Goal: Task Accomplishment & Management: Manage account settings

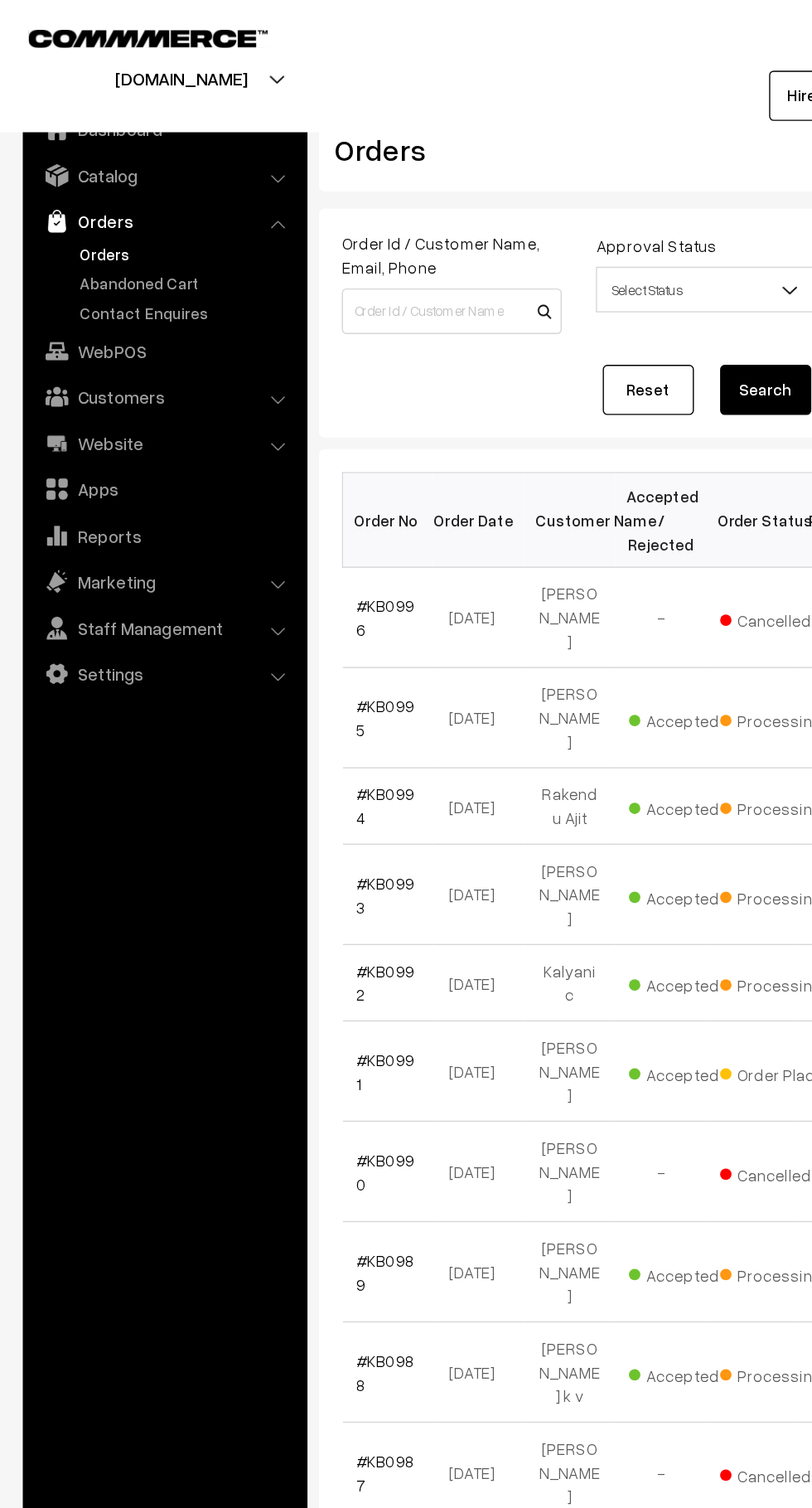
click at [148, 213] on link "Abandoned Cart" at bounding box center [136, 206] width 165 height 17
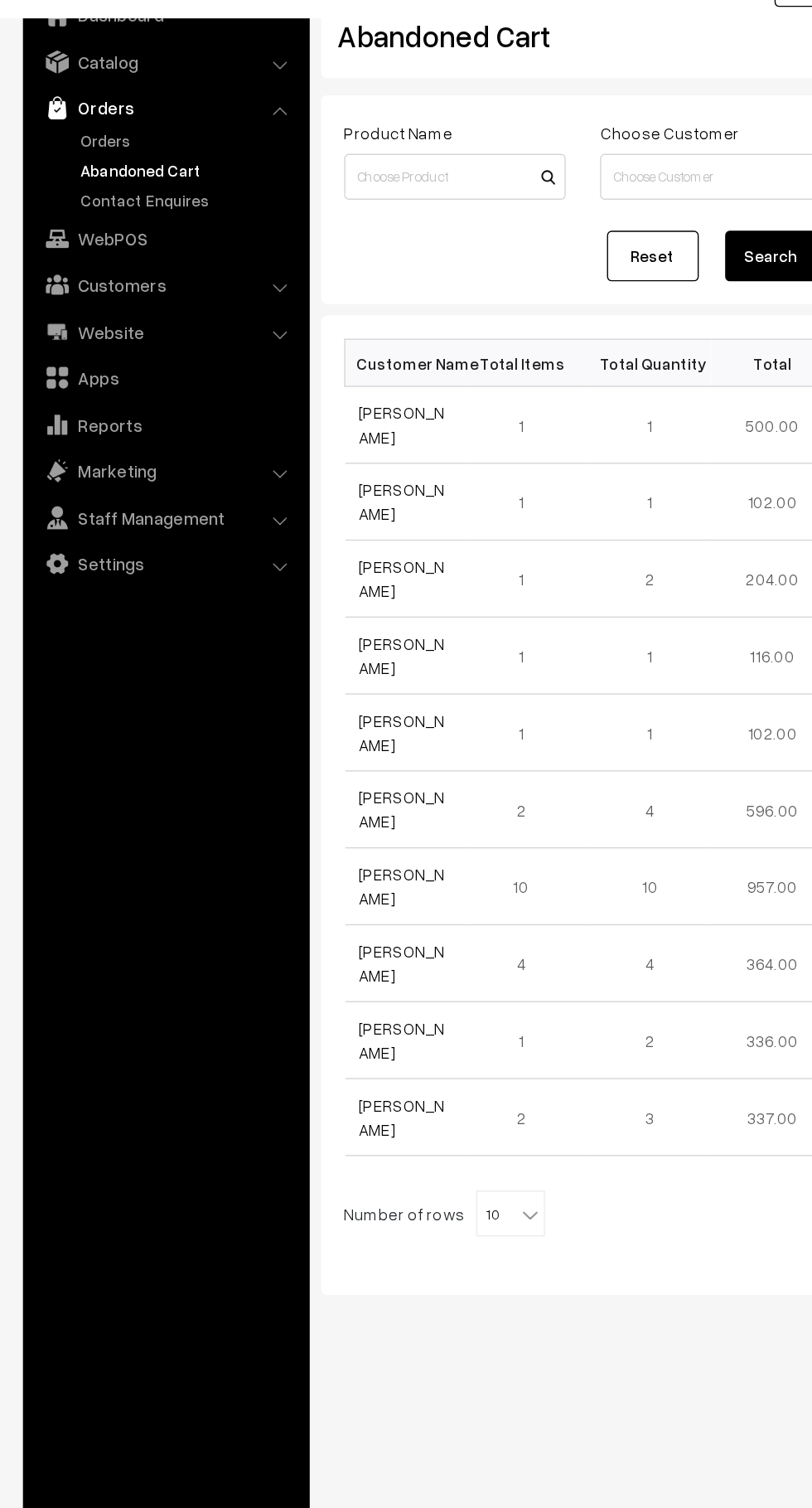
click at [178, 293] on link "Customers" at bounding box center [119, 288] width 197 height 30
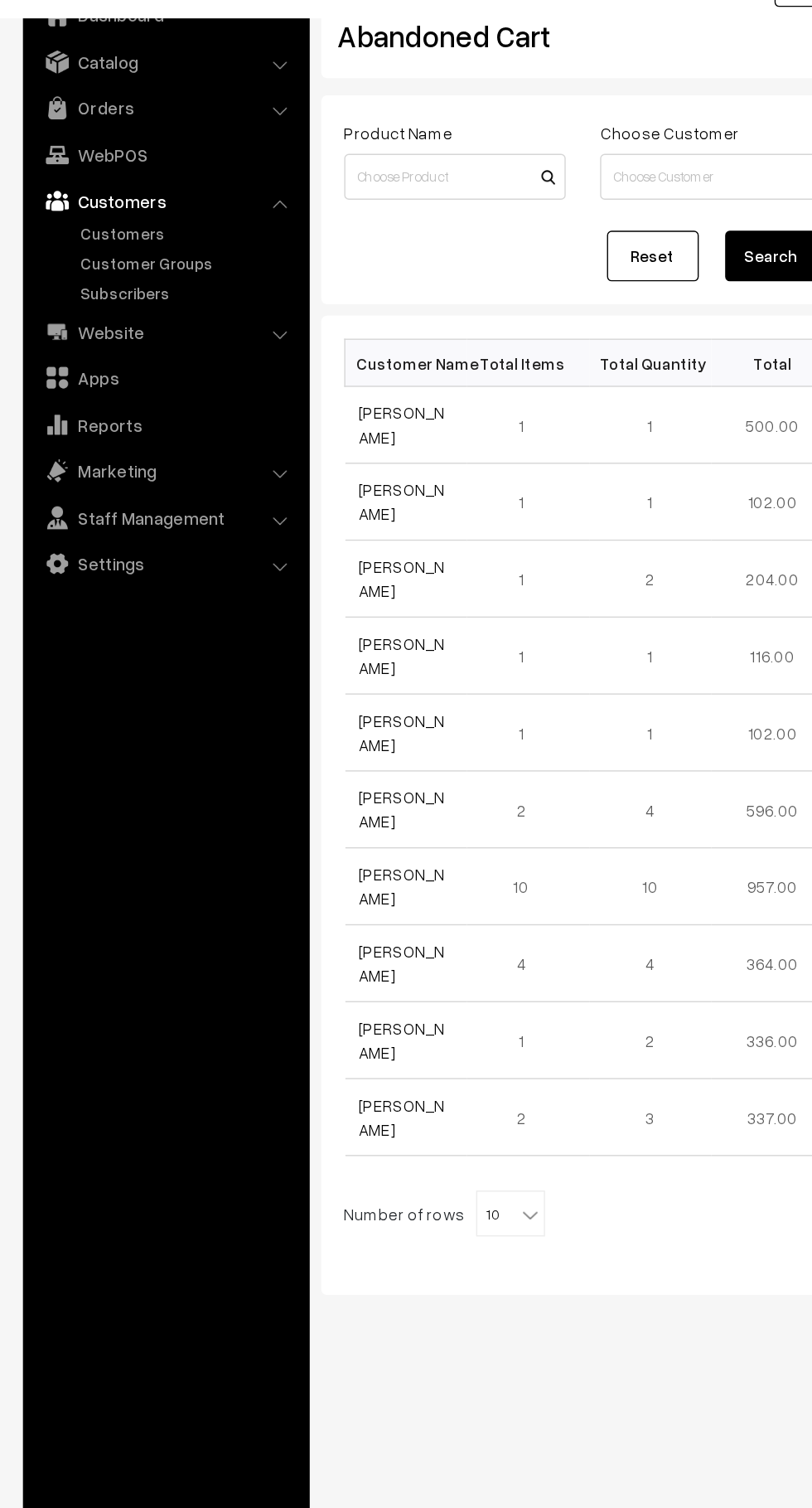
click at [129, 255] on link "Customers" at bounding box center [136, 251] width 165 height 17
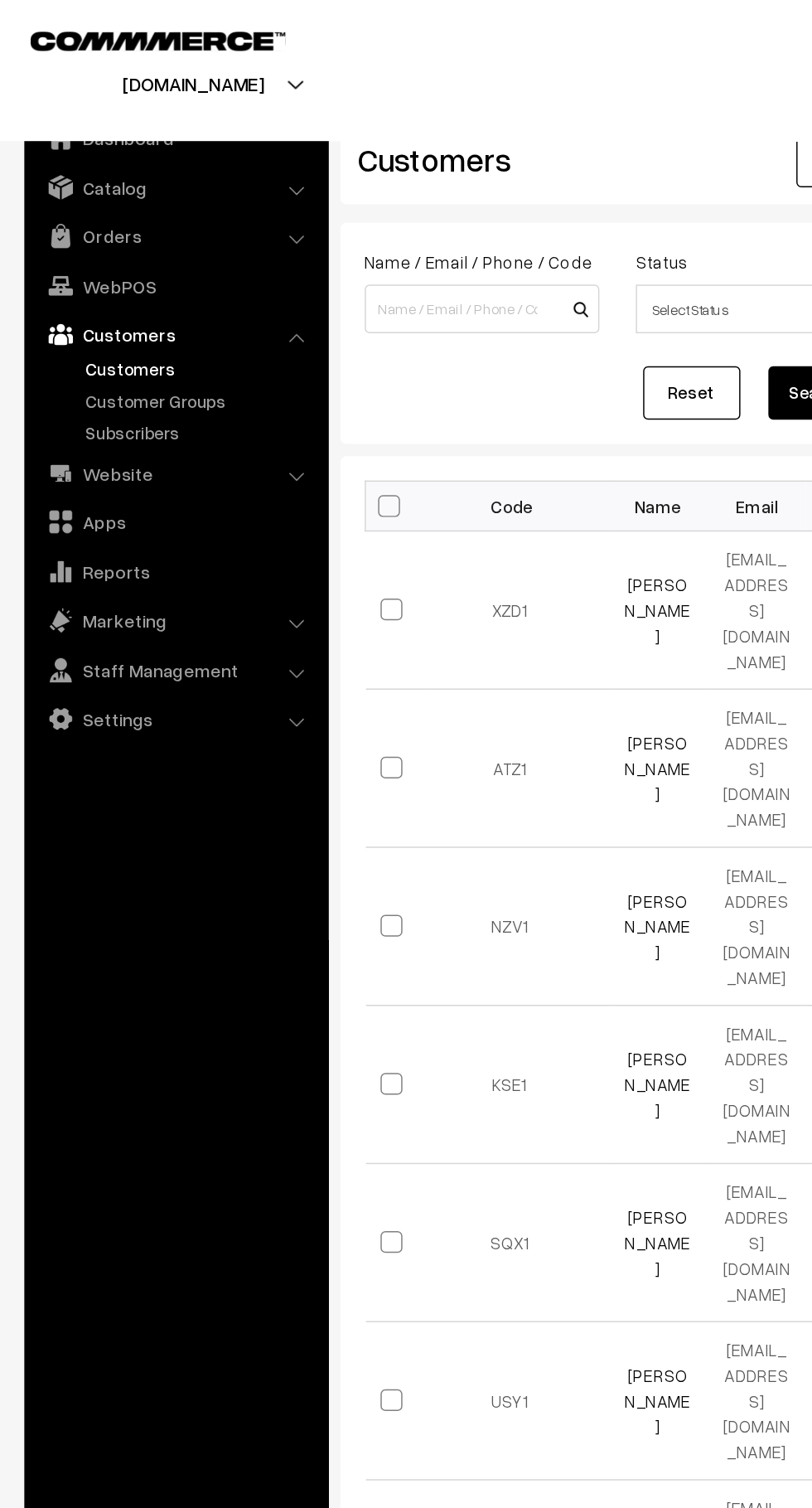
click at [170, 169] on link "Orders" at bounding box center [119, 161] width 197 height 30
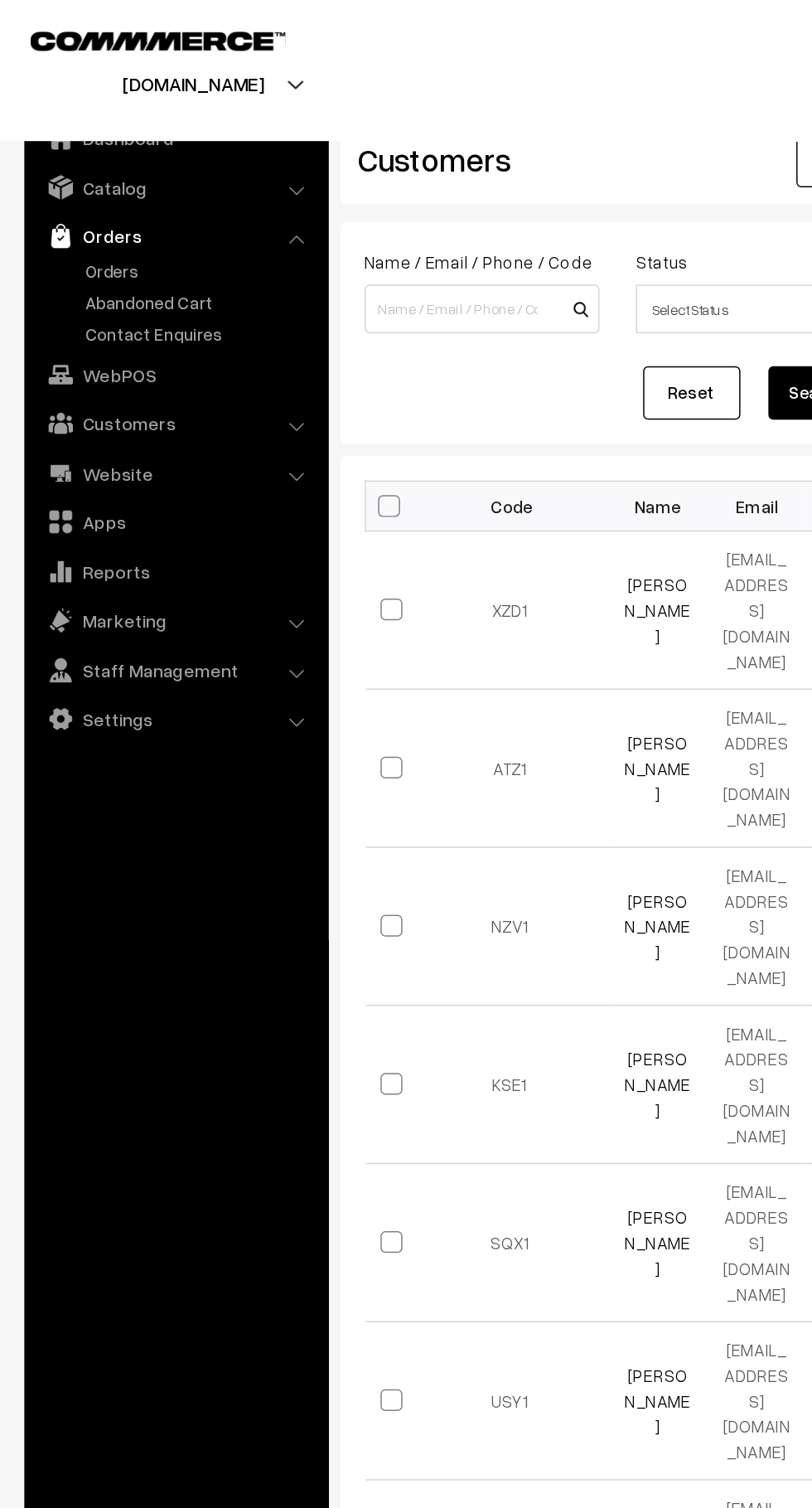
click at [137, 201] on link "Abandoned Cart" at bounding box center [136, 206] width 165 height 17
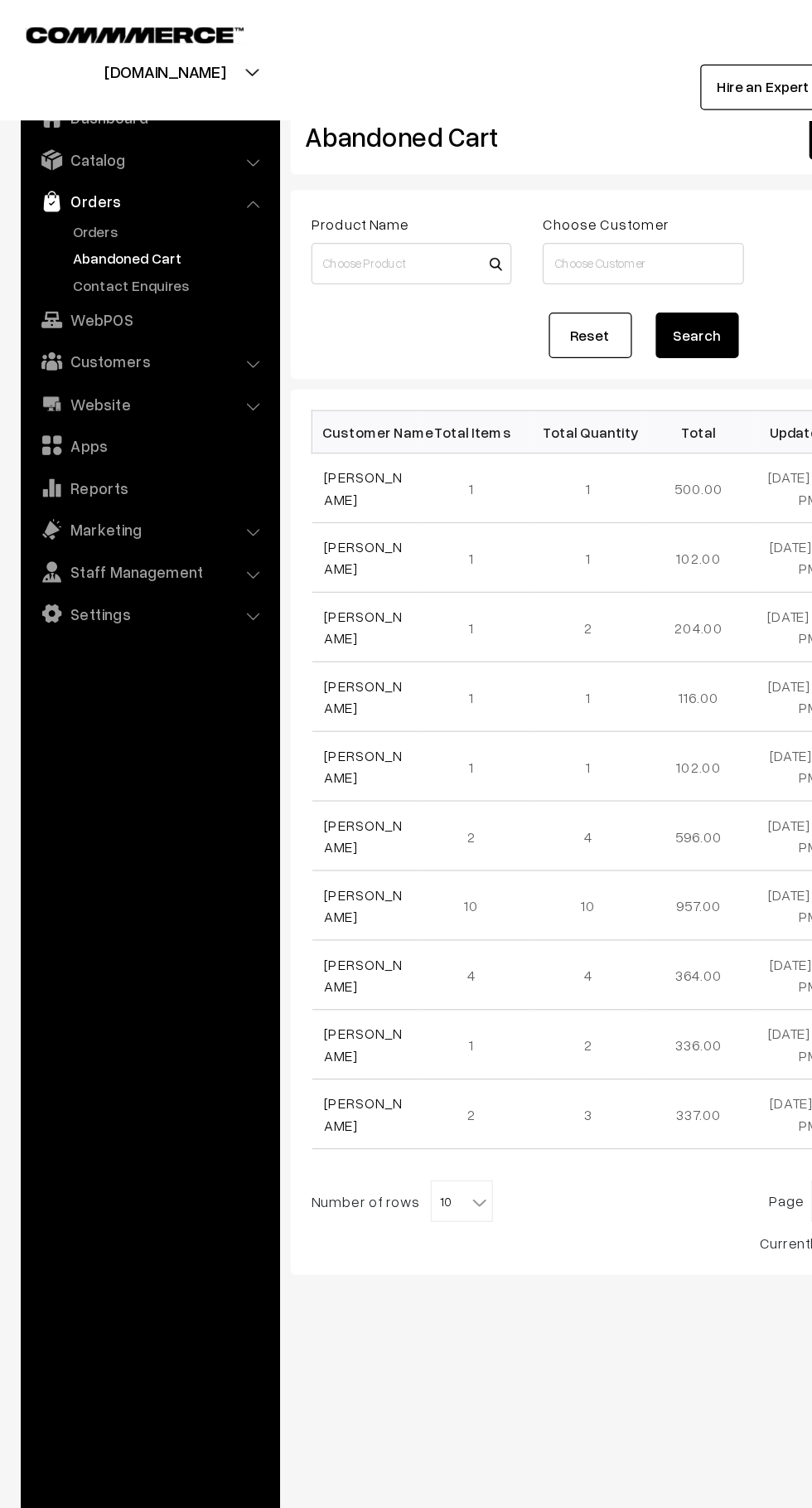
click at [94, 180] on link "Orders" at bounding box center [136, 185] width 165 height 17
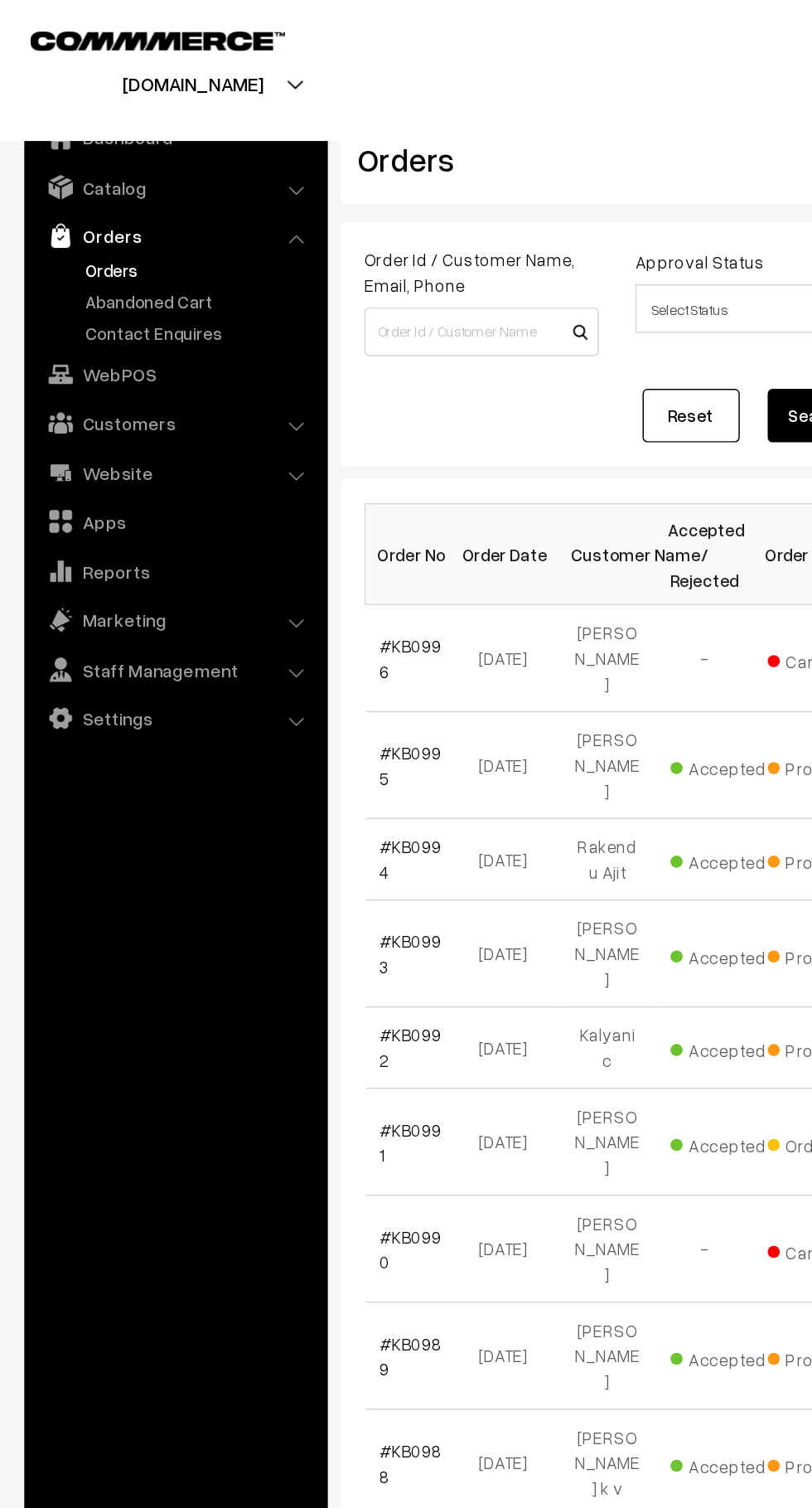
click at [132, 203] on link "Abandoned Cart" at bounding box center [136, 206] width 165 height 17
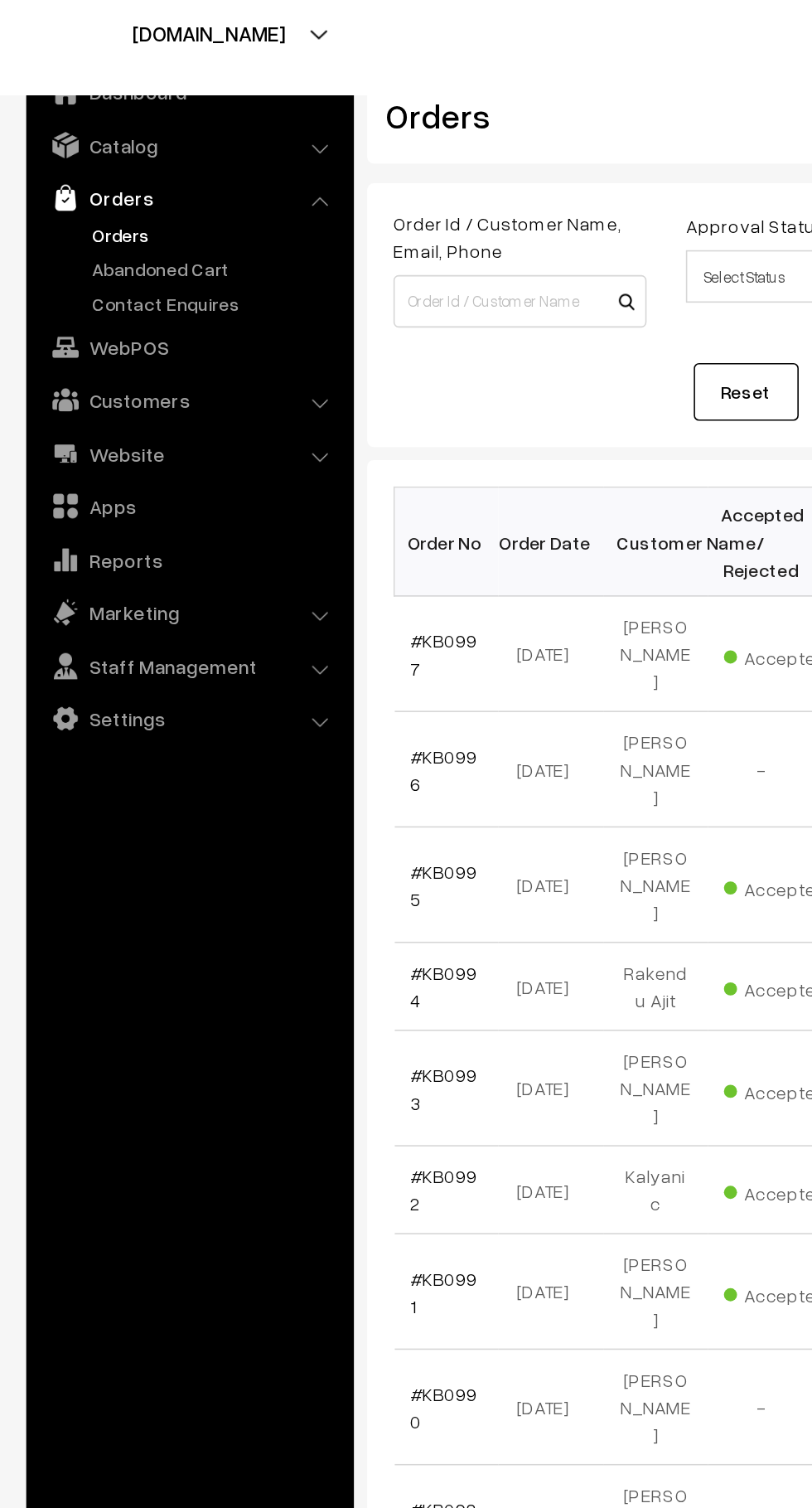
click at [114, 208] on link "Abandoned Cart" at bounding box center [136, 206] width 165 height 17
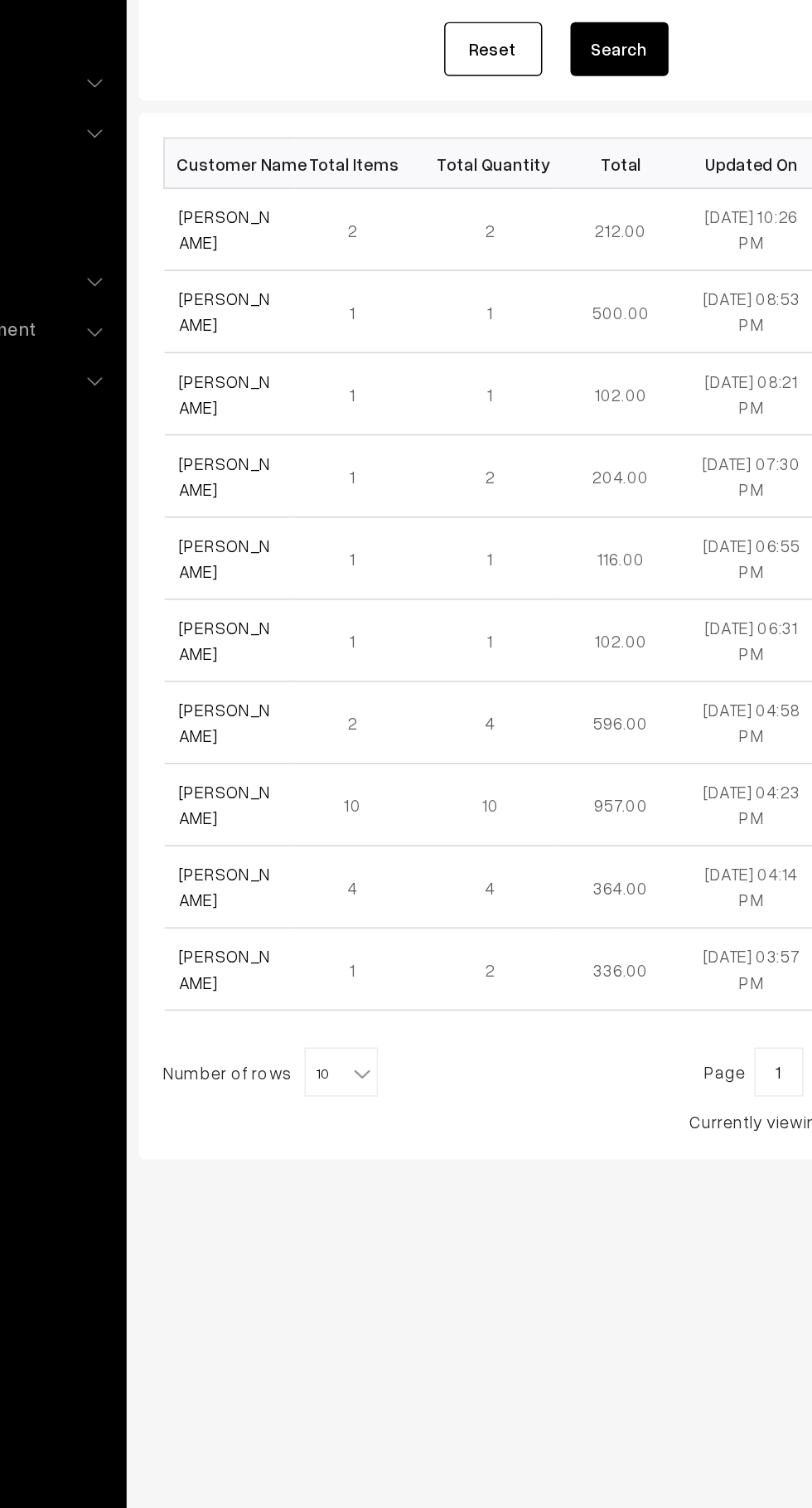
click at [285, 392] on link "[PERSON_NAME]" at bounding box center [291, 390] width 63 height 32
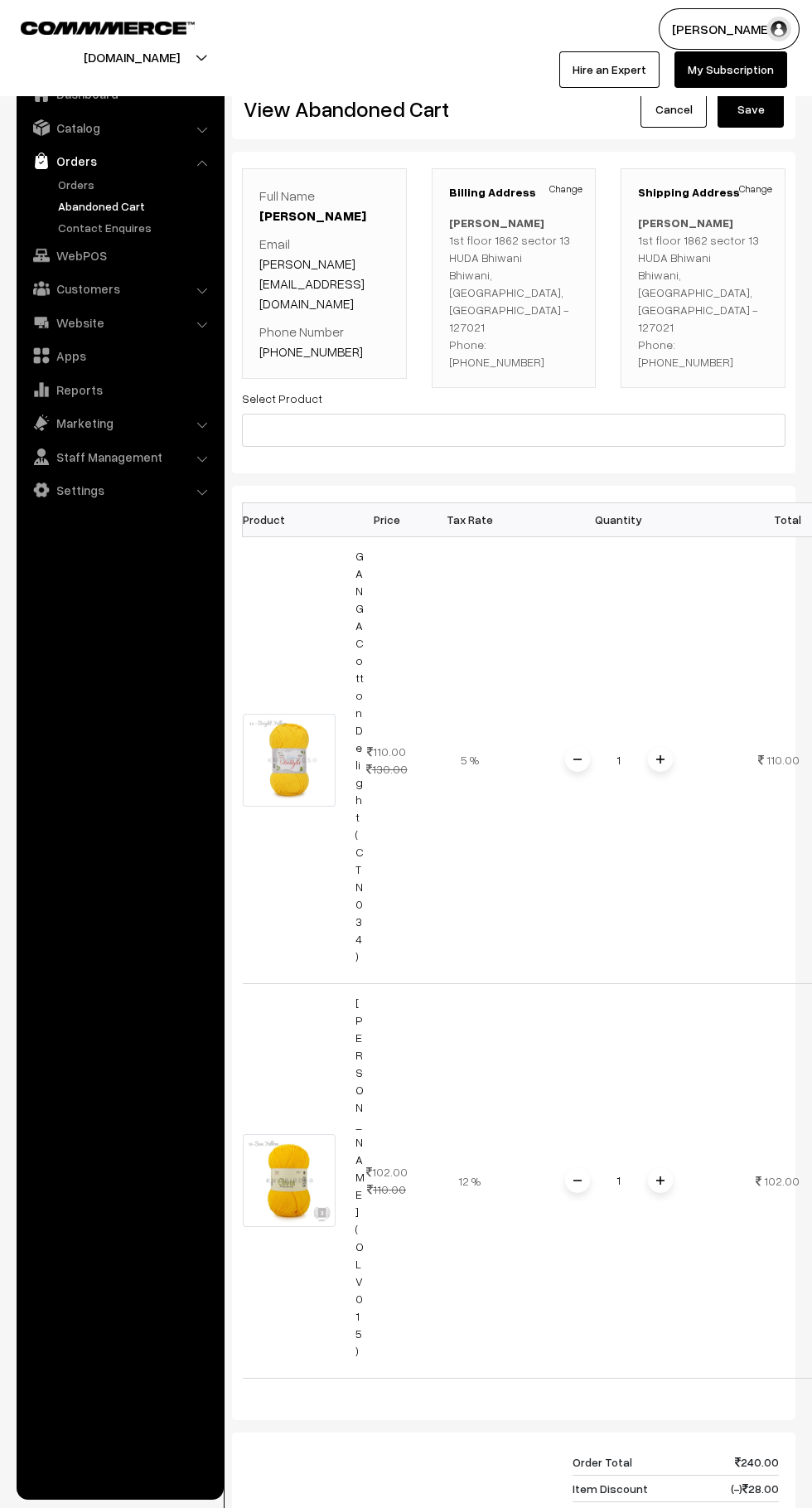
click at [78, 189] on link "Orders" at bounding box center [136, 185] width 165 height 17
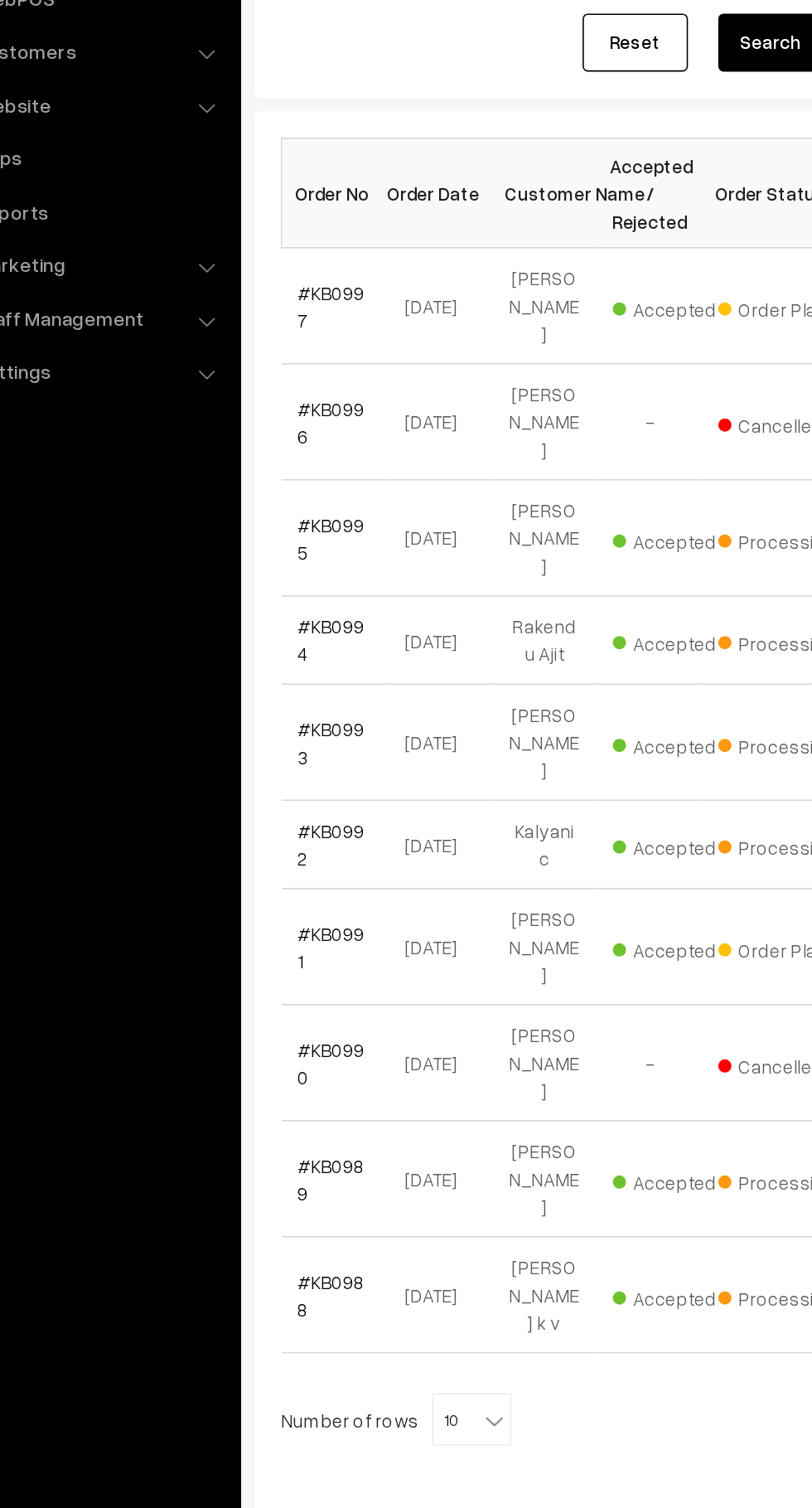
click at [293, 446] on link "#KB0997" at bounding box center [281, 449] width 42 height 32
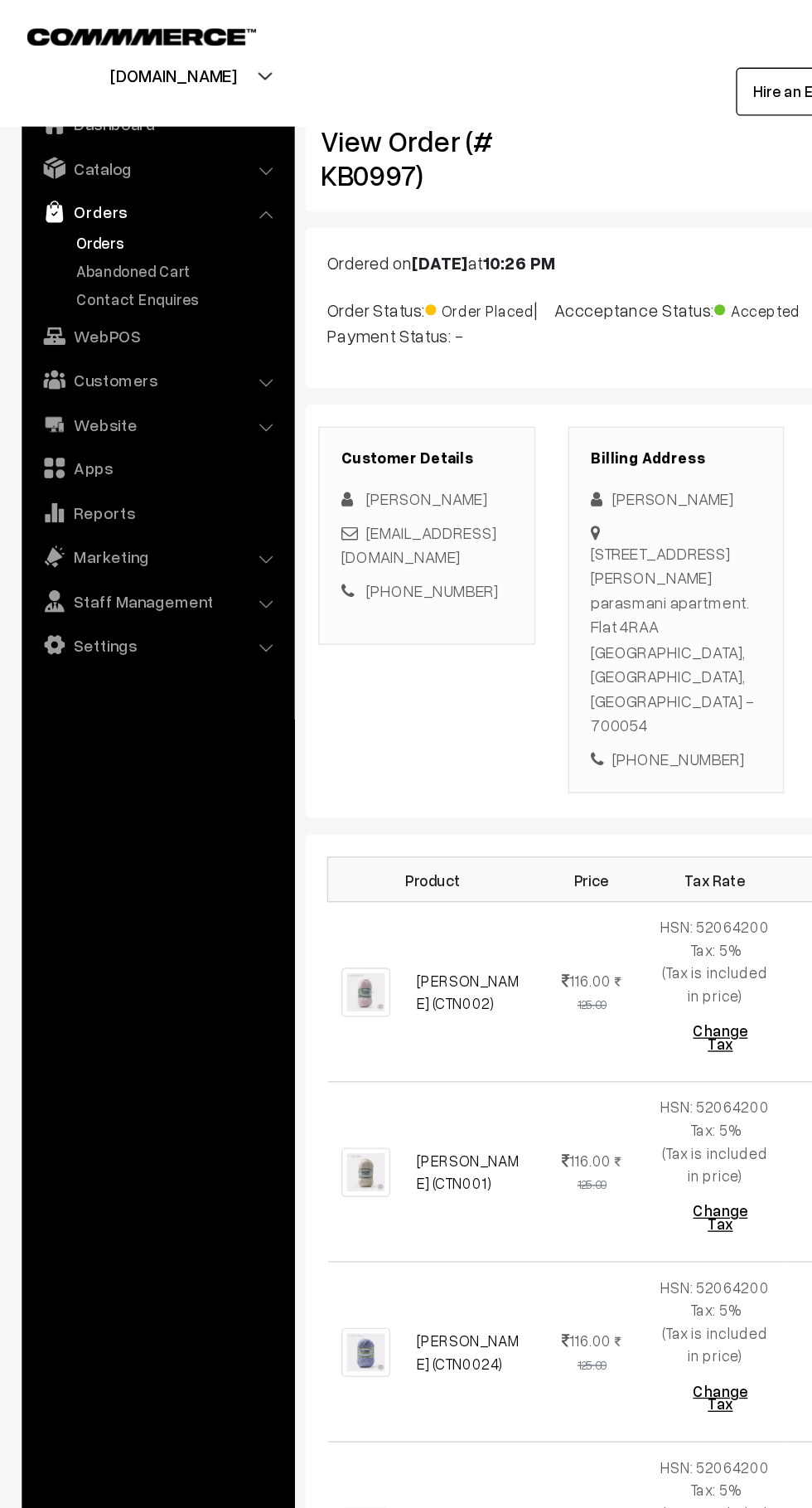
click at [74, 426] on link "Marketing" at bounding box center [119, 422] width 197 height 30
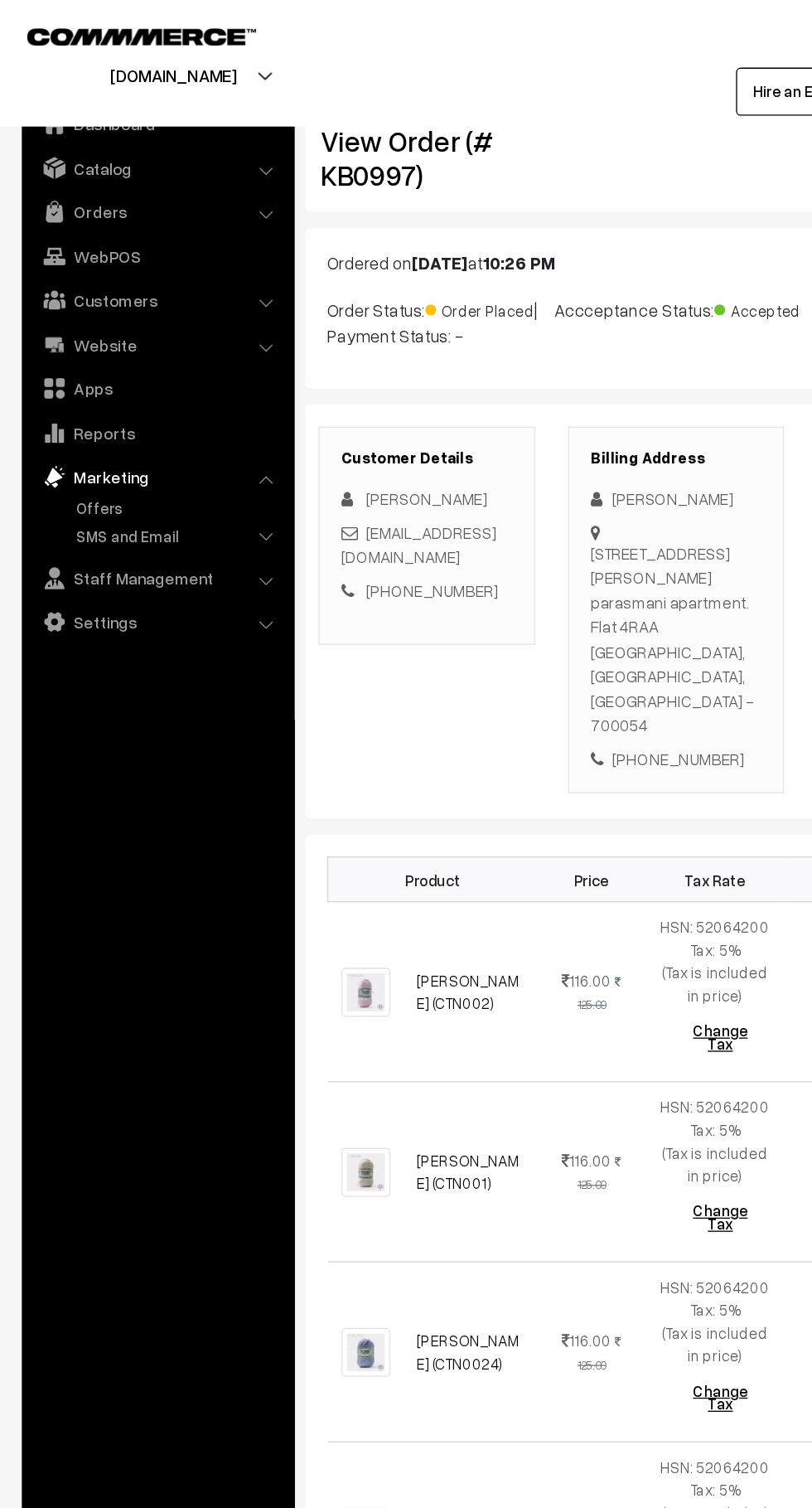
click at [62, 404] on link "SMS and Email" at bounding box center [136, 407] width 165 height 17
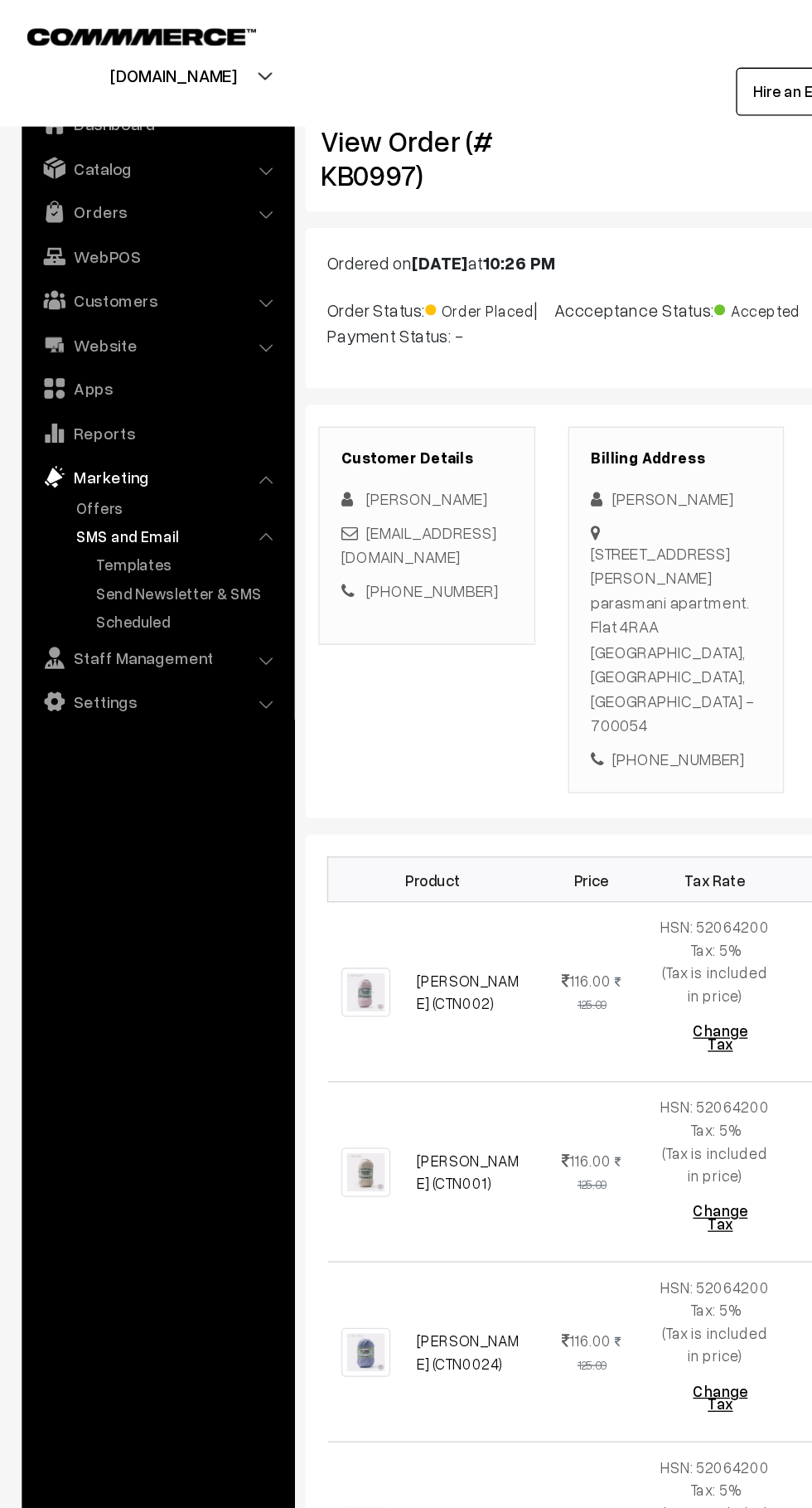
click at [76, 425] on link "Templates" at bounding box center [143, 429] width 149 height 17
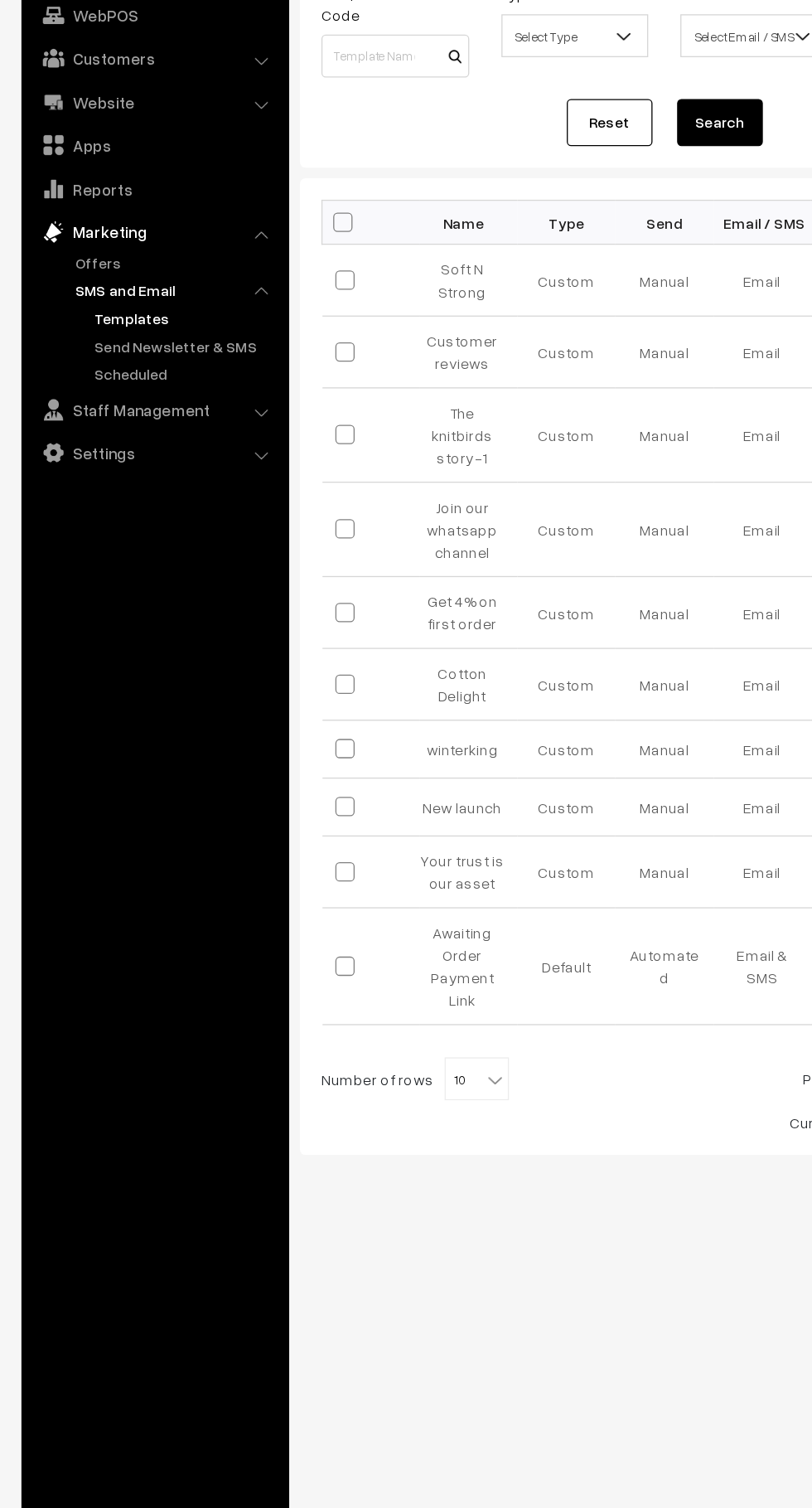
click at [120, 433] on link "Templates" at bounding box center [143, 429] width 149 height 17
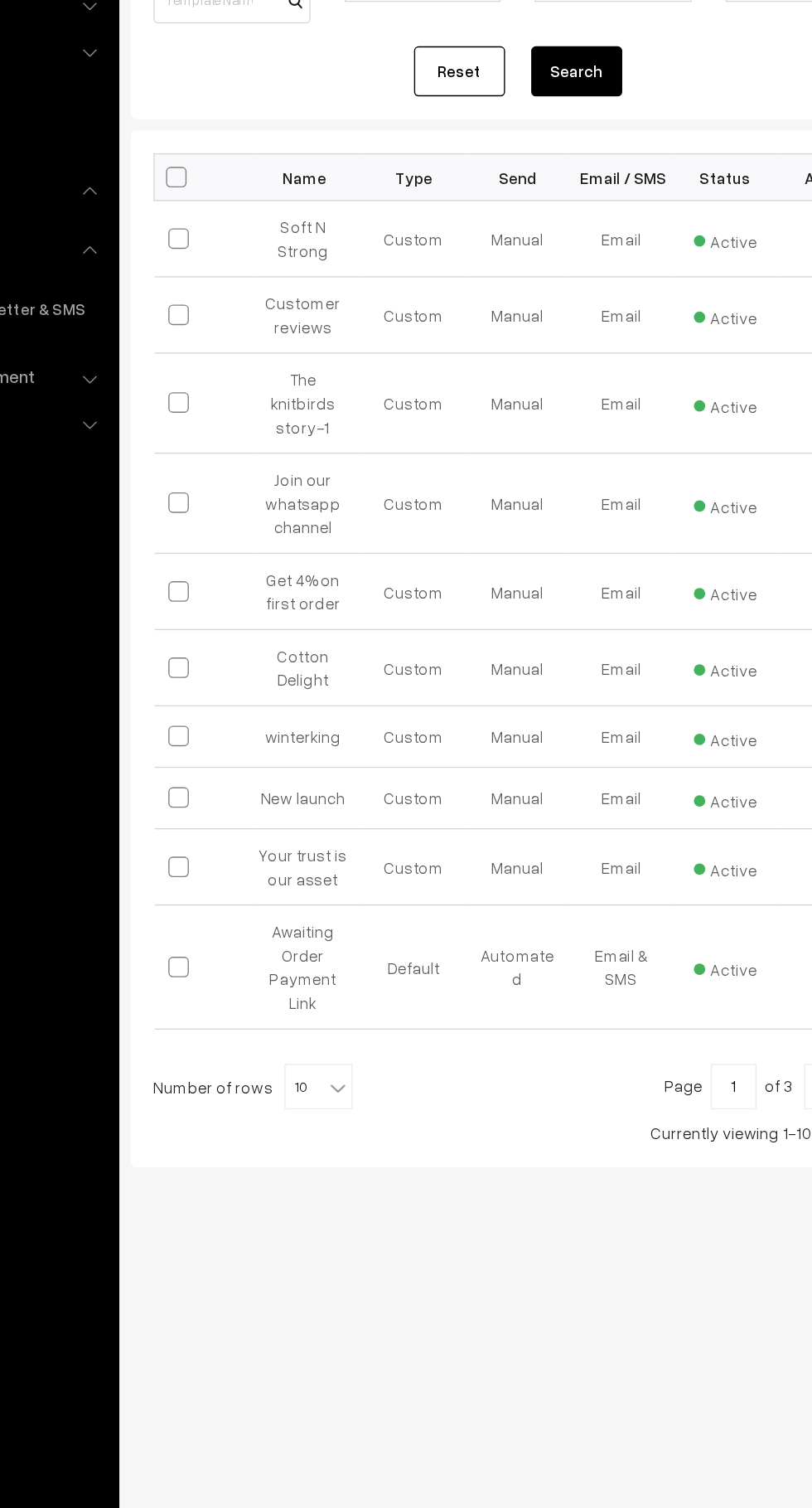
click at [374, 1010] on b at bounding box center [382, 1017] width 16 height 16
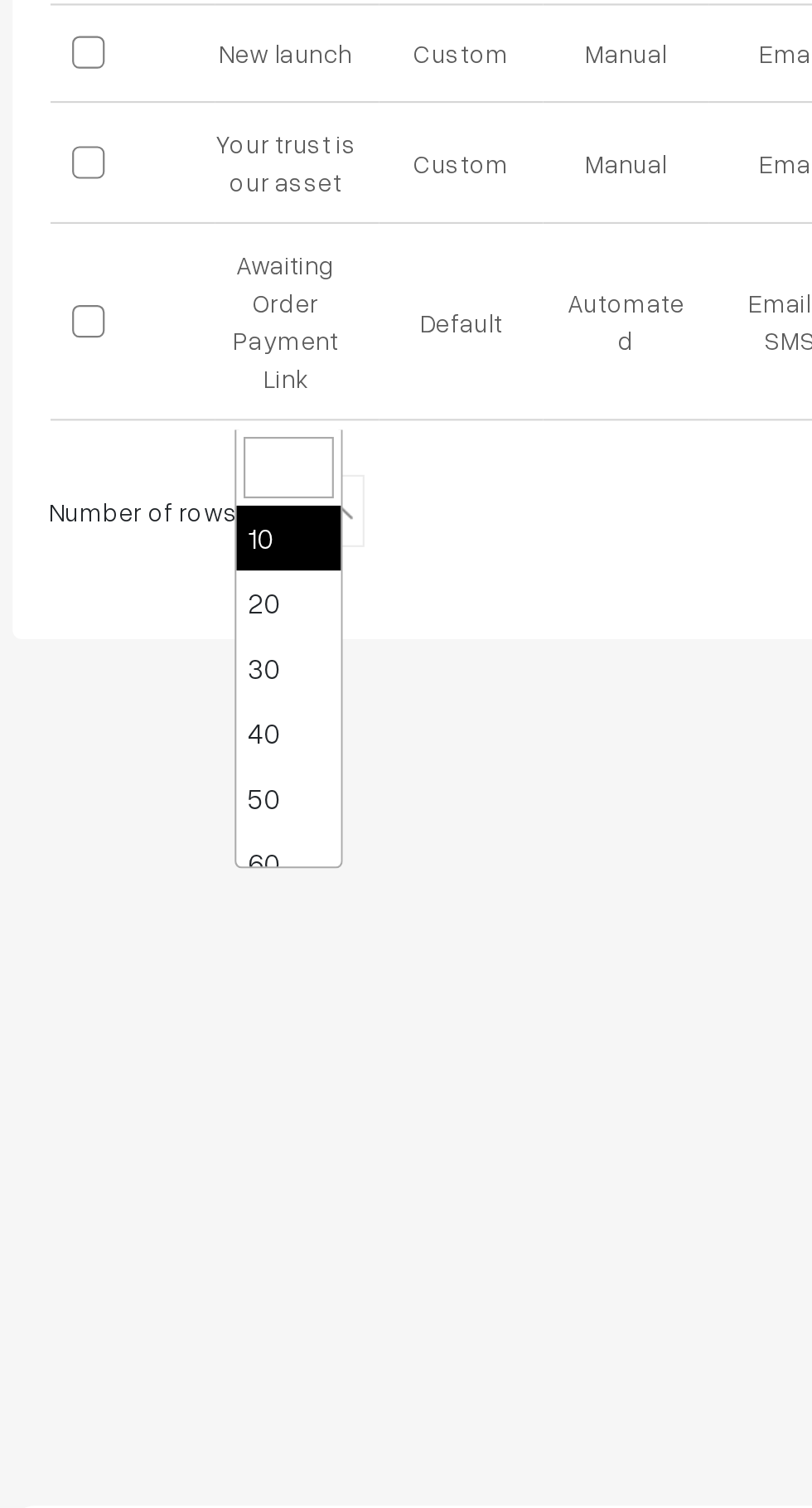
select select "50"
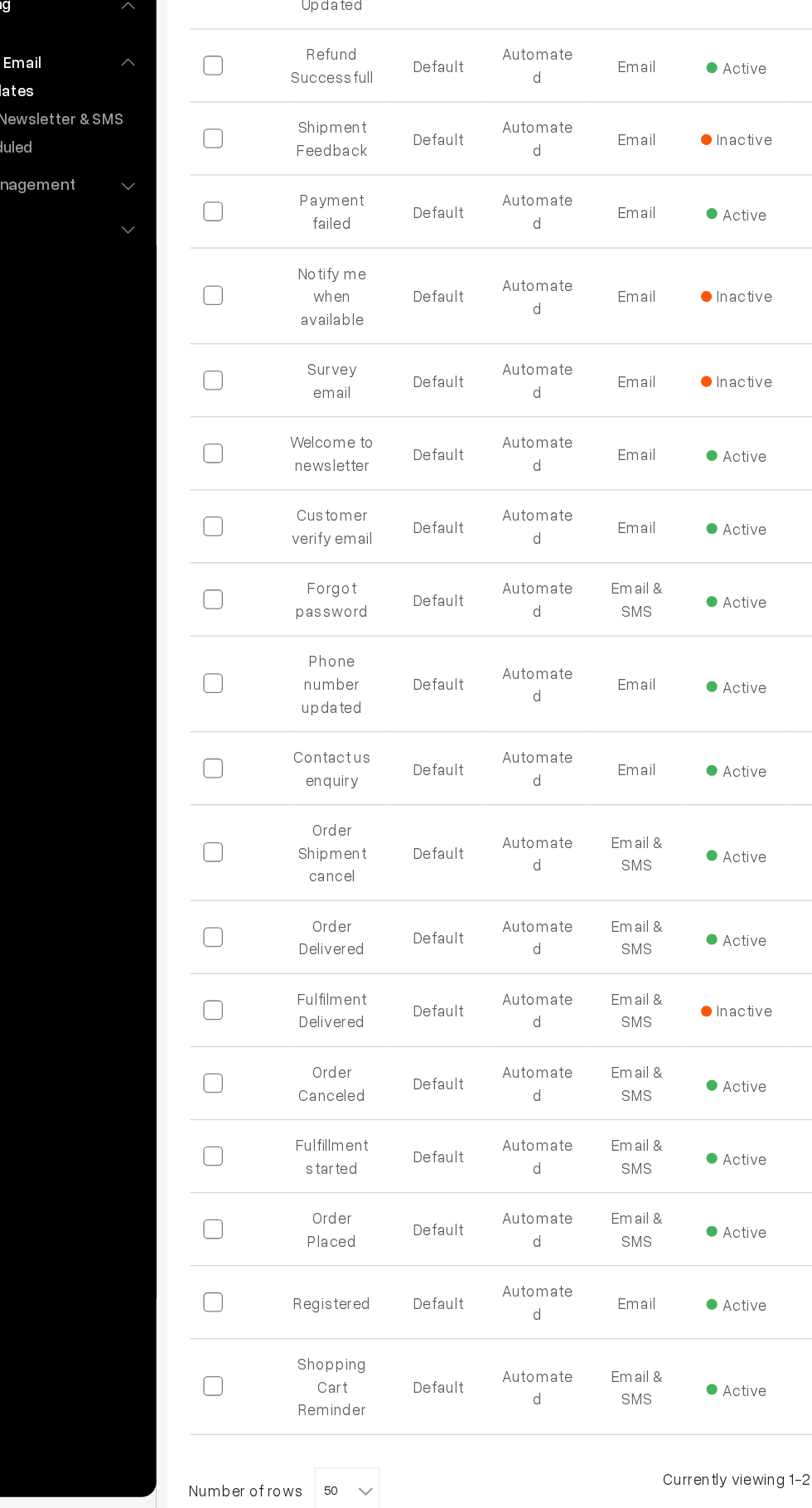
scroll to position [701, 0]
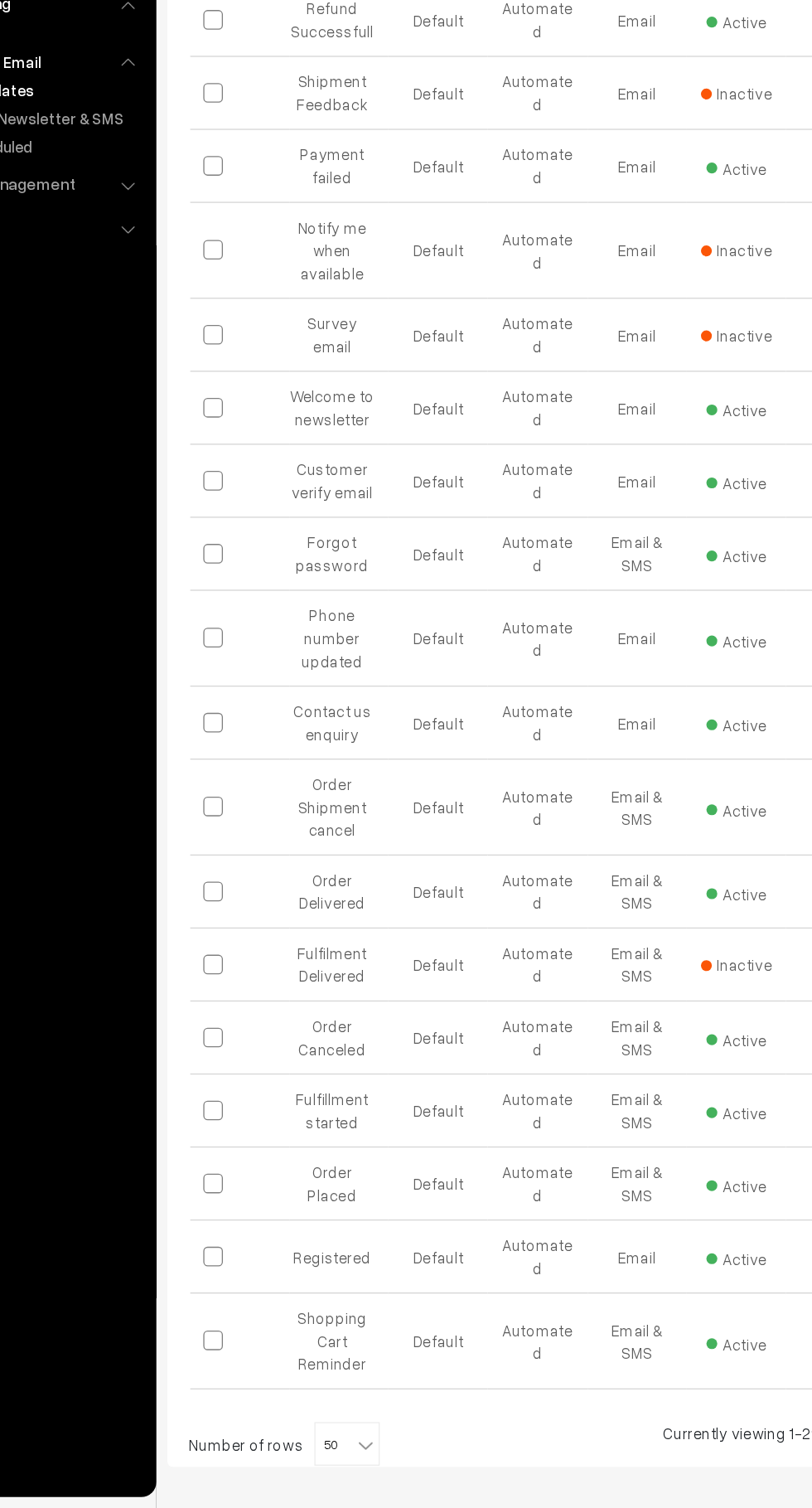
click at [367, 1234] on td "Order Placed" at bounding box center [363, 1262] width 75 height 56
click at [360, 1234] on td "Order Placed" at bounding box center [363, 1262] width 75 height 56
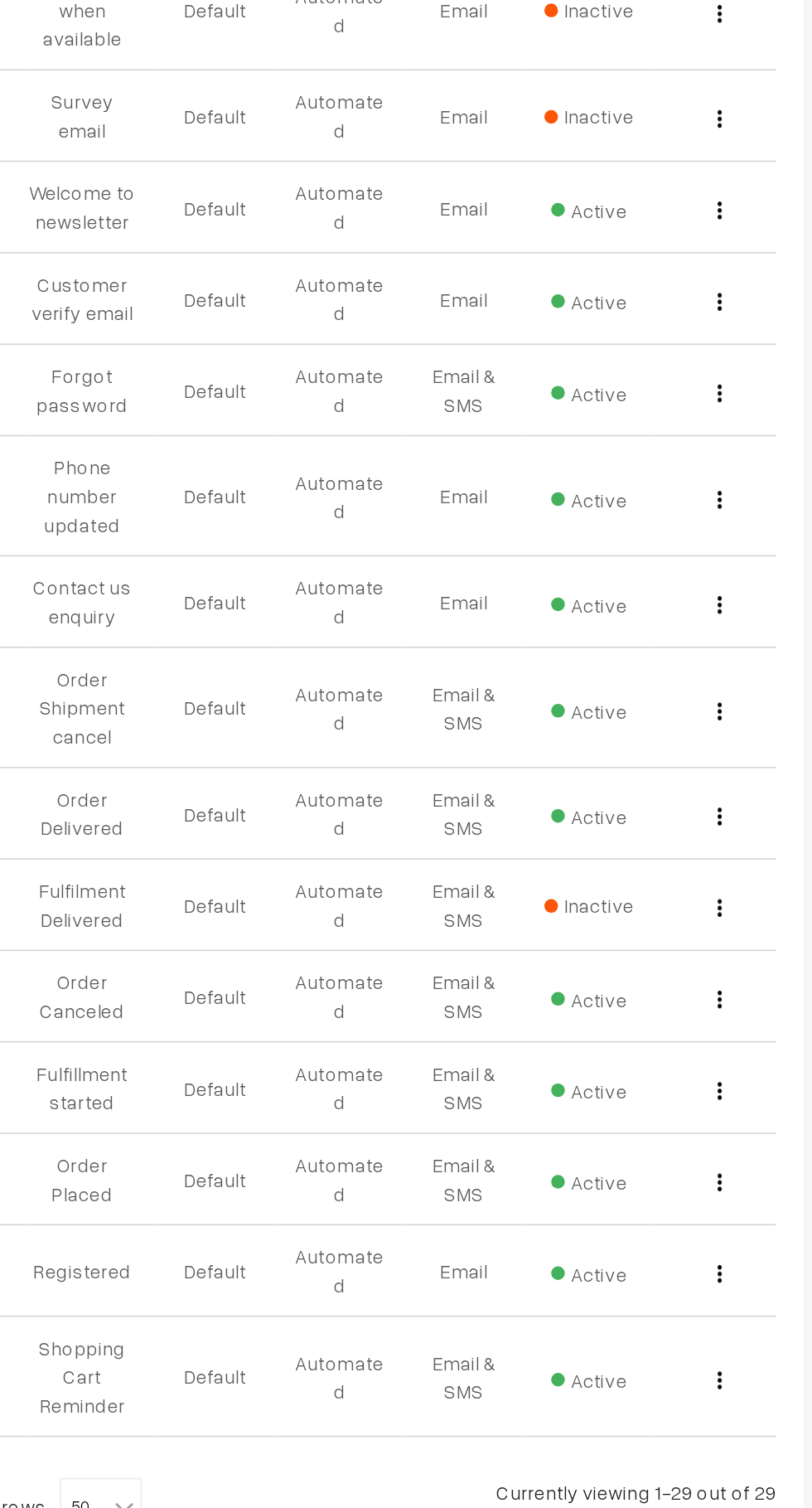
click at [746, 1258] on img "button" at bounding box center [745, 1263] width 3 height 11
click at [668, 1268] on link "Edit" at bounding box center [671, 1287] width 140 height 37
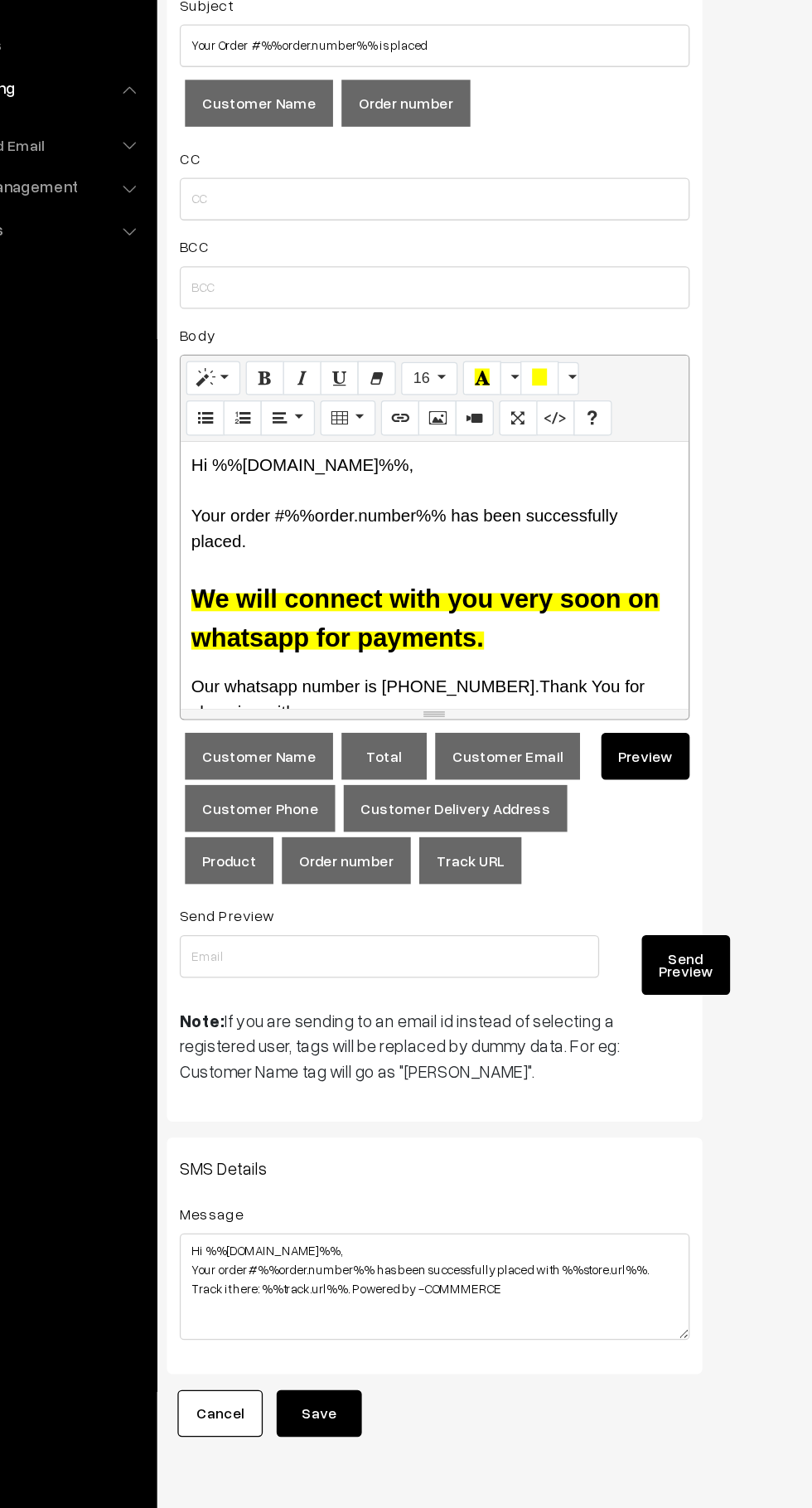
scroll to position [199, 0]
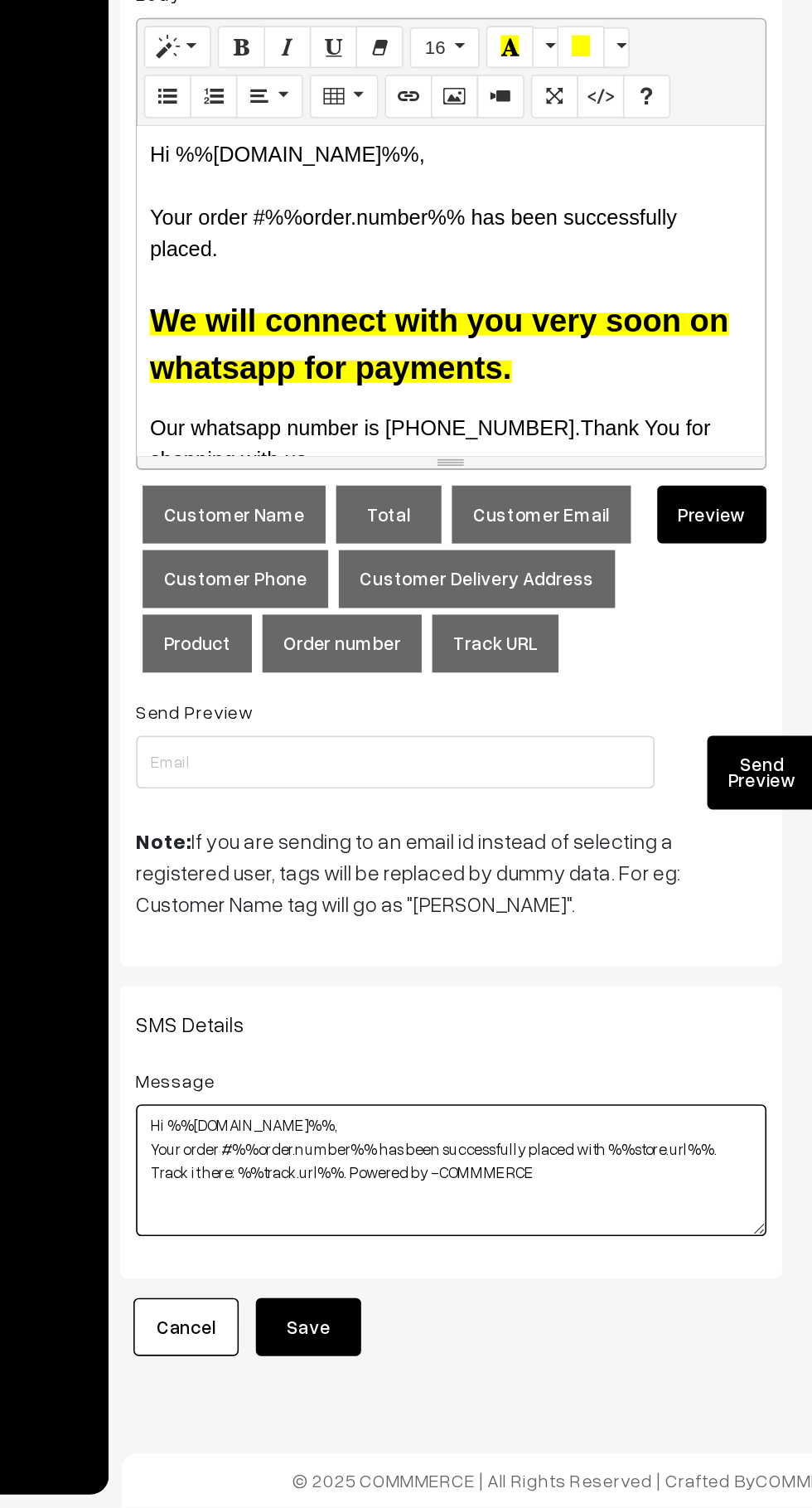
click at [475, 1285] on textarea "Hi %%customer.name%%, Your order #%%order.number%% has been successfully placed…" at bounding box center [440, 1296] width 397 height 83
click at [446, 1287] on textarea "Hi %%customer.name%%, Your order #%%order.number%% has been successfully placed…" at bounding box center [440, 1296] width 397 height 83
click at [416, 1272] on textarea "Hi %%customer.name%%, Your order #%%order.number%% has been successfully placed…" at bounding box center [440, 1296] width 397 height 83
click at [452, 1281] on textarea "Hi %%customer.name%%, Your order #%%order.number%% has been successfully placed…" at bounding box center [440, 1296] width 397 height 83
click at [493, 1291] on textarea "Hi %%customer.name%%, Your order #%%order.number%% has been successfully placed…" at bounding box center [440, 1296] width 397 height 83
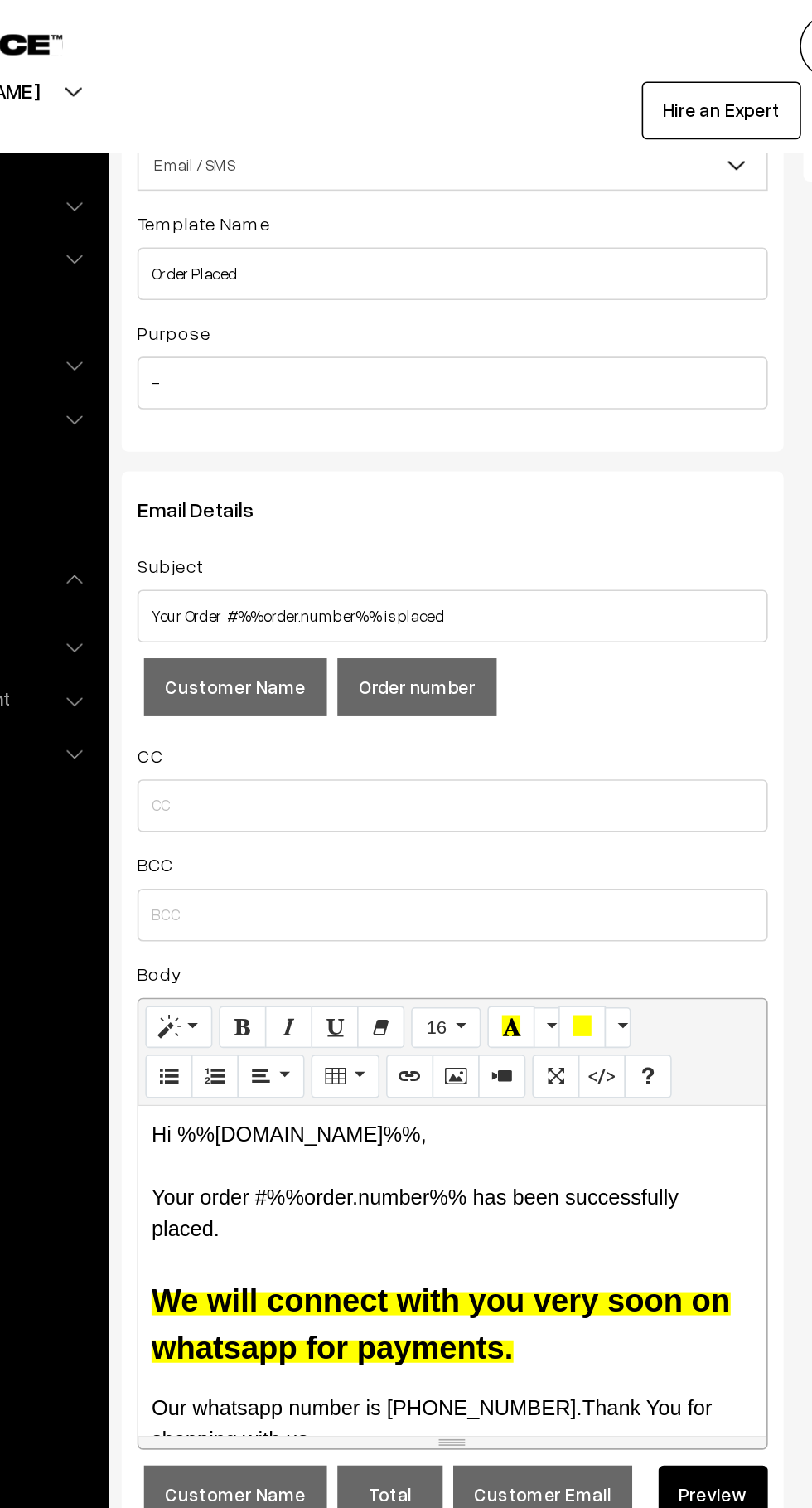
scroll to position [0, 0]
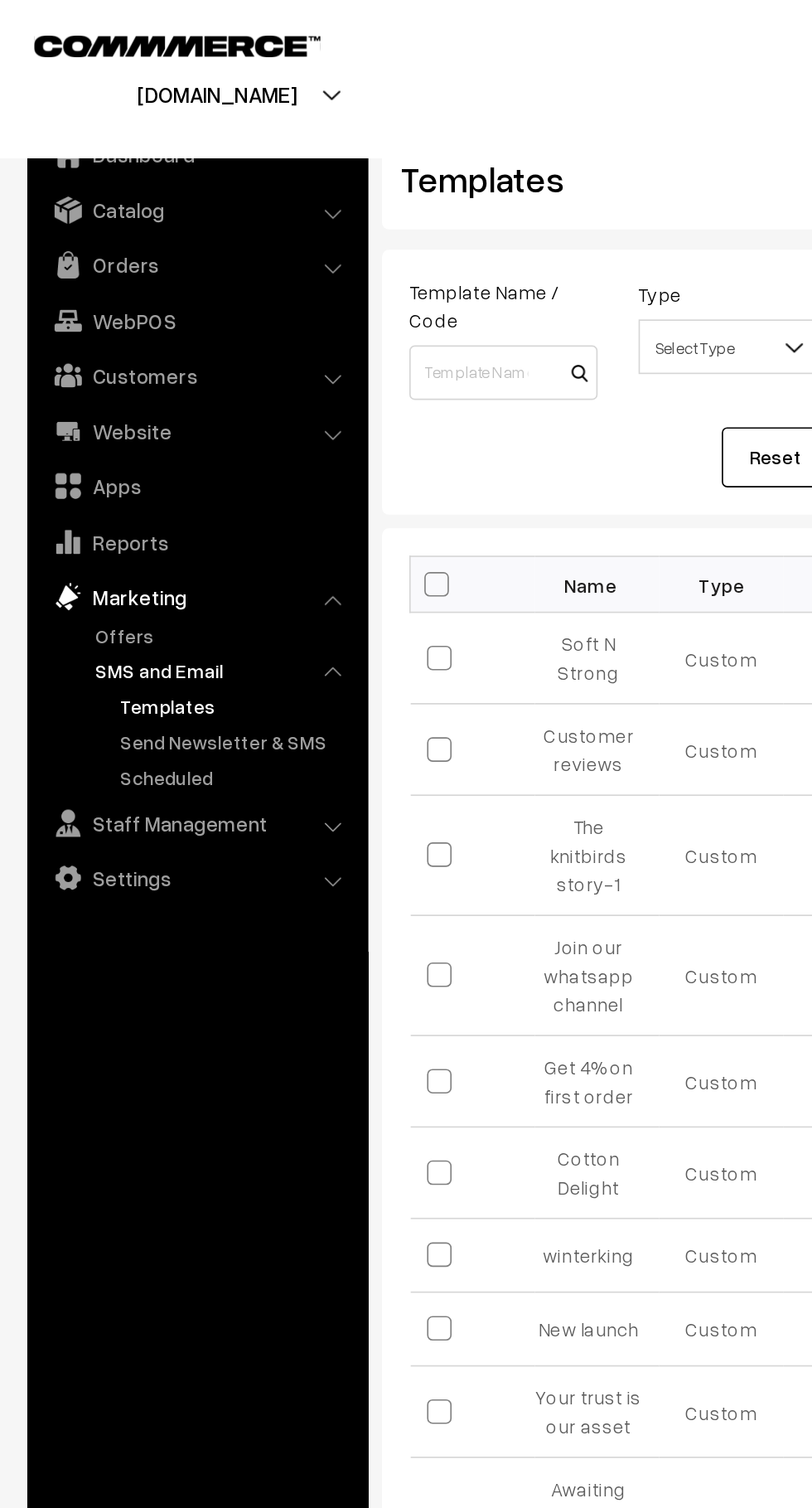
click at [170, 159] on link "Orders" at bounding box center [119, 161] width 197 height 30
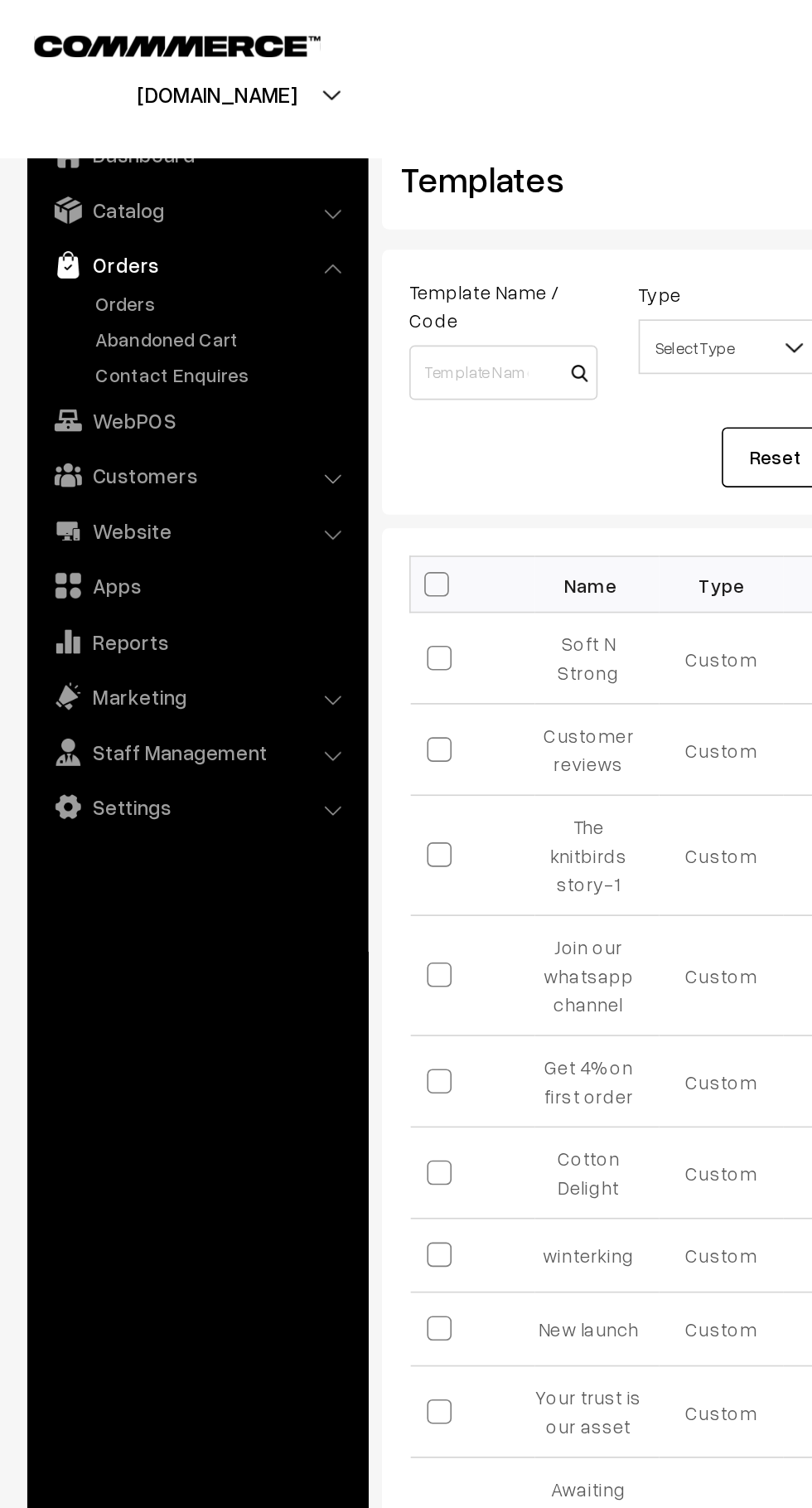
click at [142, 231] on link "Contact Enquires" at bounding box center [136, 227] width 165 height 17
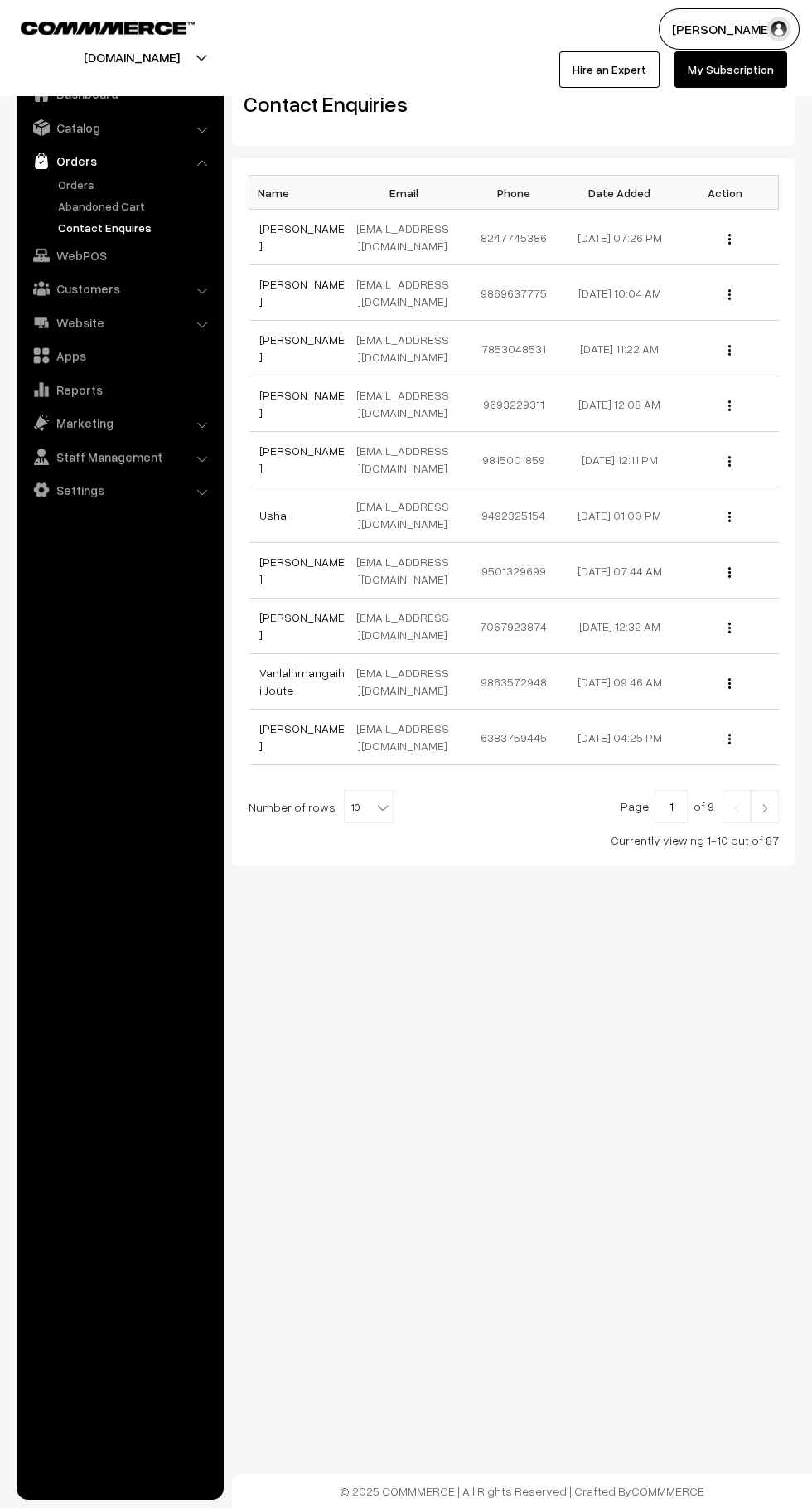
click at [148, 202] on link "Abandoned Cart" at bounding box center [136, 206] width 165 height 17
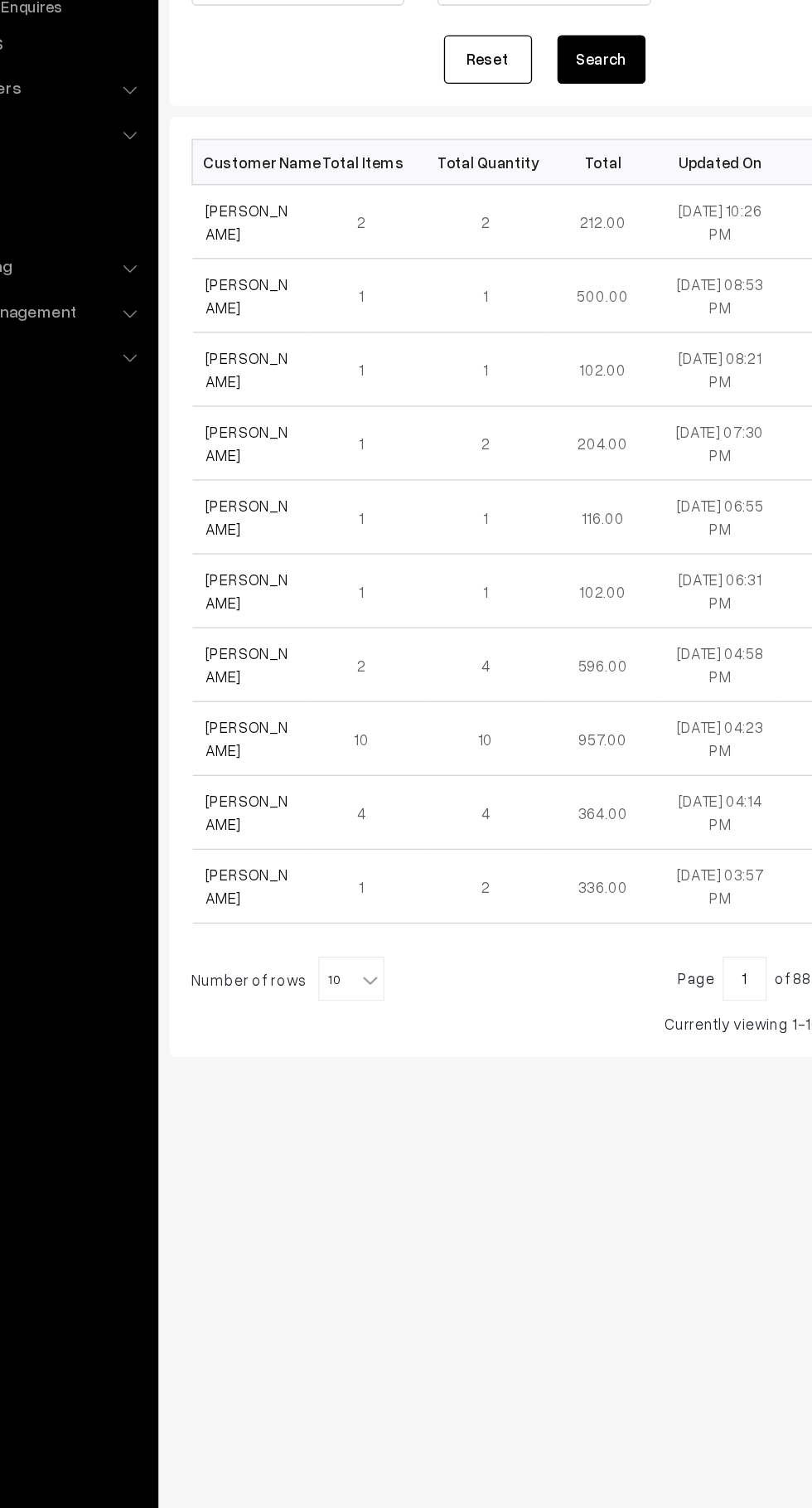
click at [294, 787] on link "[PERSON_NAME]" at bounding box center [291, 779] width 63 height 32
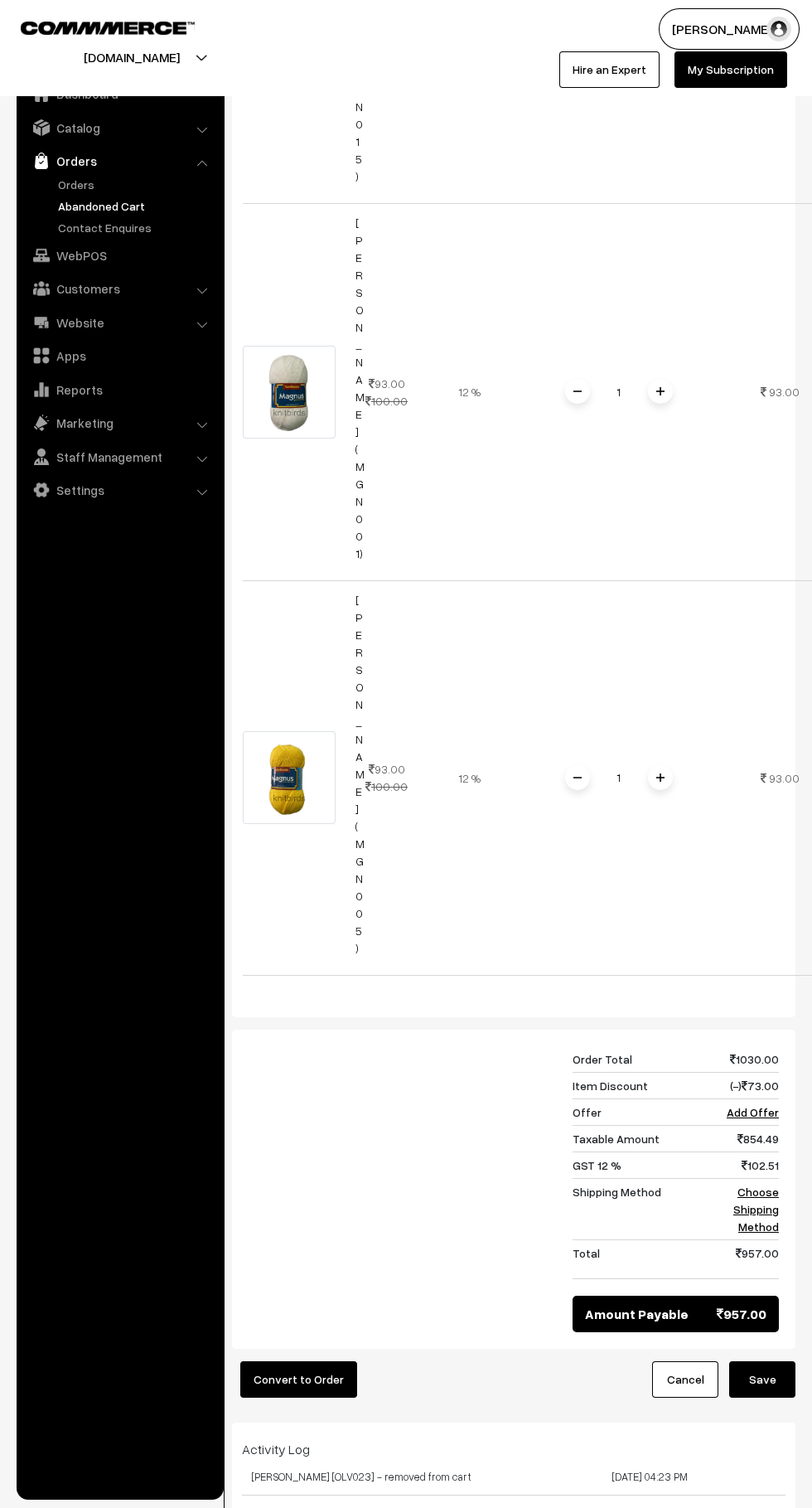
scroll to position [2321, 0]
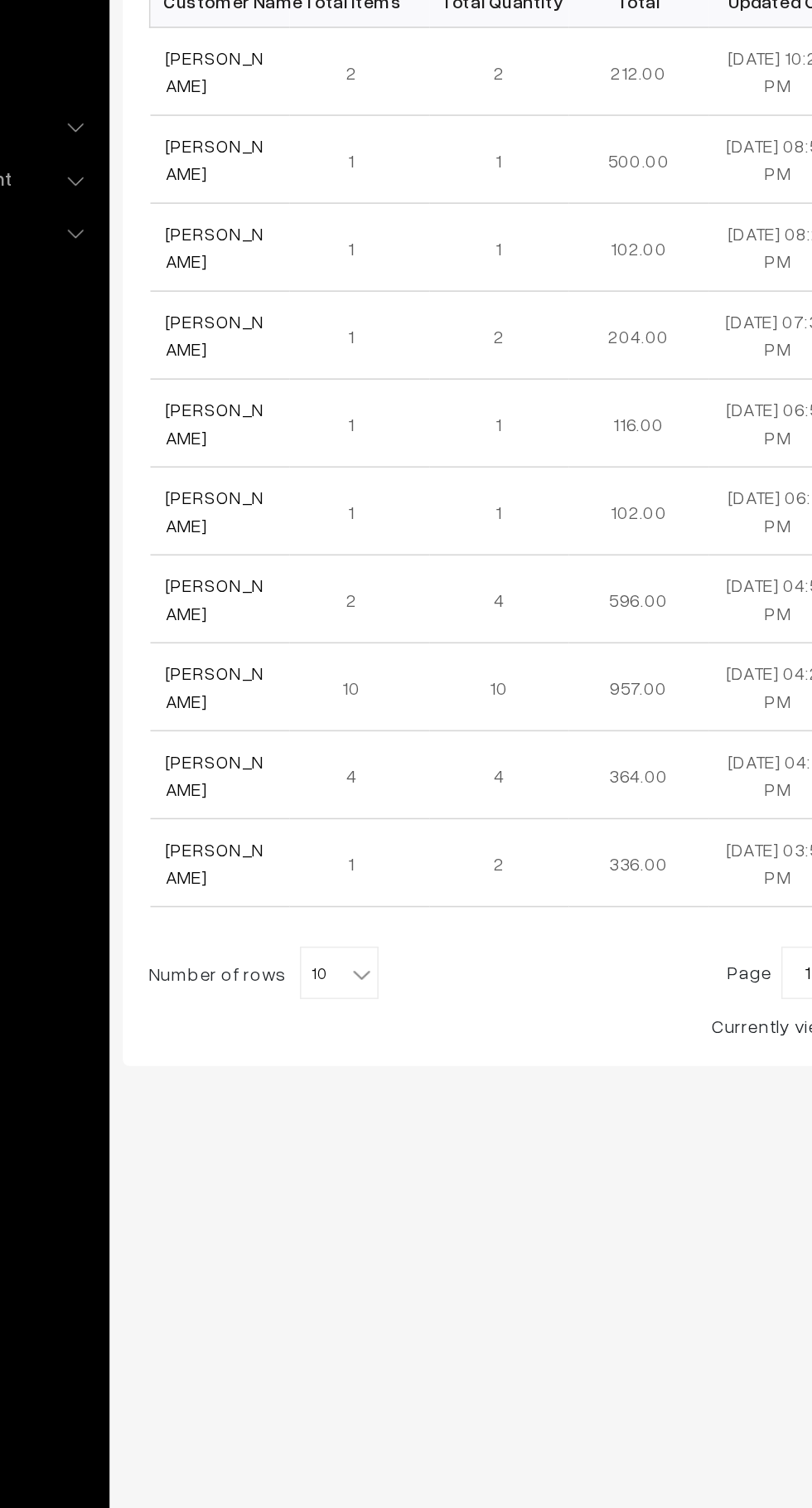
click at [284, 842] on link "[PERSON_NAME]" at bounding box center [291, 833] width 63 height 32
click at [376, 951] on span at bounding box center [384, 955] width 16 height 21
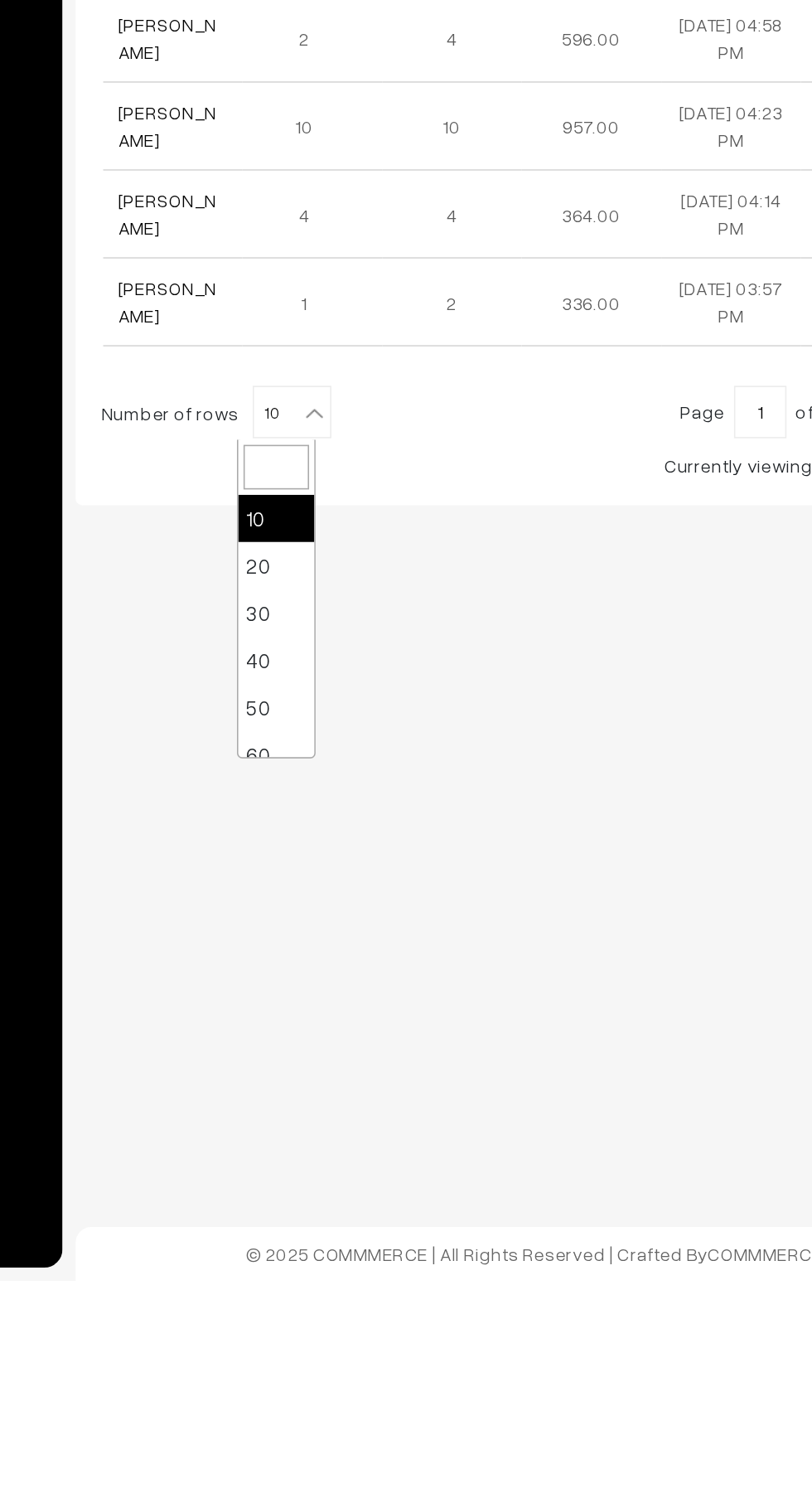
select select "30"
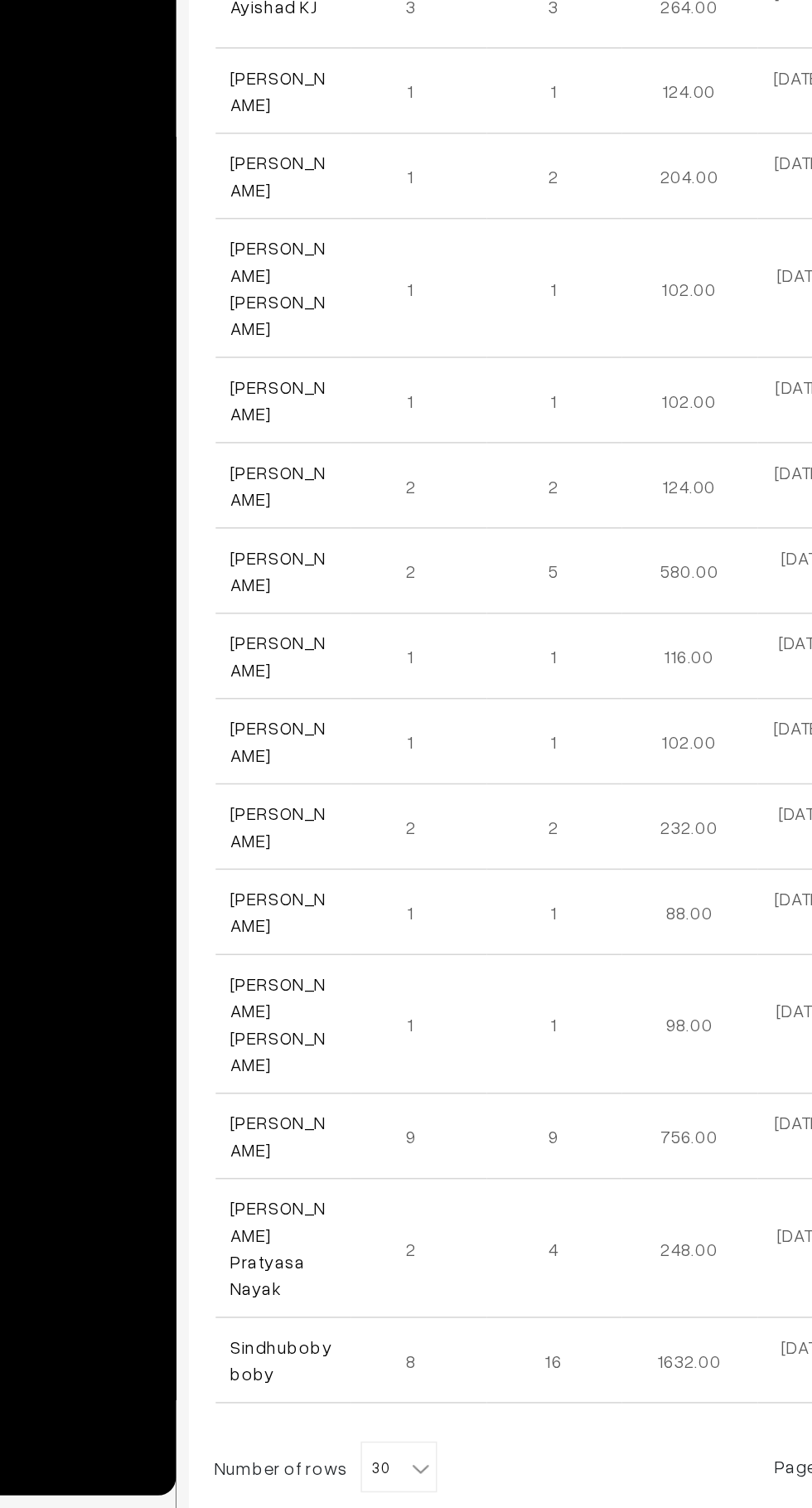
scroll to position [697, 0]
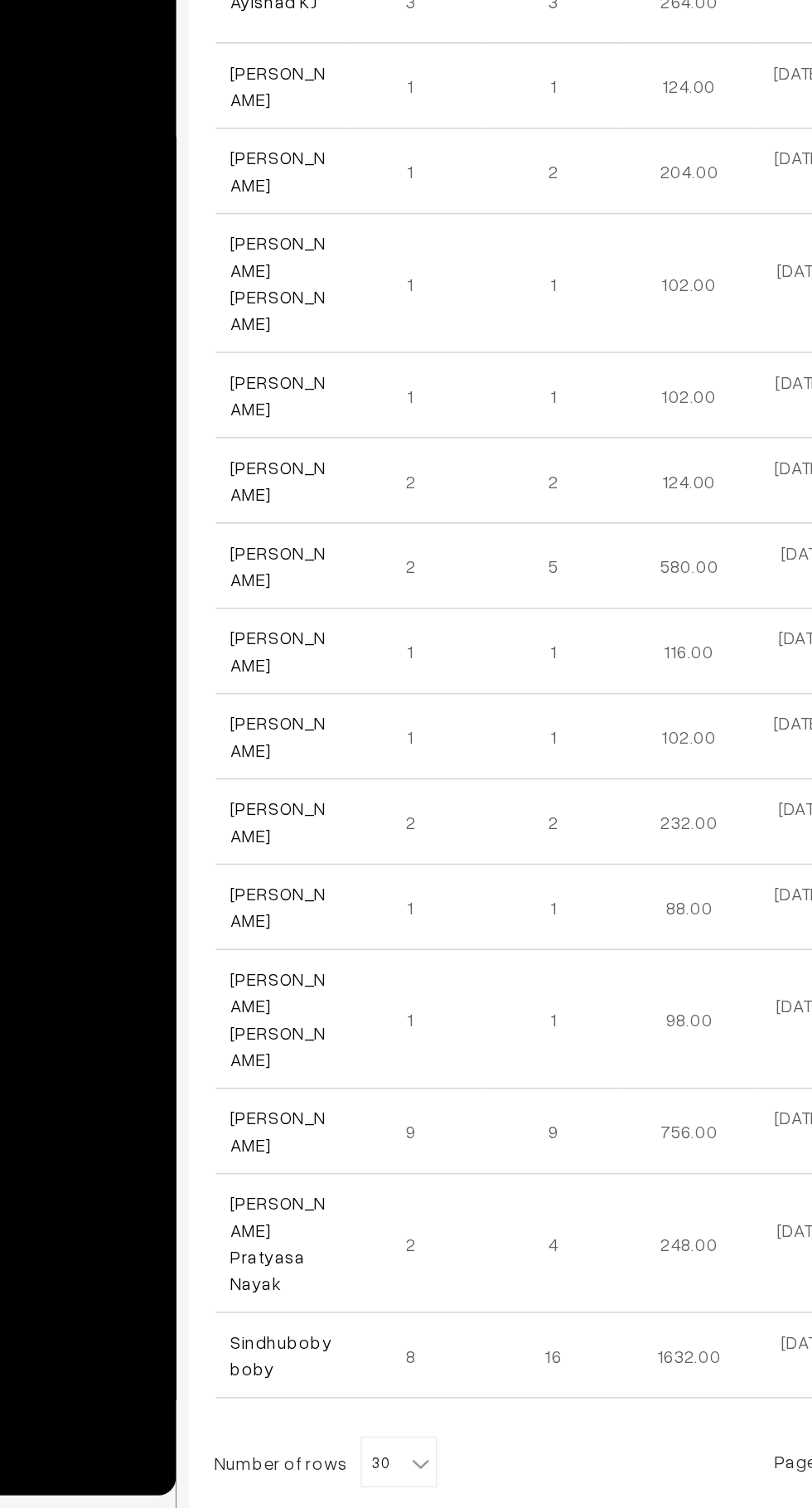
click at [306, 1393] on link "Sindhuboby boby" at bounding box center [292, 1409] width 66 height 32
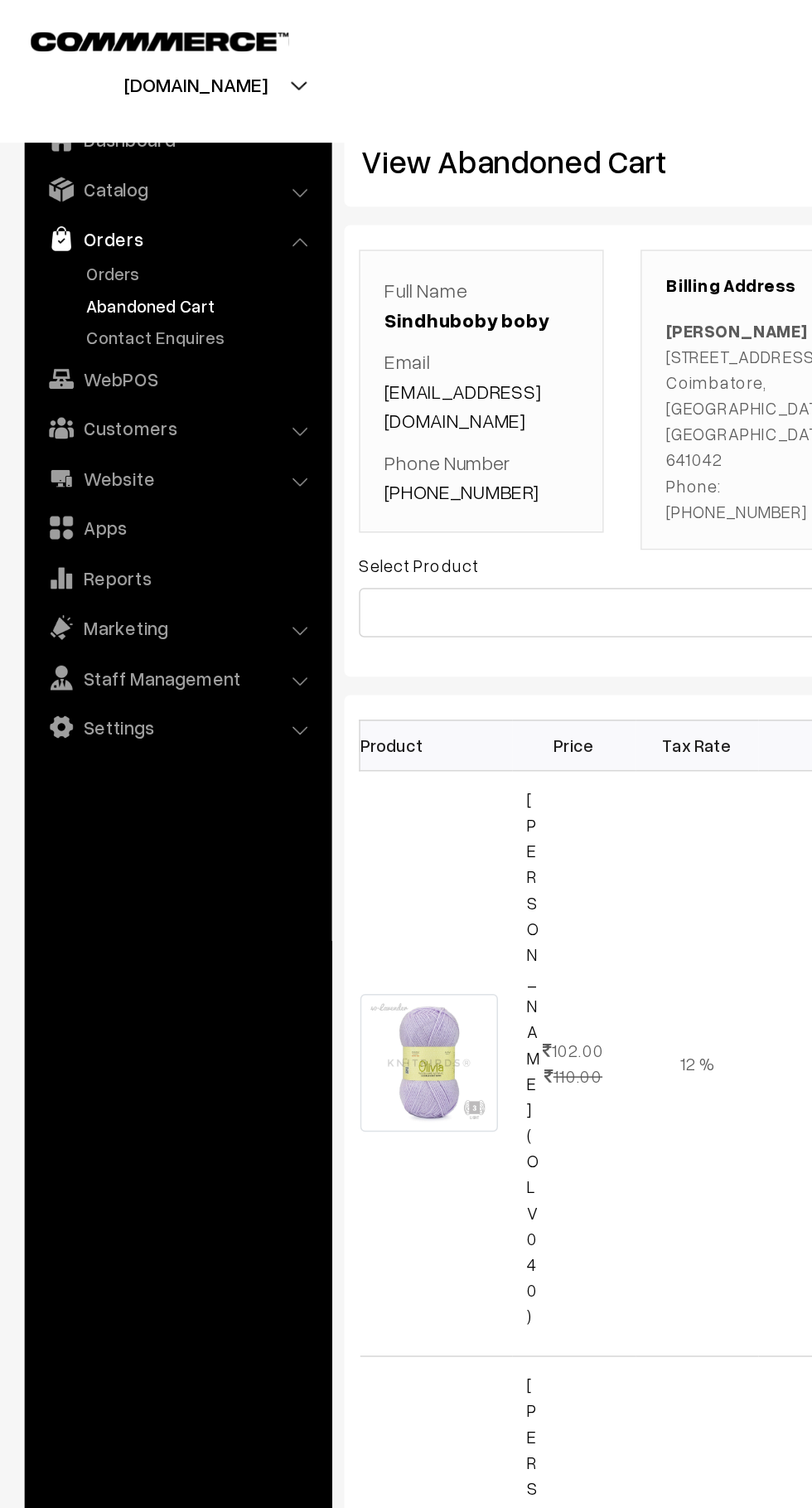
click at [113, 210] on link "Abandoned Cart" at bounding box center [136, 206] width 165 height 17
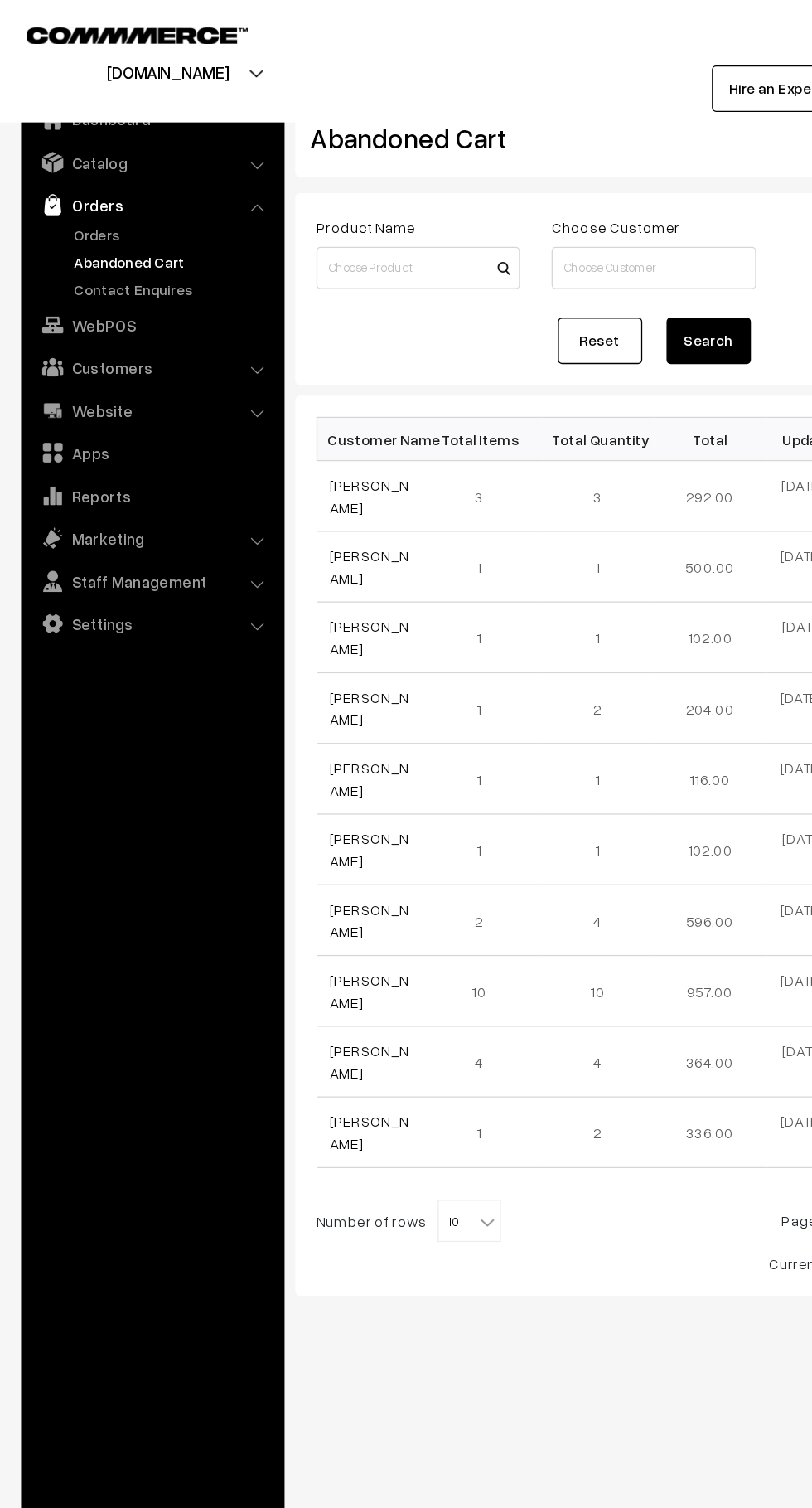
click at [76, 189] on link "Orders" at bounding box center [136, 185] width 165 height 17
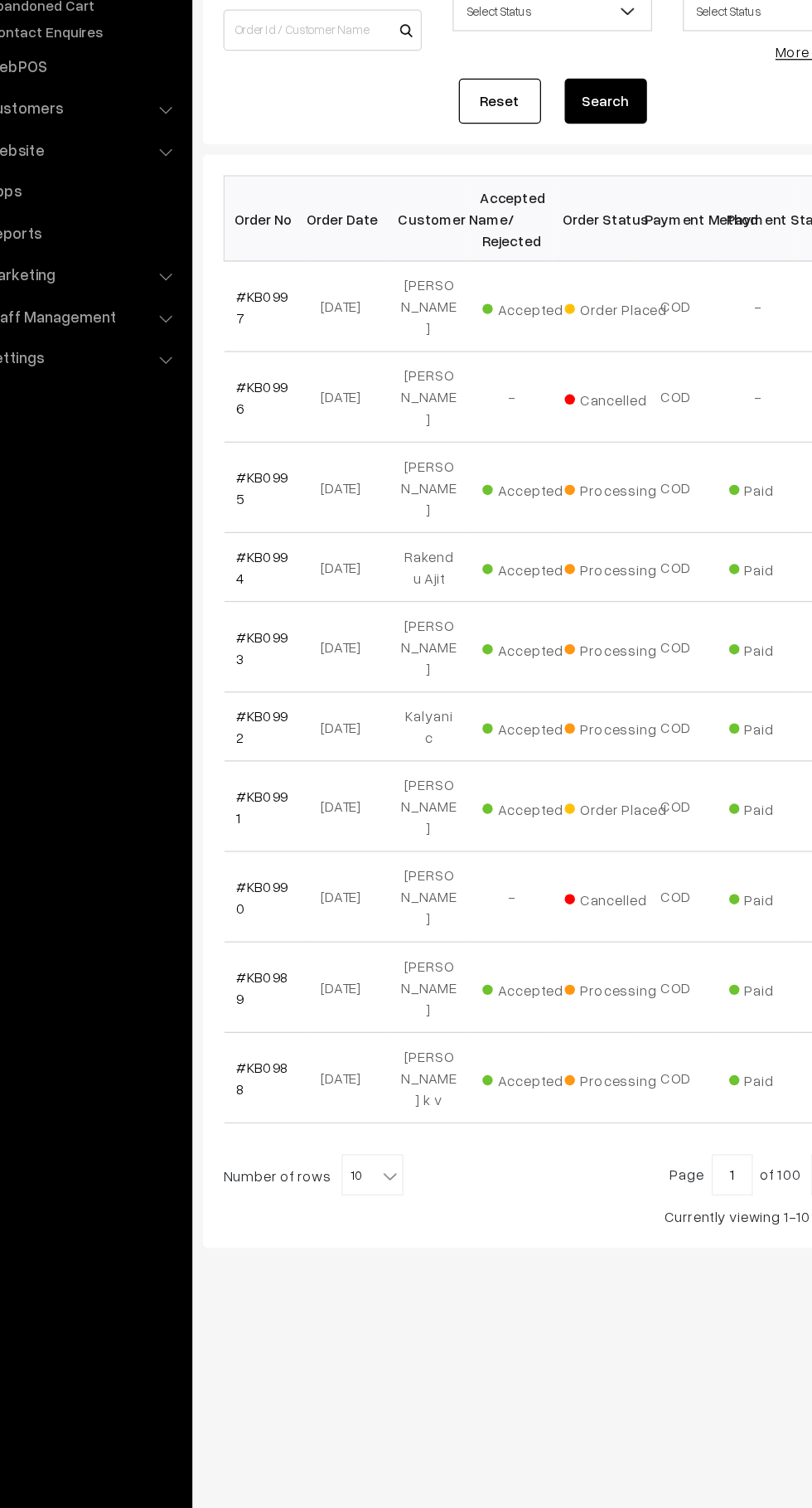
click at [368, 1134] on span "10" at bounding box center [368, 1150] width 48 height 33
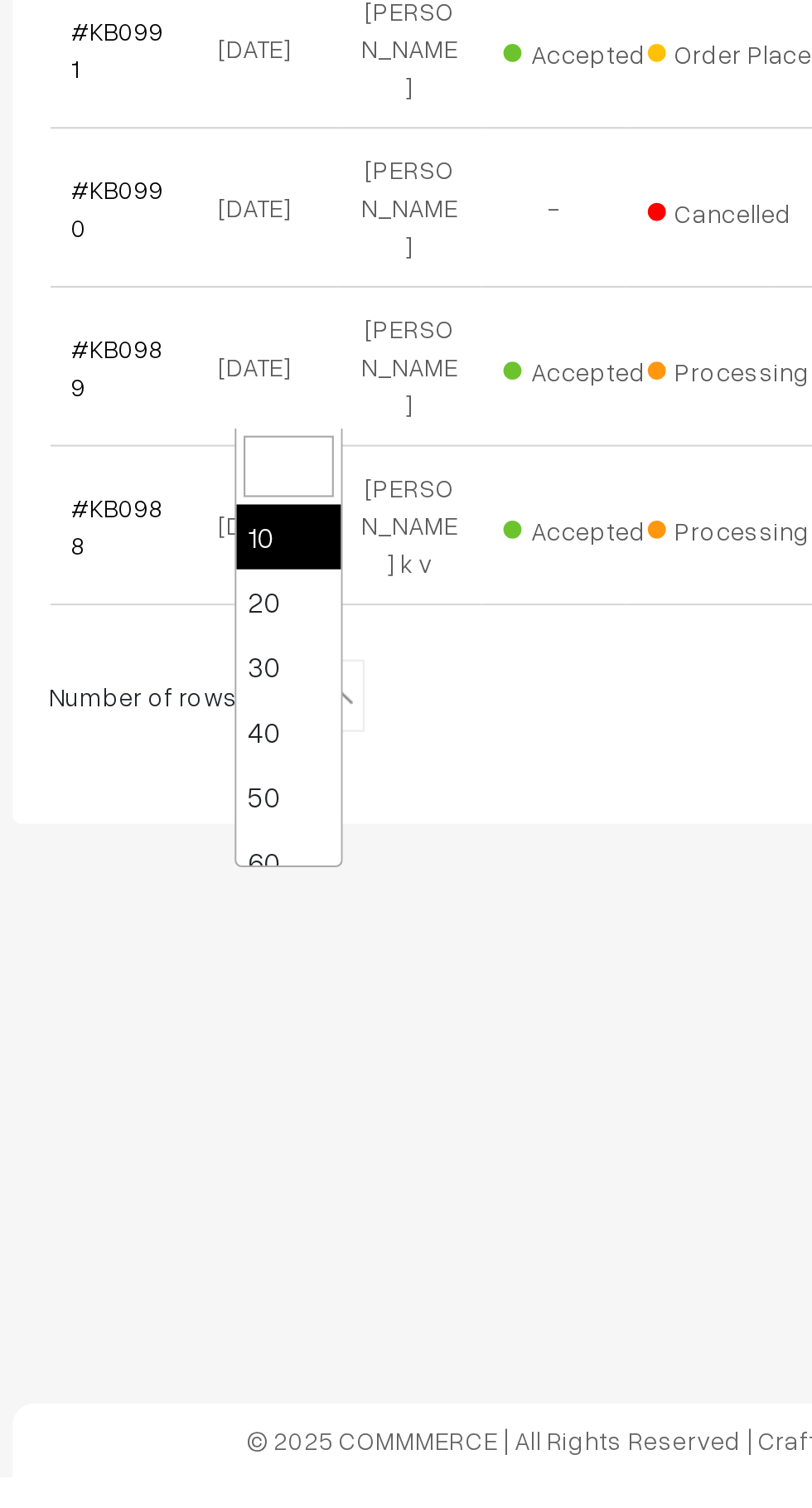
select select "60"
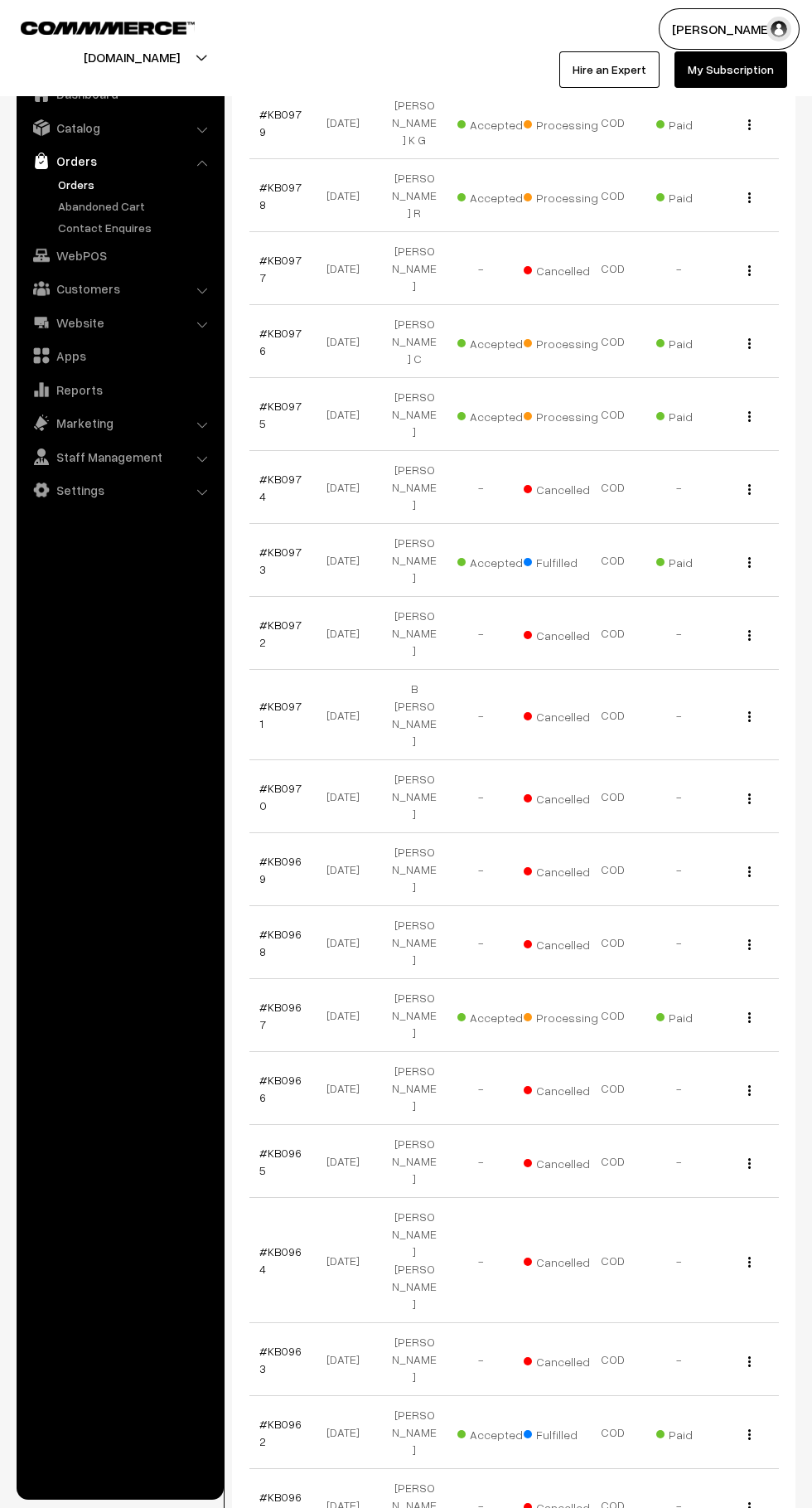
scroll to position [1605, 0]
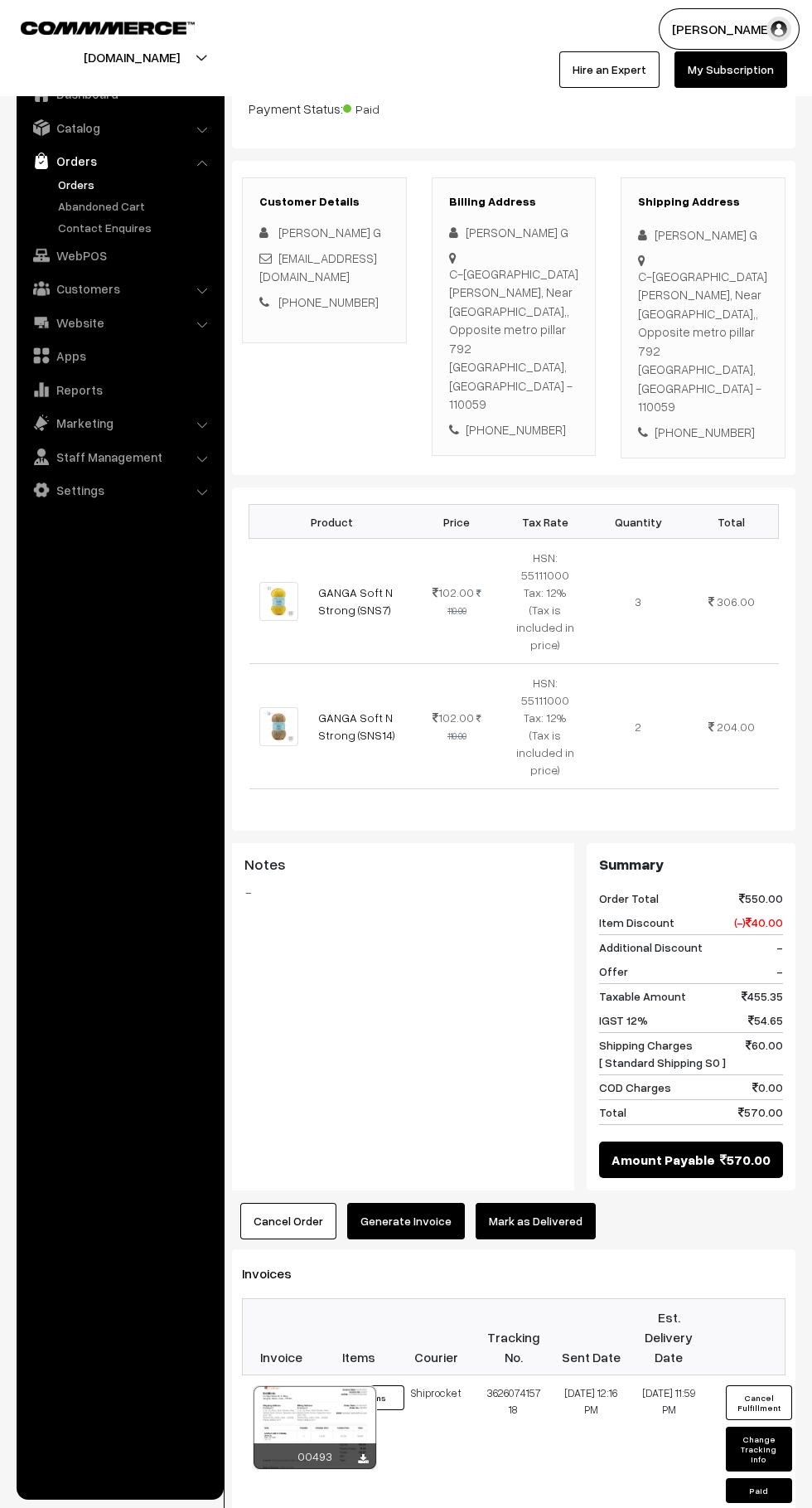
scroll to position [152, 0]
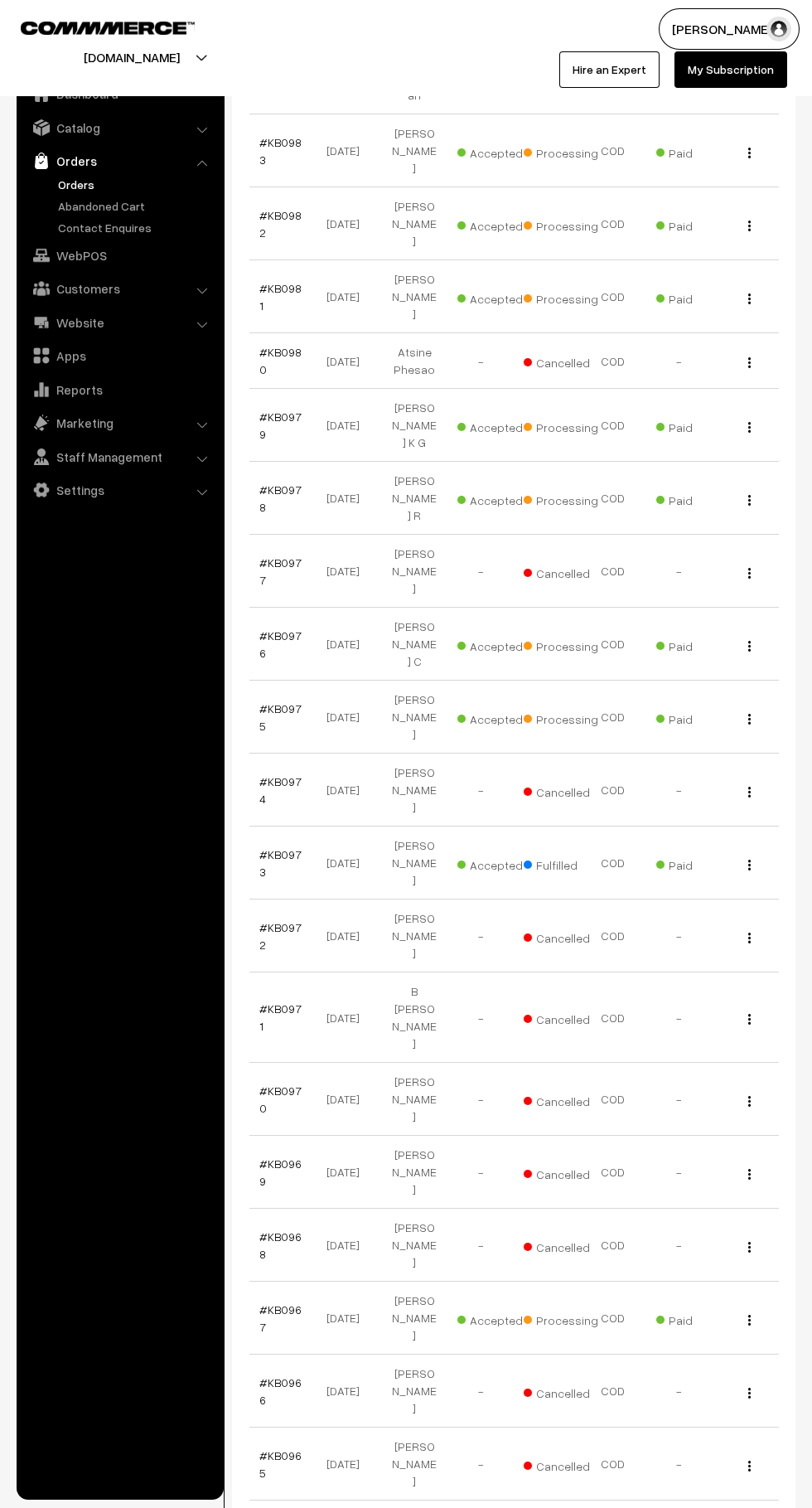
scroll to position [1299, 0]
click at [271, 1379] on link "#KB0966" at bounding box center [281, 1394] width 42 height 32
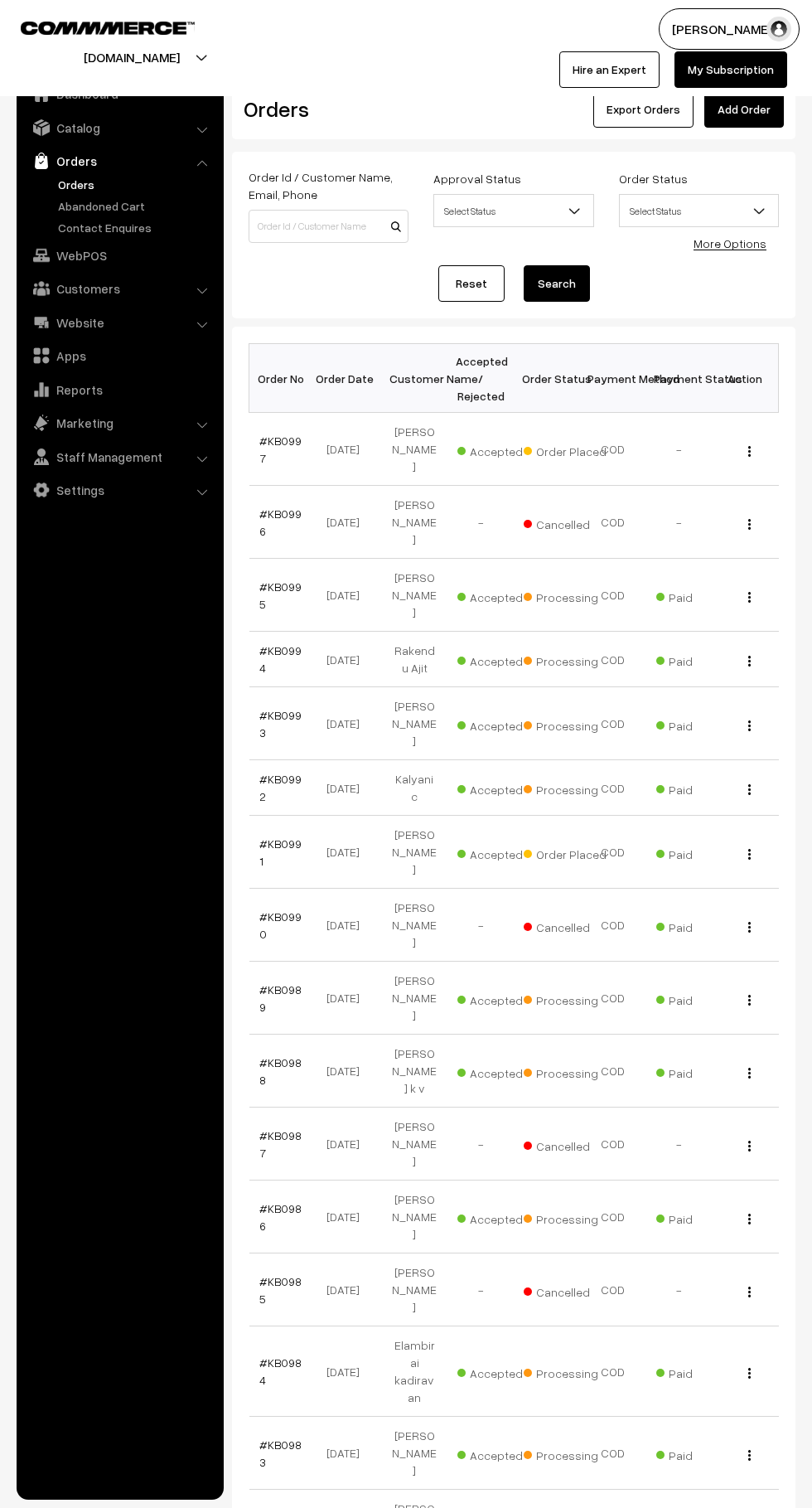
scroll to position [1299, 0]
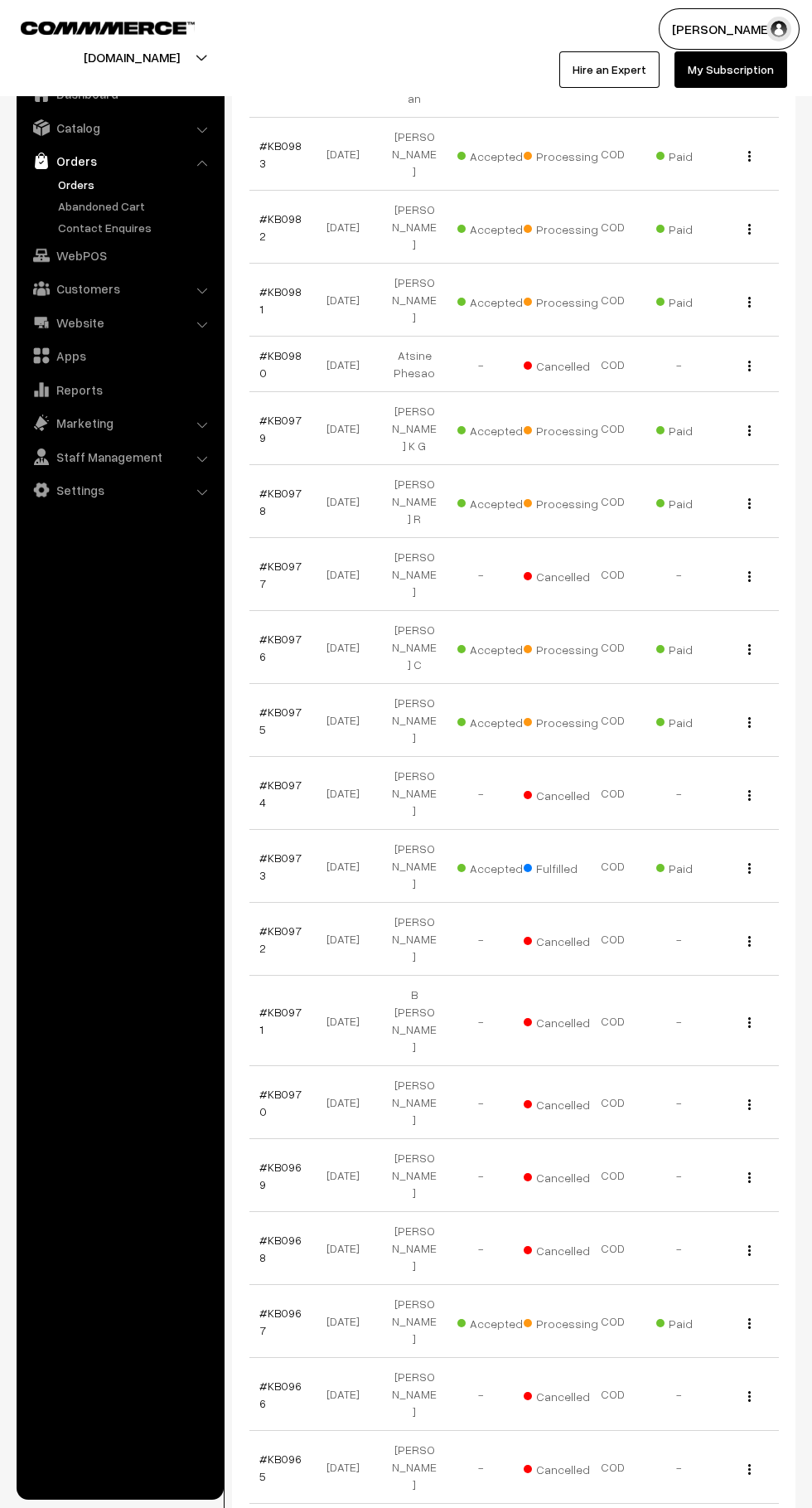
click at [285, 1306] on link "#KB0967" at bounding box center [281, 1321] width 42 height 32
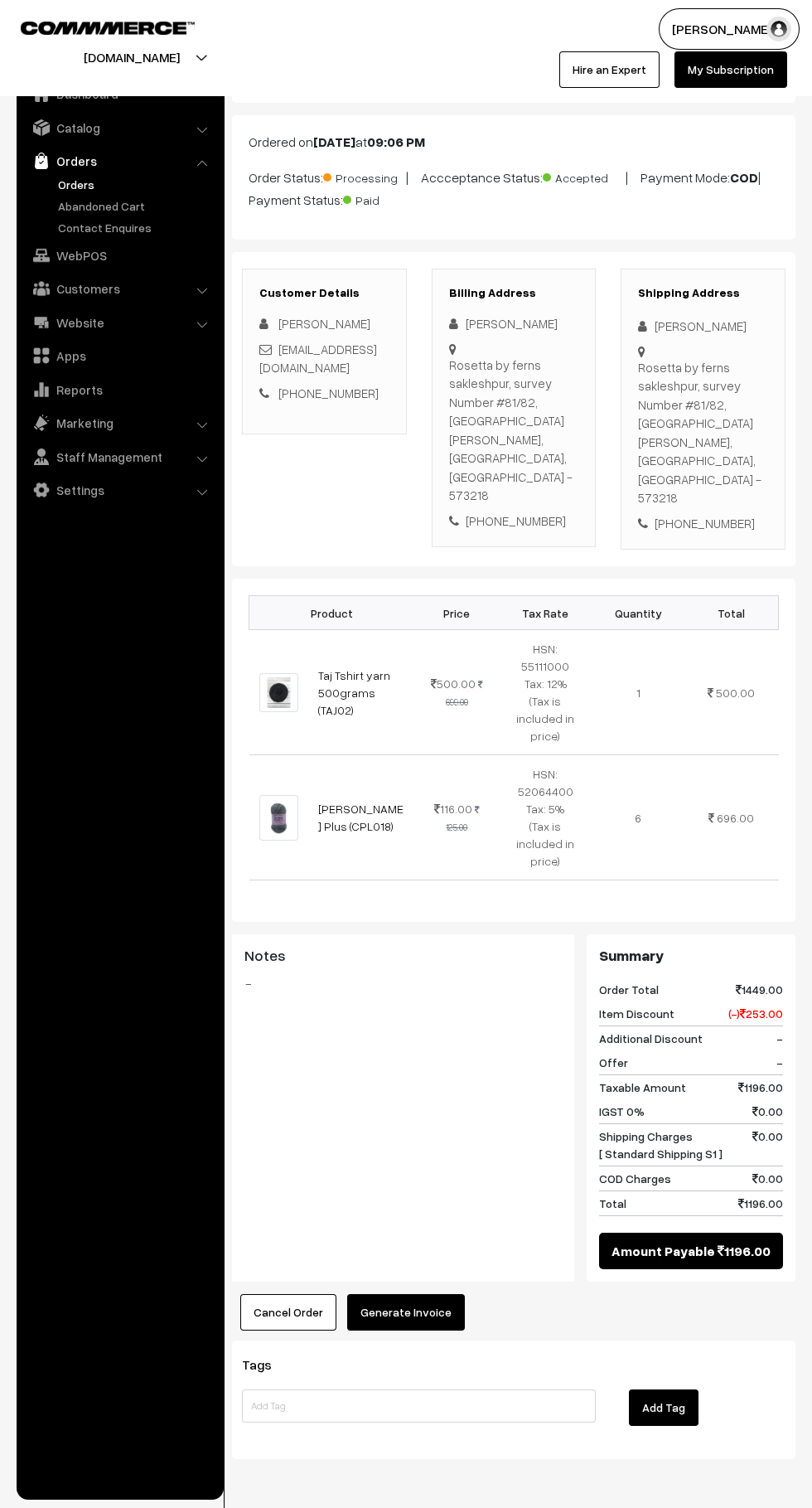
scroll to position [58, 0]
click at [429, 1294] on button "Generate Invoice" at bounding box center [406, 1313] width 117 height 37
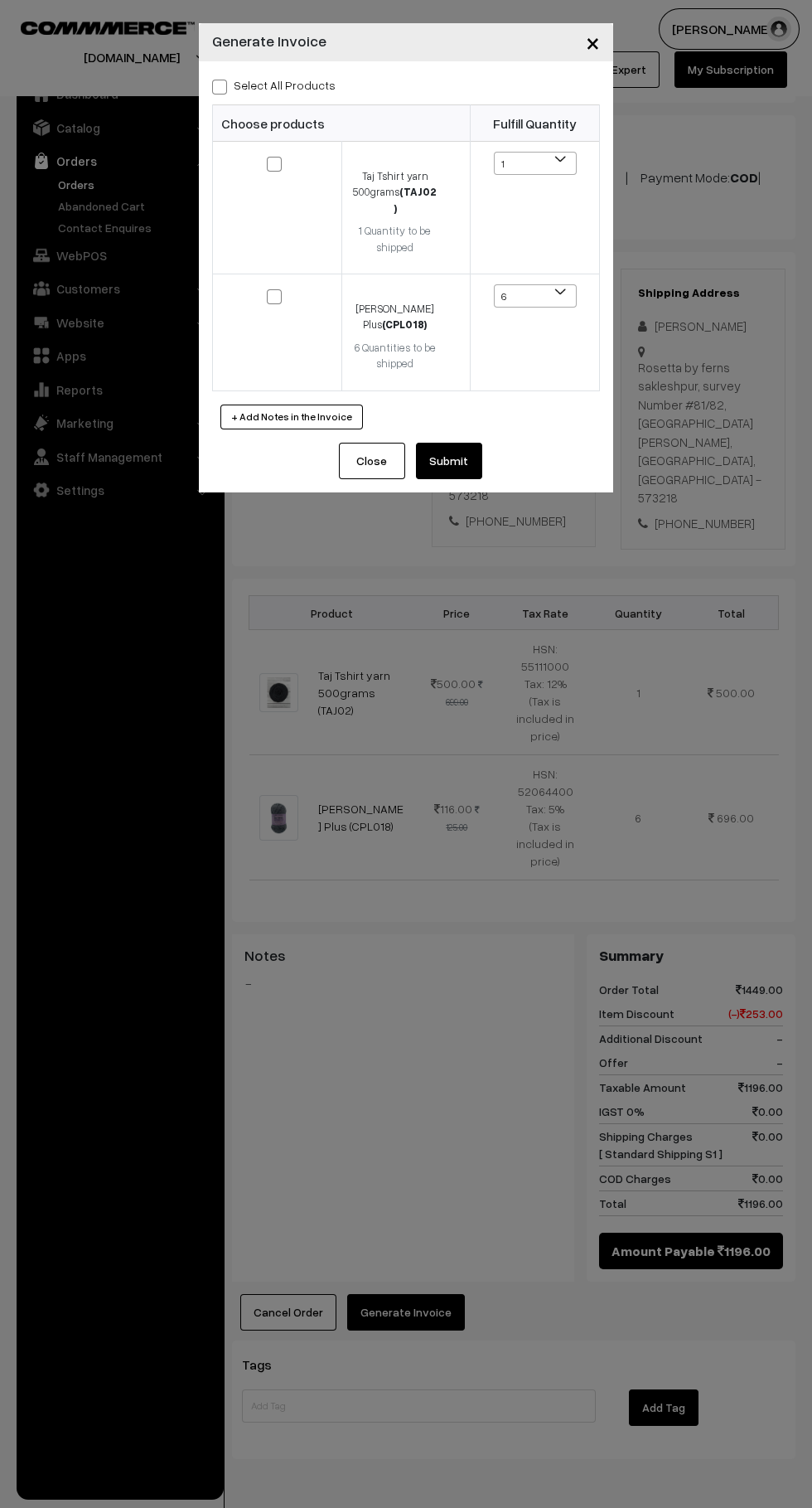
click at [218, 84] on span at bounding box center [220, 88] width 15 height 15
click at [218, 84] on input "Select All Products" at bounding box center [217, 84] width 11 height 11
checkbox input "true"
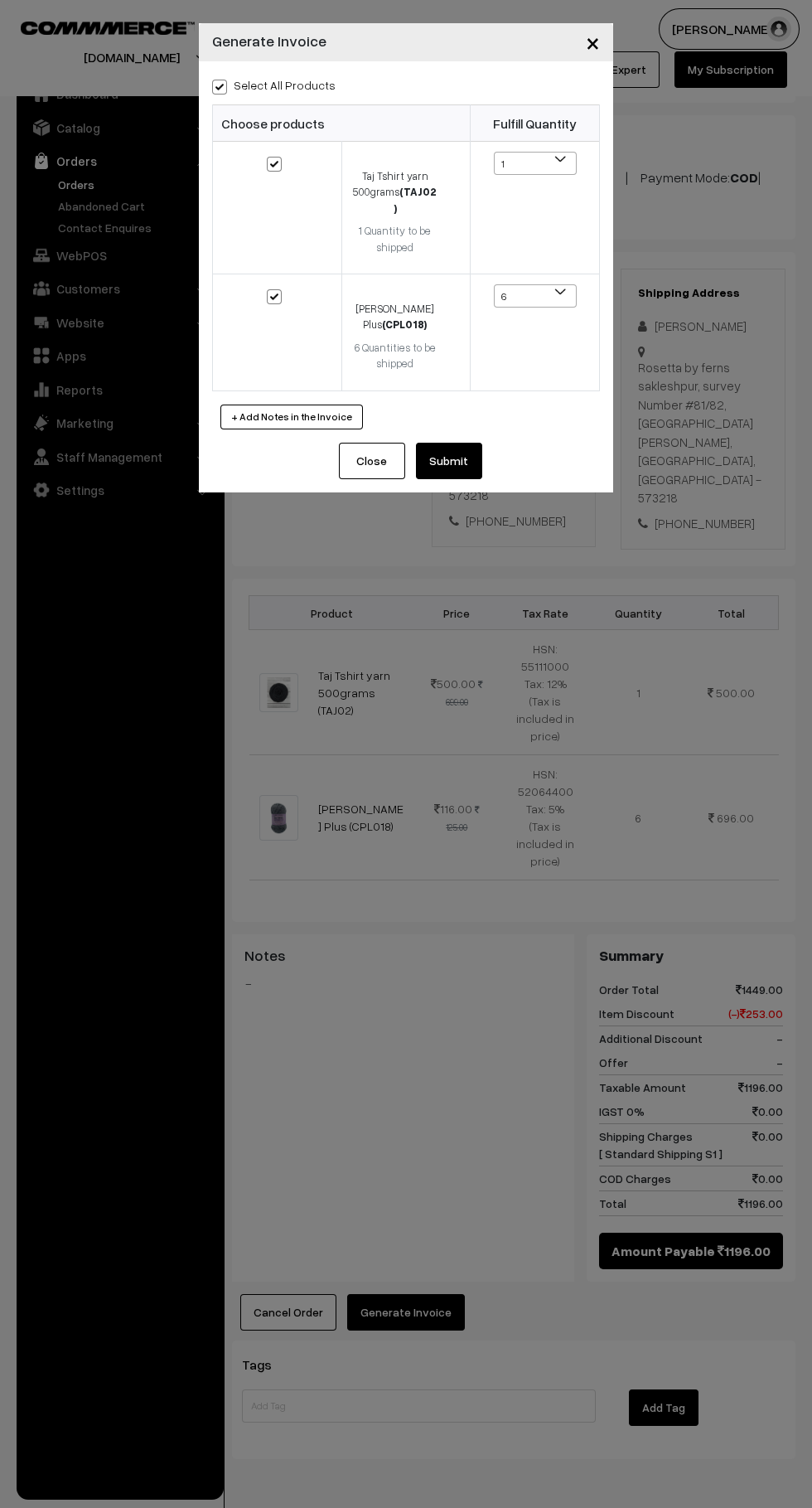
click at [504, 460] on div "Close Submit Back Fulfill Items" at bounding box center [406, 468] width 415 height 50
click at [480, 443] on button "Submit" at bounding box center [449, 461] width 66 height 37
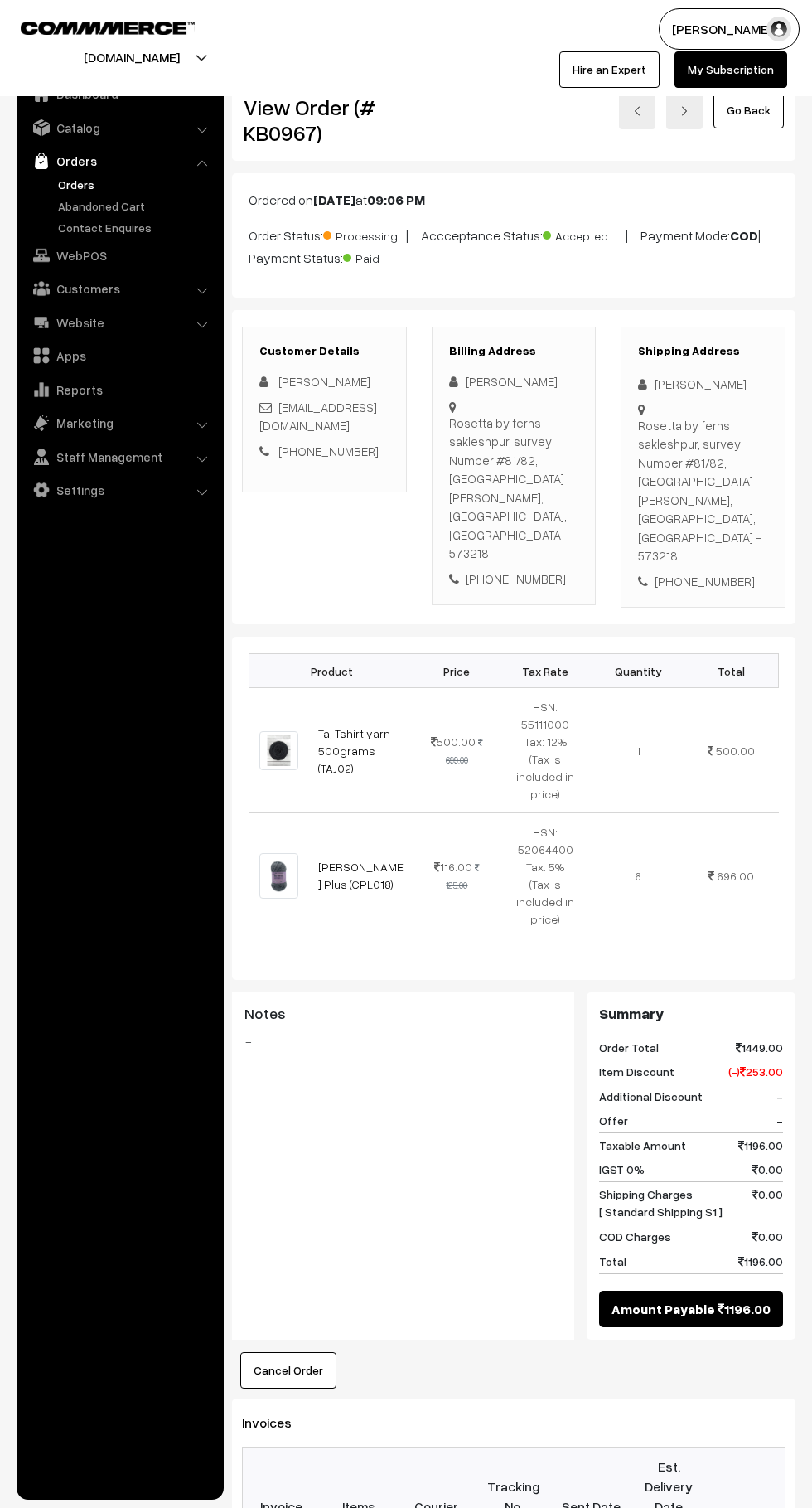
scroll to position [58, 0]
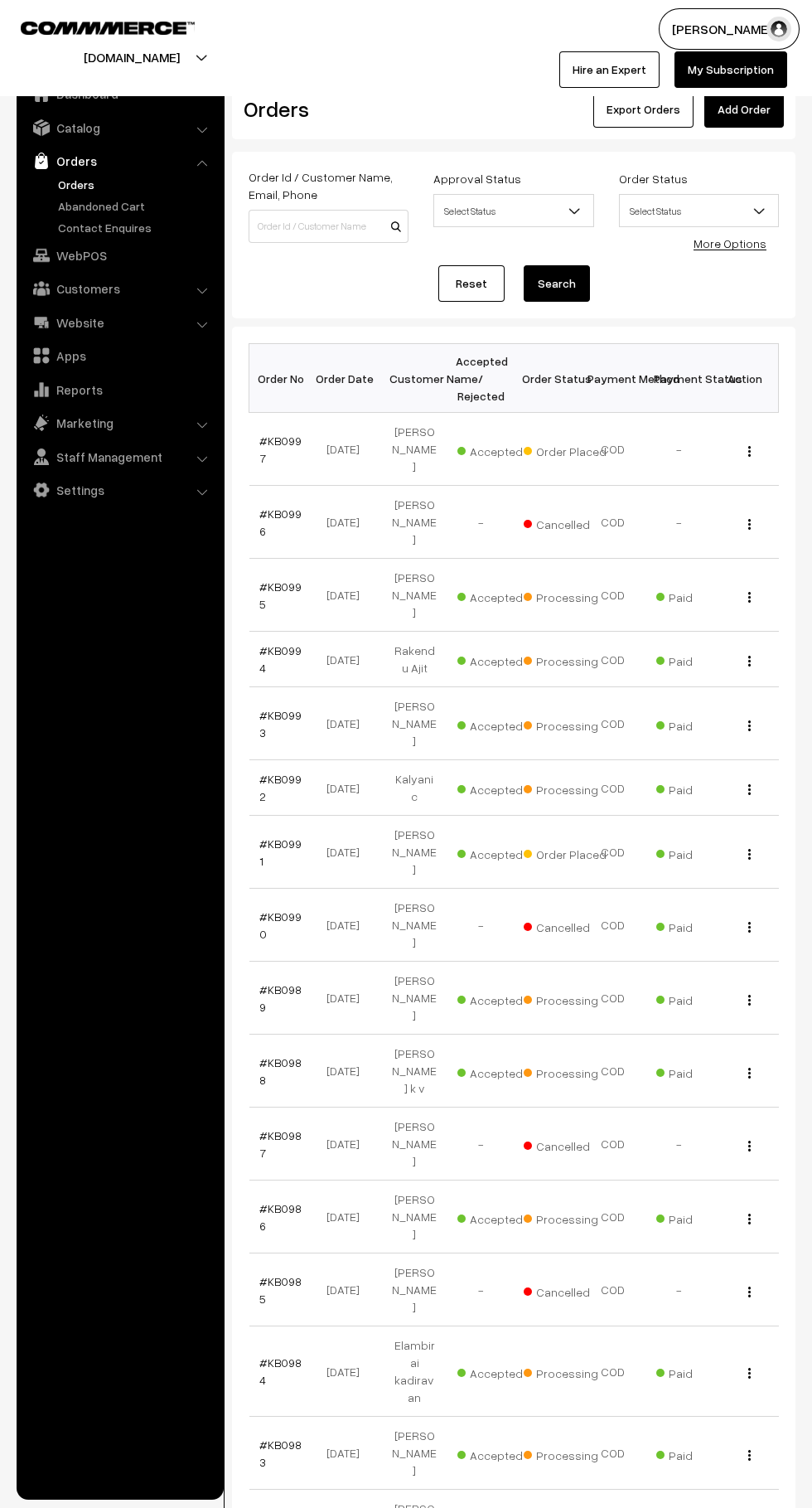
click at [136, 207] on link "Abandoned Cart" at bounding box center [136, 206] width 165 height 17
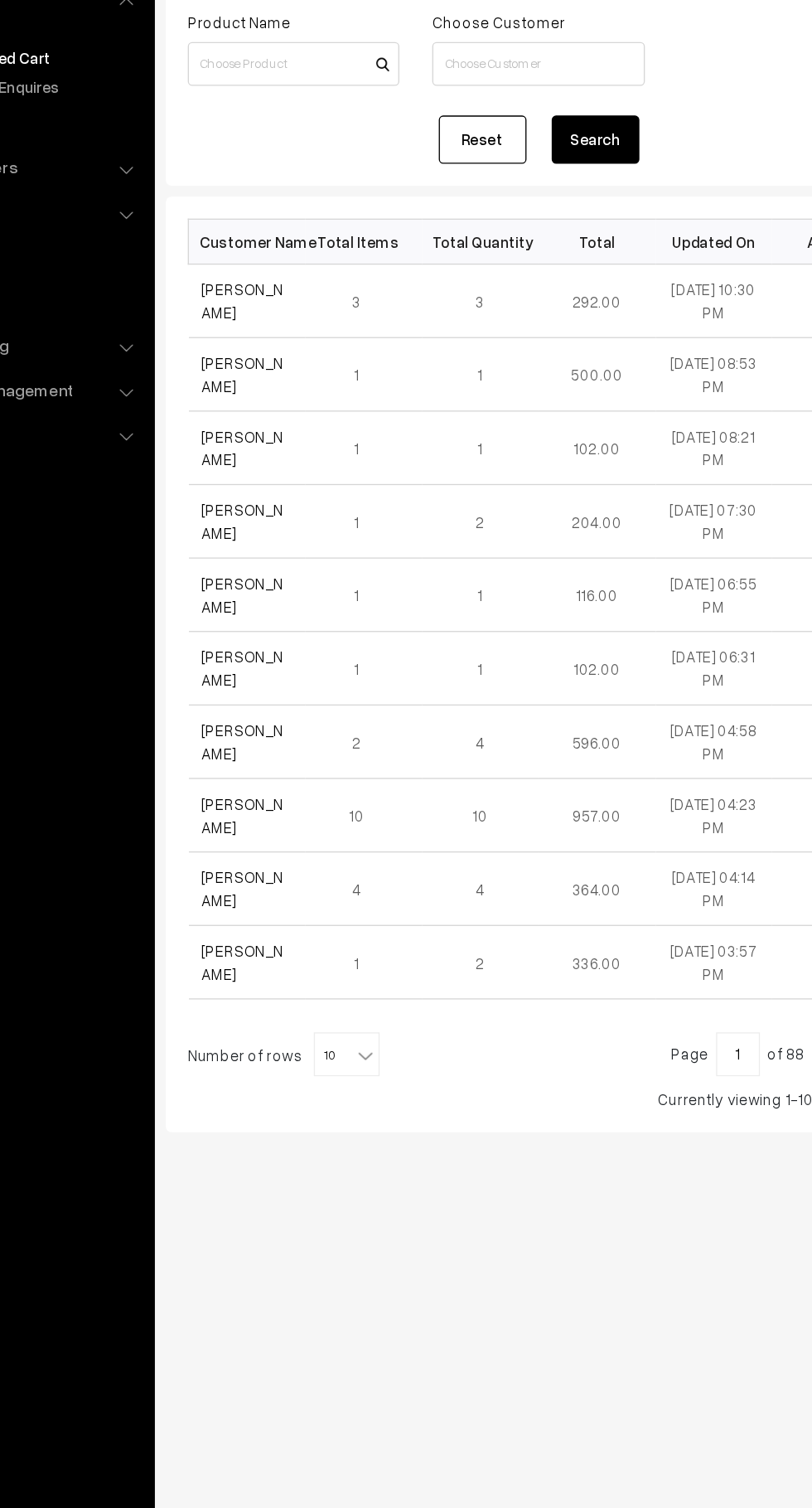
click at [321, 396] on link "[PERSON_NAME]" at bounding box center [291, 390] width 63 height 32
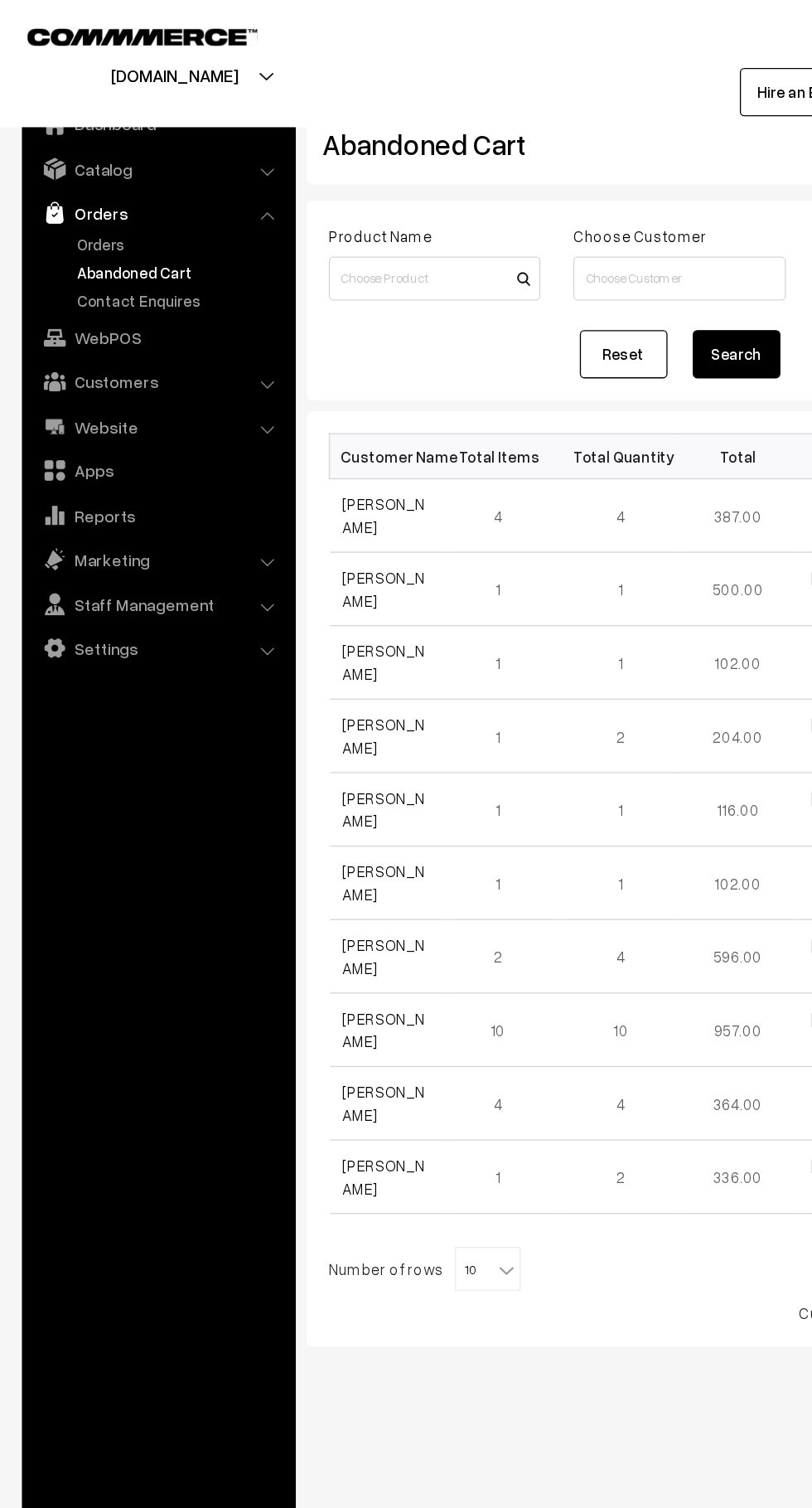
click at [98, 181] on link "Orders" at bounding box center [136, 185] width 165 height 17
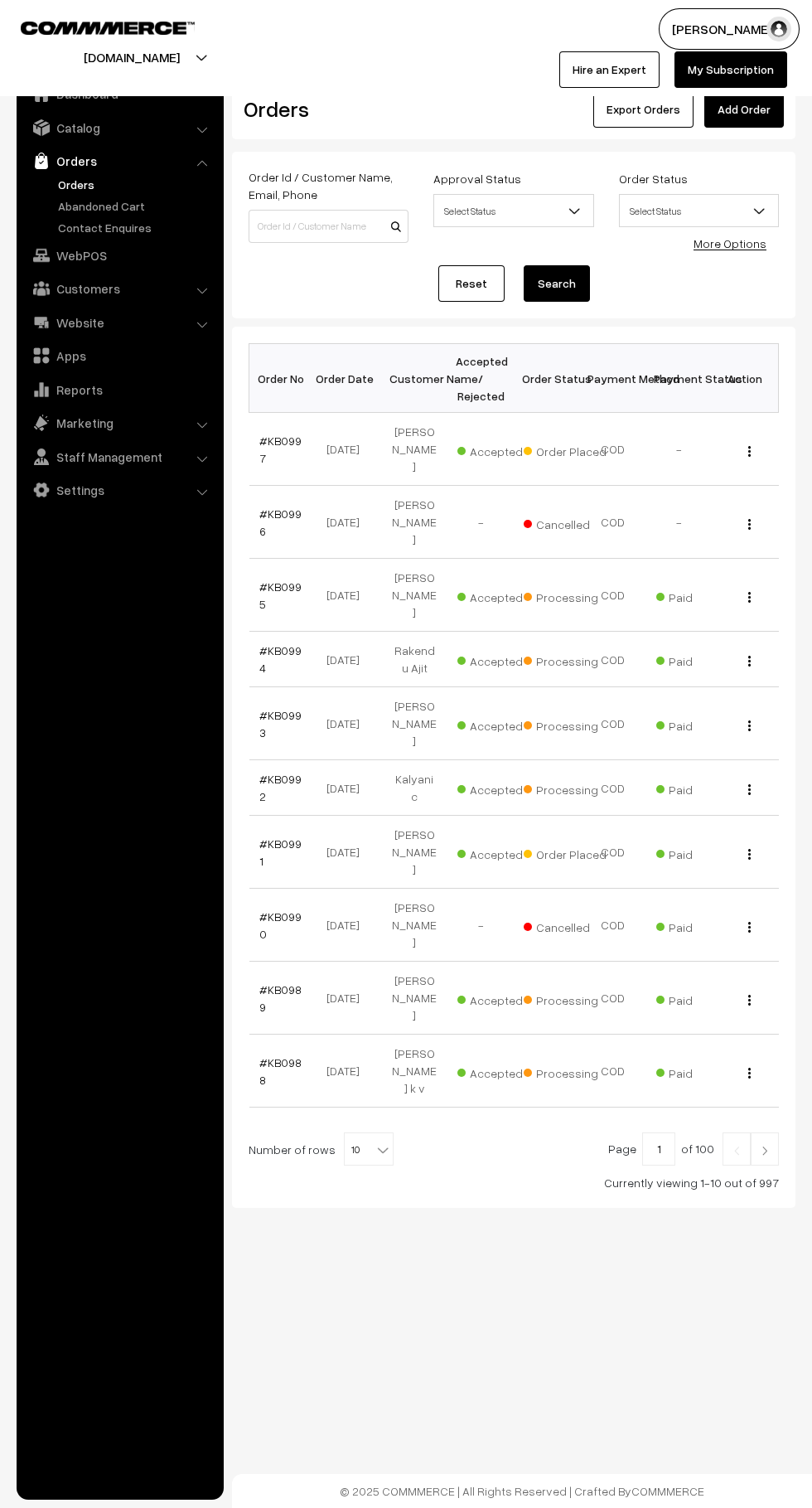
click at [153, 210] on link "Abandoned Cart" at bounding box center [136, 206] width 165 height 17
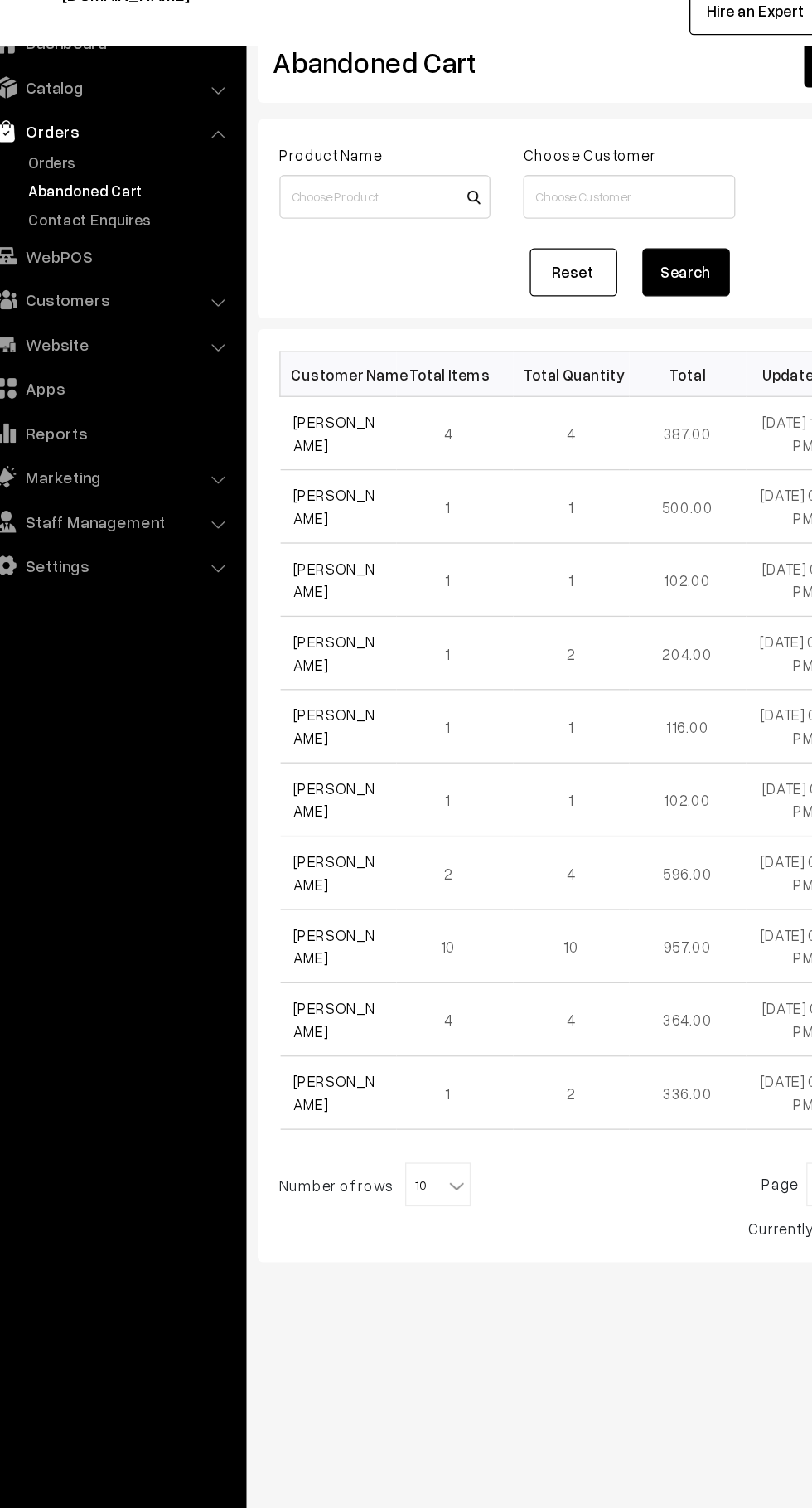
click at [100, 183] on link "Orders" at bounding box center [136, 185] width 165 height 17
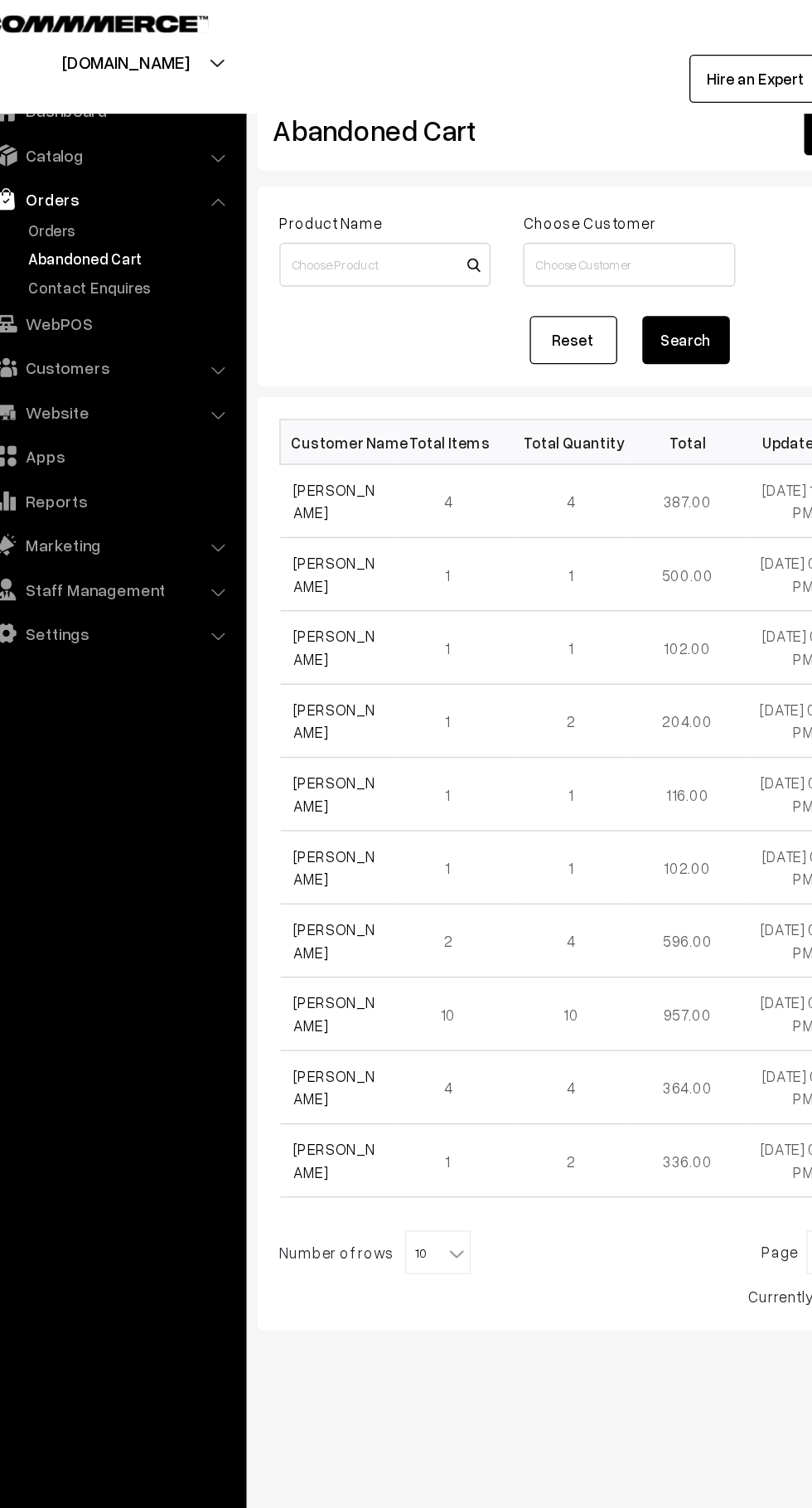
click at [320, 390] on link "[PERSON_NAME]" at bounding box center [291, 390] width 63 height 32
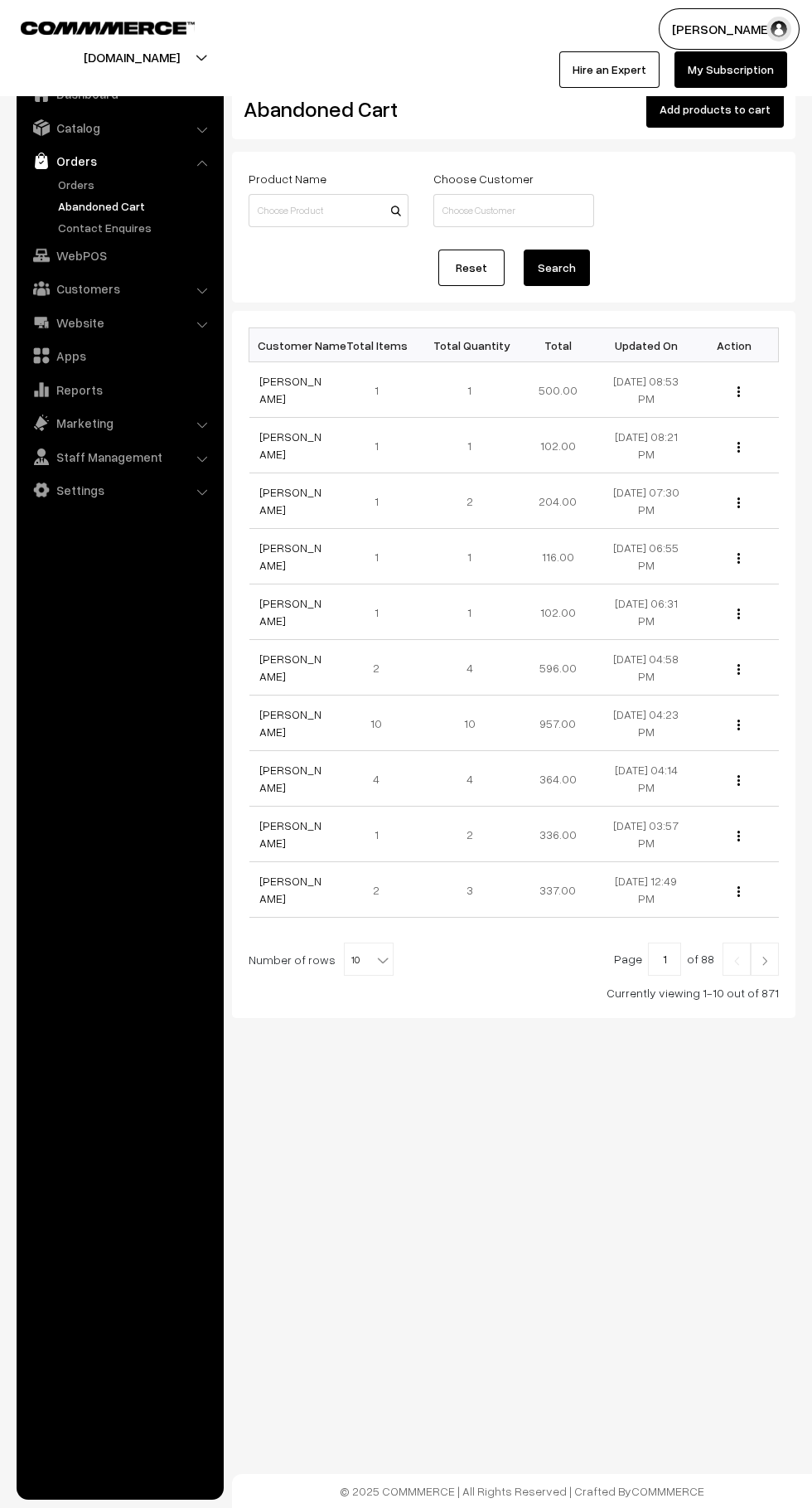
click at [105, 192] on link "Orders" at bounding box center [136, 185] width 165 height 17
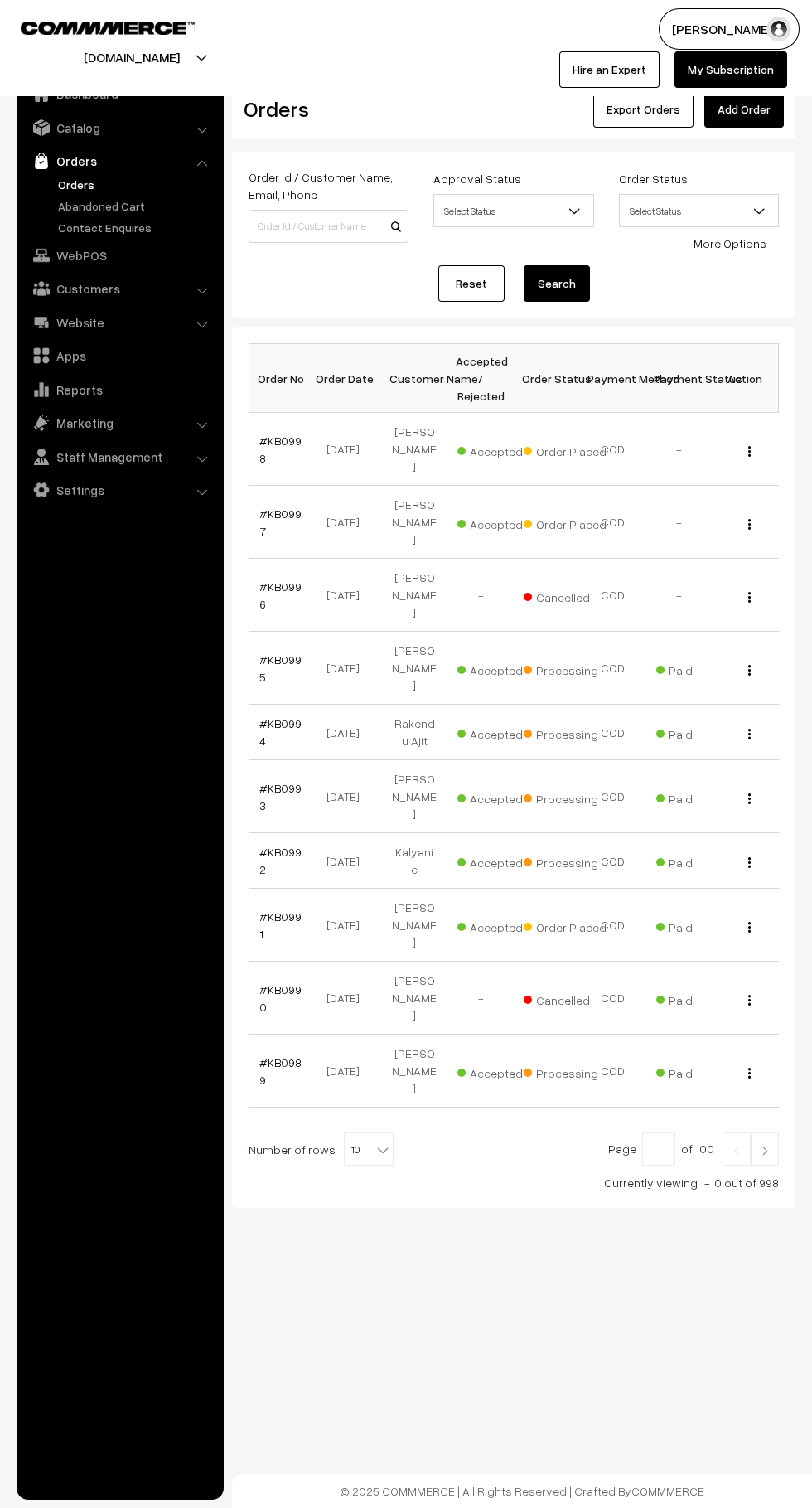
click at [292, 441] on link "#KB0998" at bounding box center [281, 449] width 42 height 32
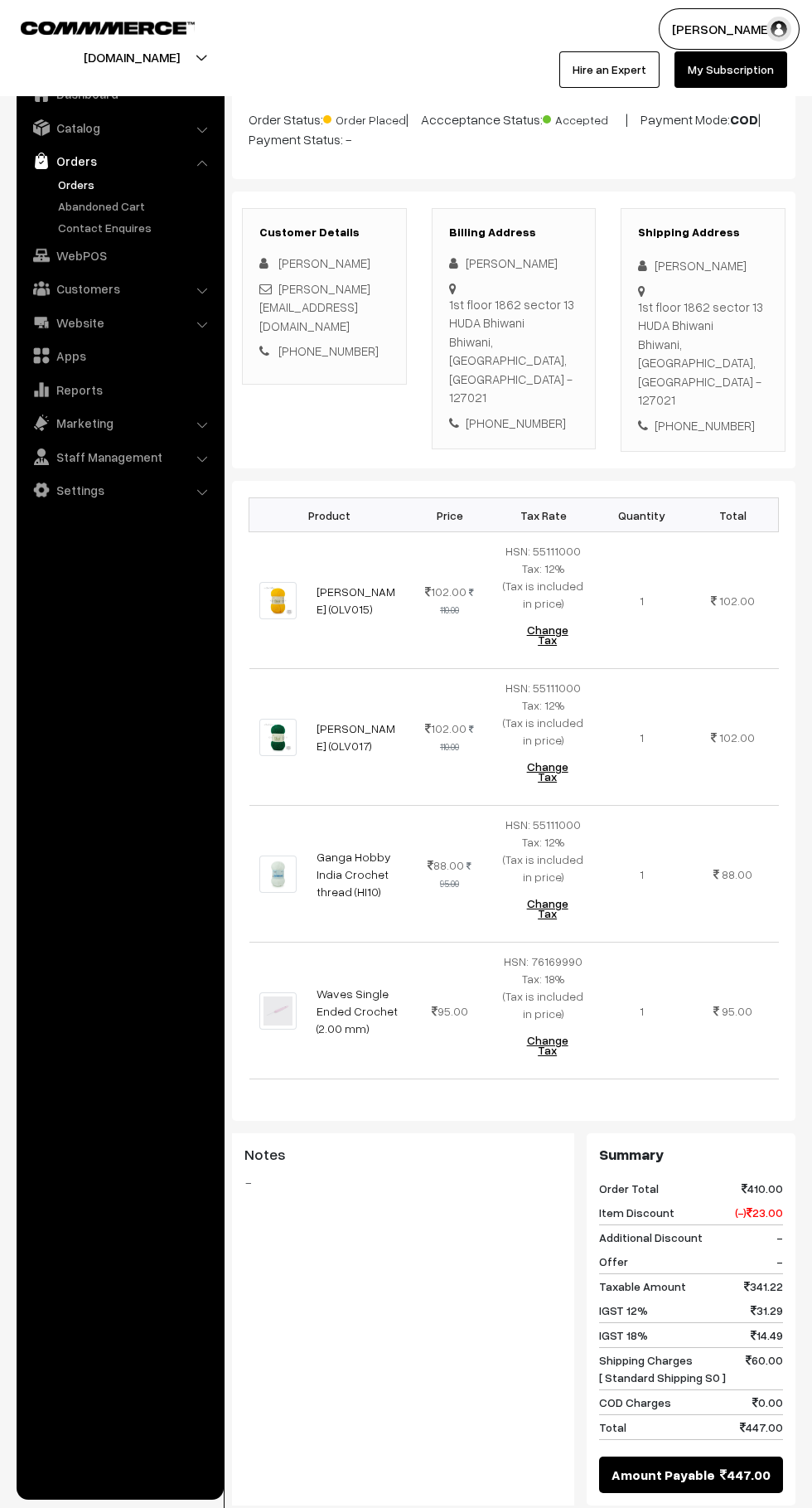
scroll to position [86, 0]
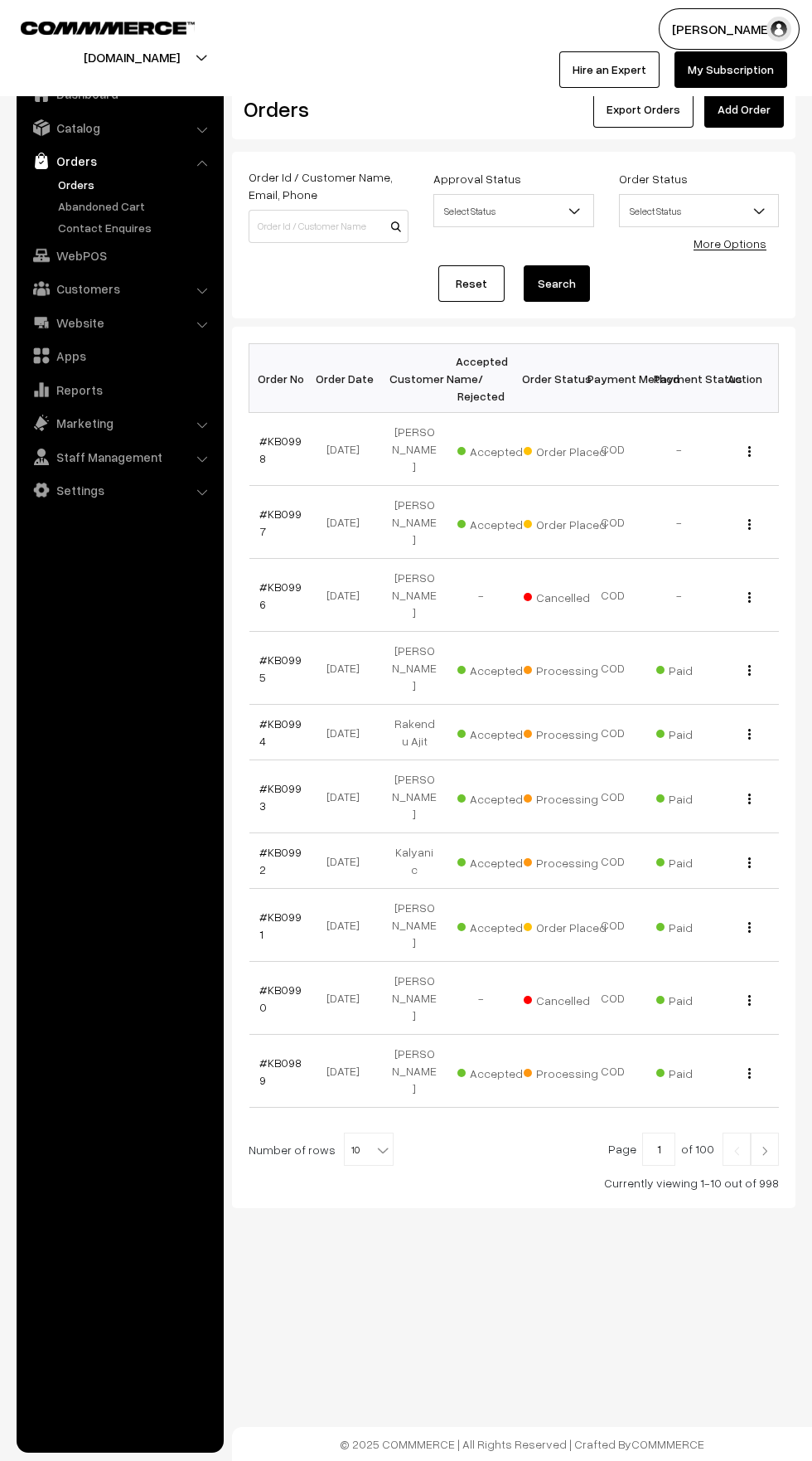
click at [152, 201] on link "Abandoned Cart" at bounding box center [136, 206] width 165 height 17
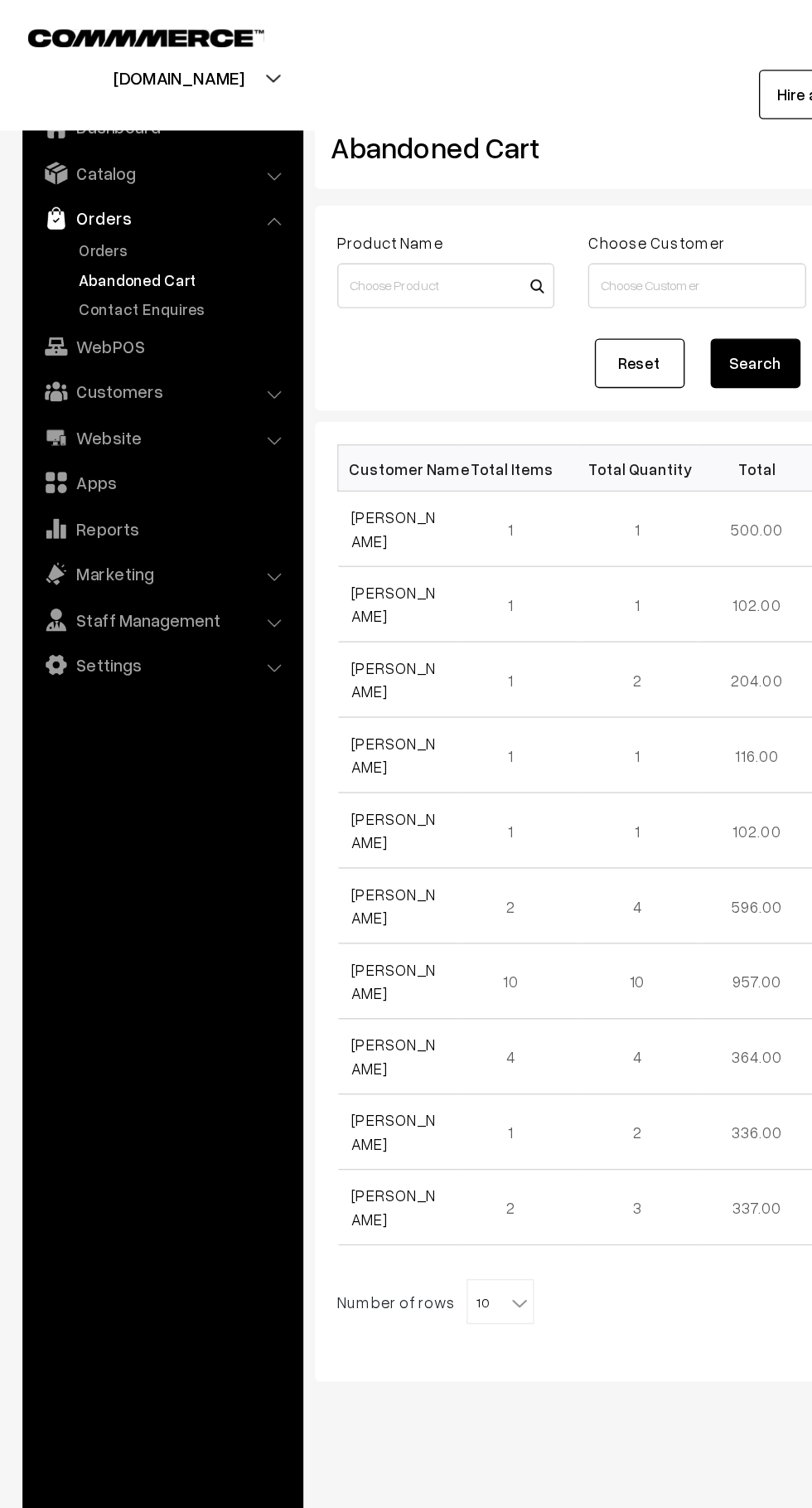
click at [80, 188] on link "Orders" at bounding box center [136, 185] width 165 height 17
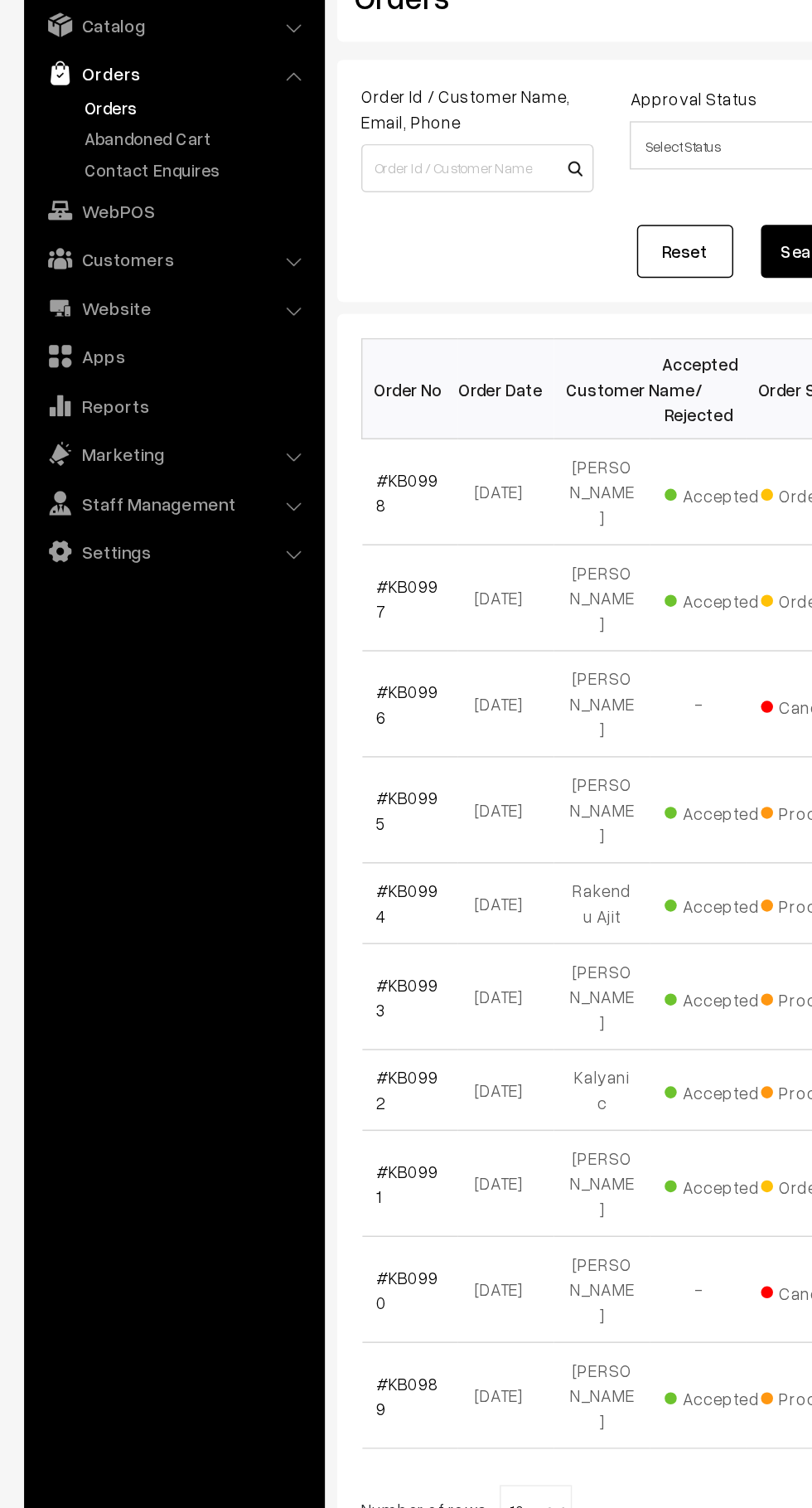
click at [152, 209] on link "Abandoned Cart" at bounding box center [136, 206] width 165 height 17
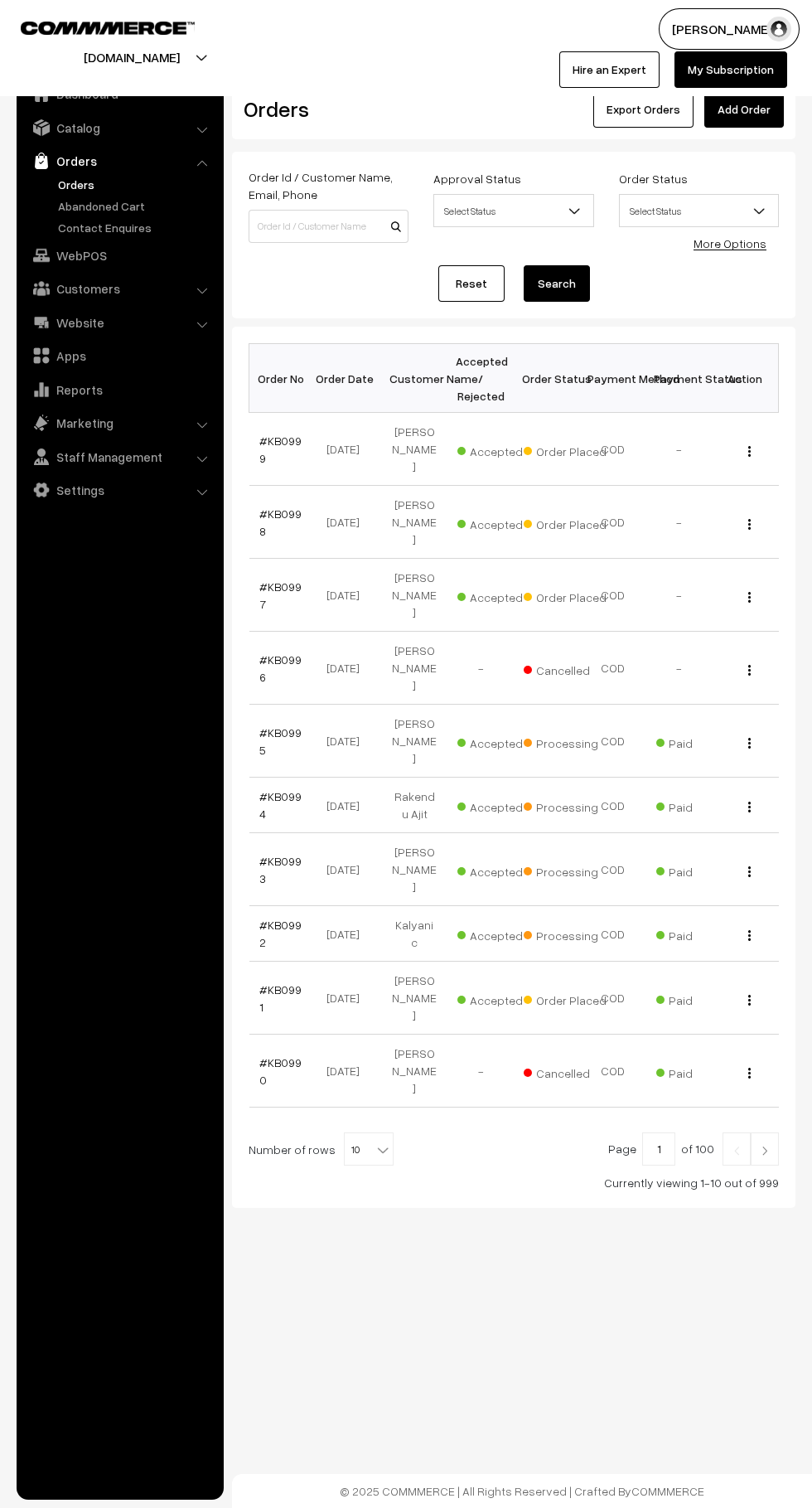
click at [295, 652] on link "#KB0996" at bounding box center [281, 668] width 42 height 32
click at [288, 436] on link "#KB0999" at bounding box center [281, 449] width 42 height 32
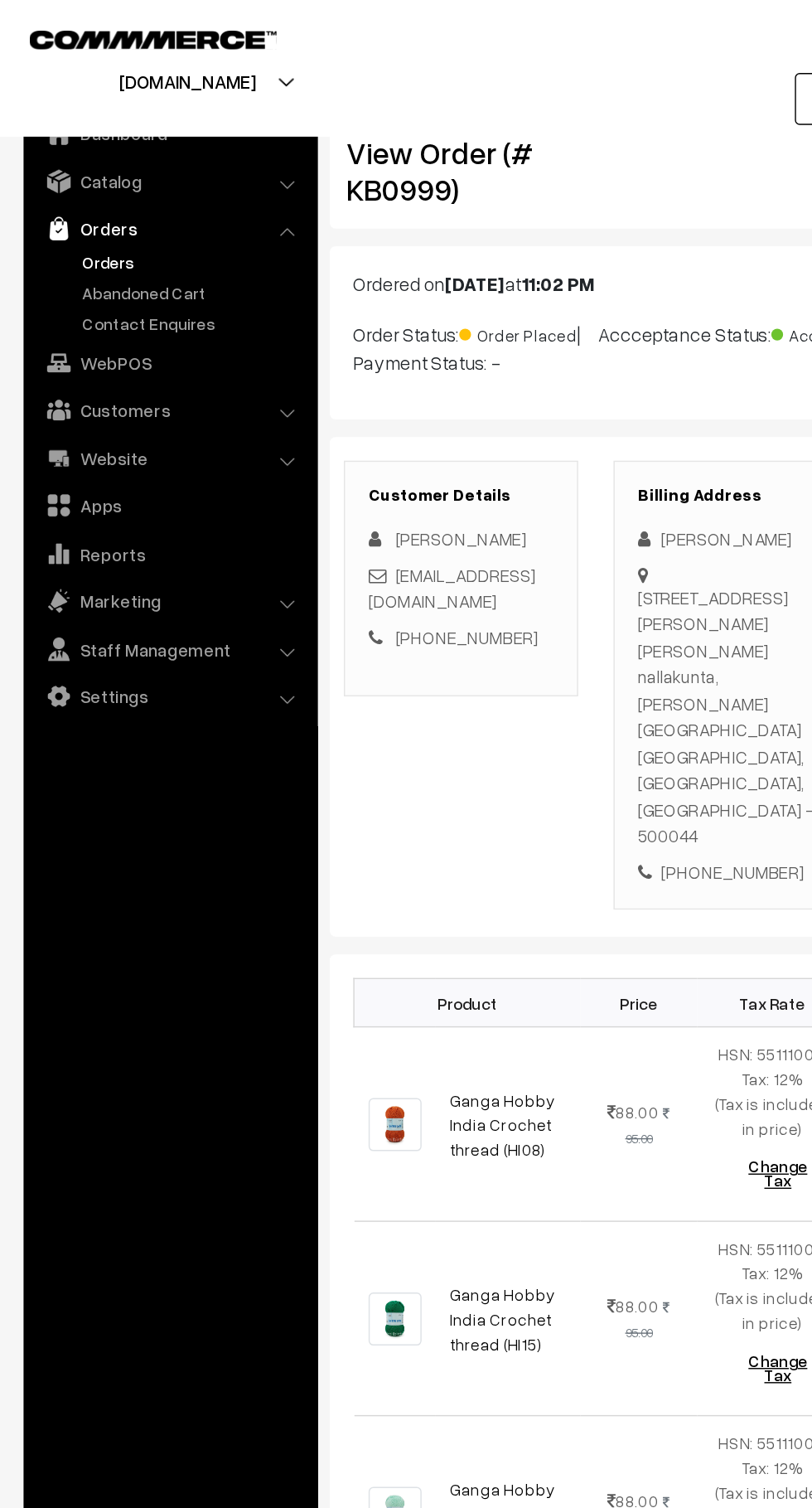
click at [122, 203] on link "Abandoned Cart" at bounding box center [136, 206] width 165 height 17
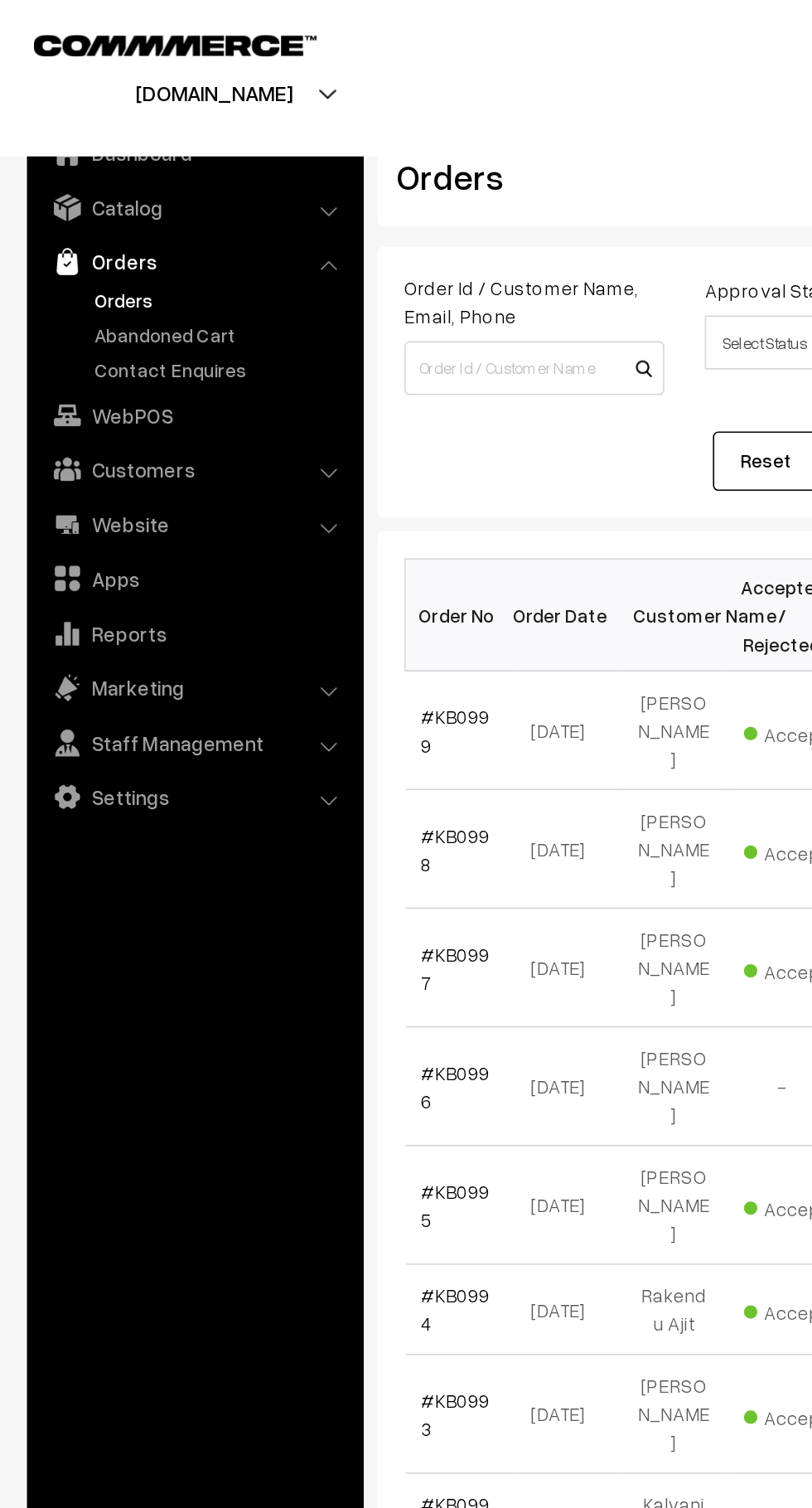
click at [141, 207] on link "Abandoned Cart" at bounding box center [136, 206] width 165 height 17
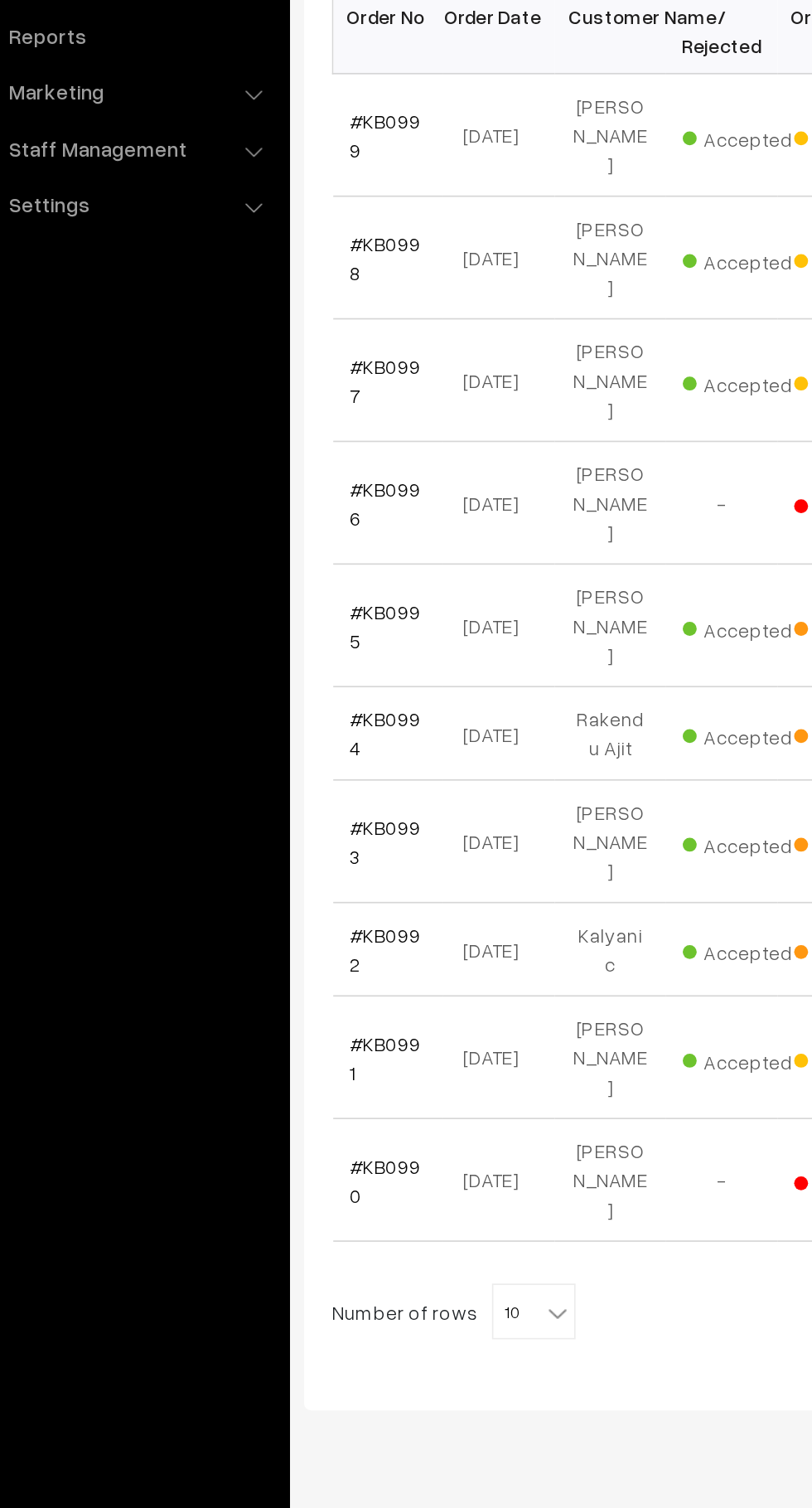
click at [292, 789] on link "#KB0994" at bounding box center [281, 805] width 42 height 32
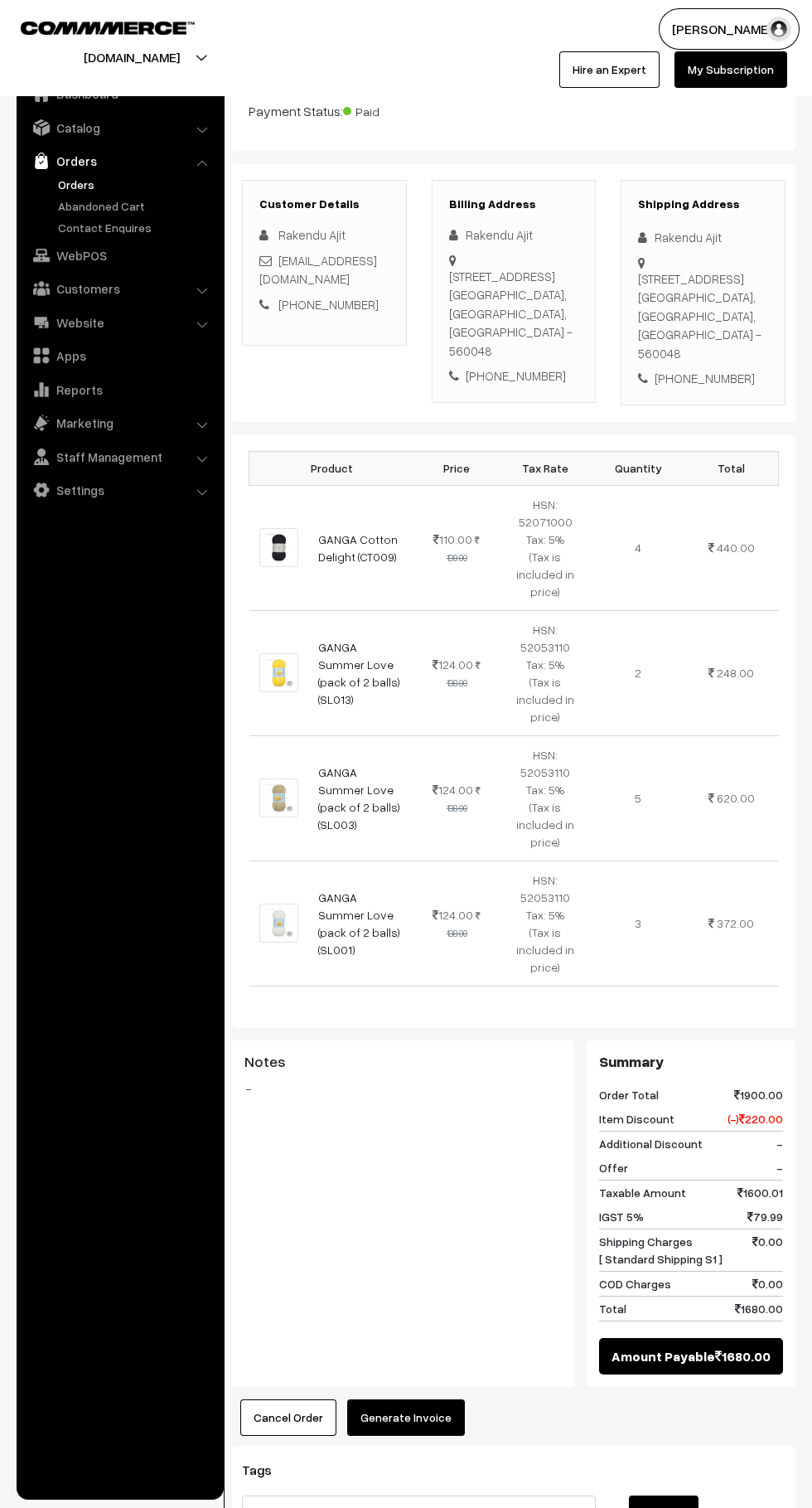
scroll to position [225, 0]
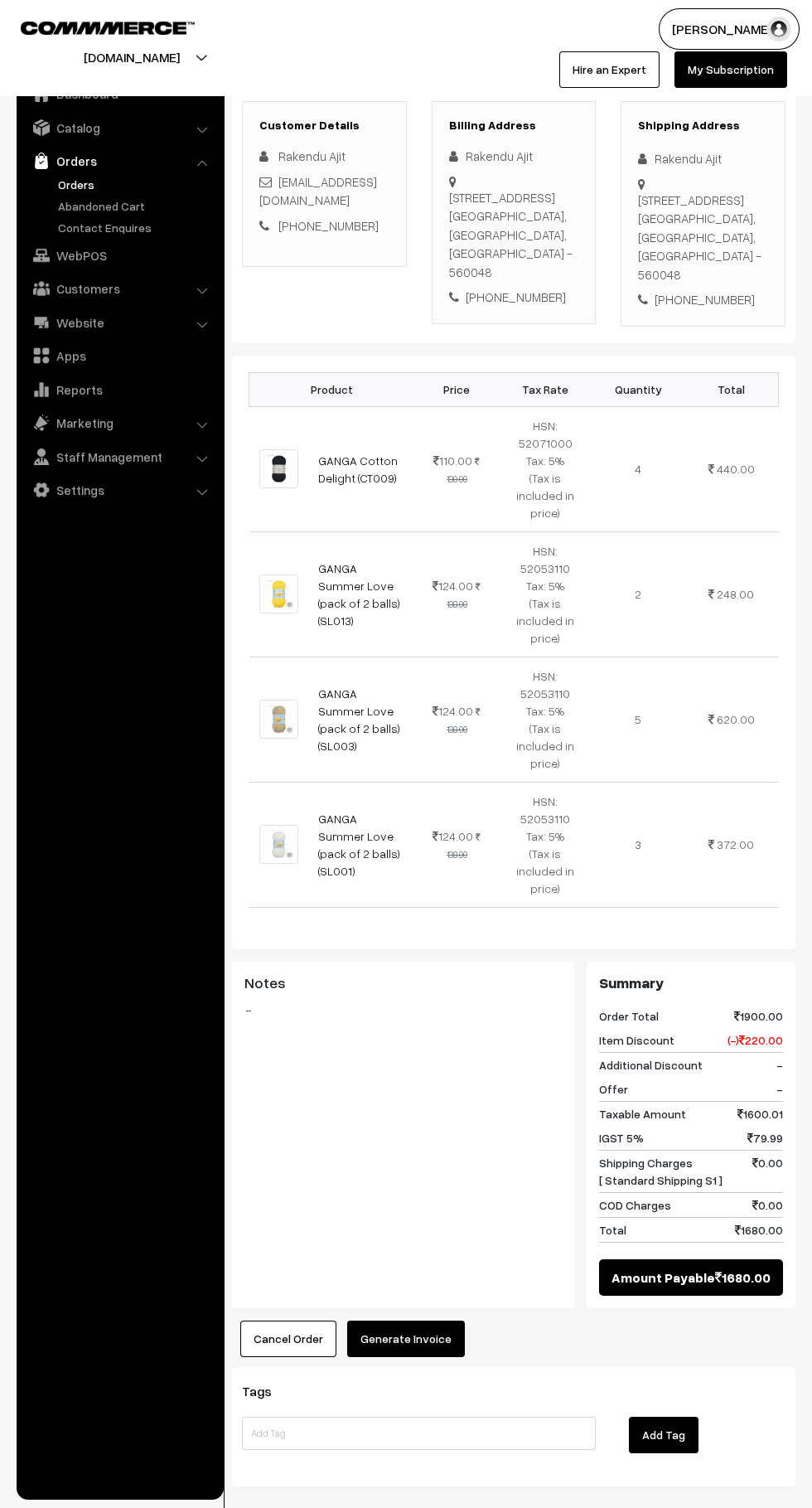
click at [433, 1330] on button "Generate Invoice" at bounding box center [406, 1340] width 117 height 37
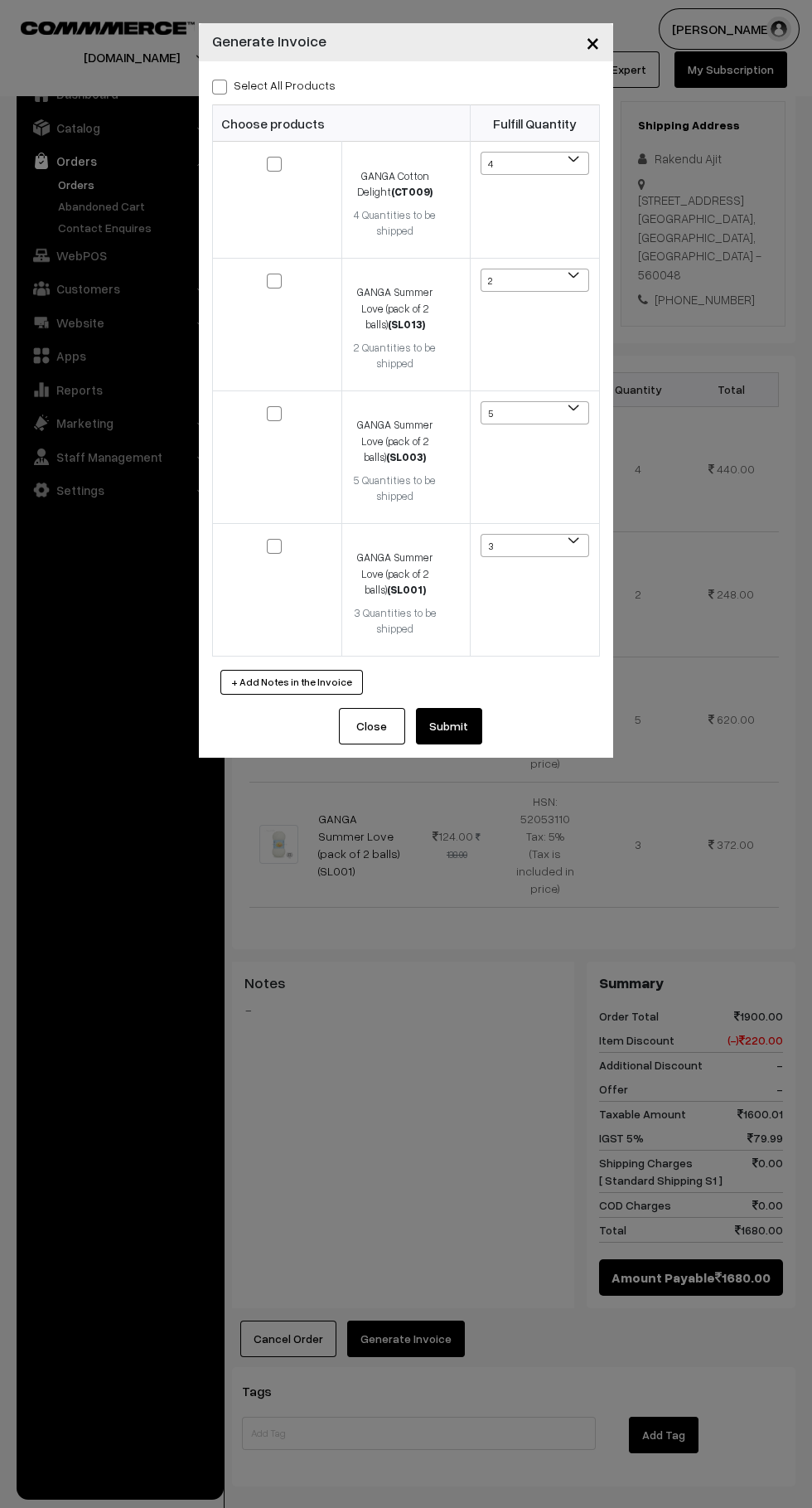
click at [218, 84] on span at bounding box center [220, 88] width 15 height 15
click at [218, 84] on input "Select All Products" at bounding box center [217, 84] width 11 height 11
checkbox input "true"
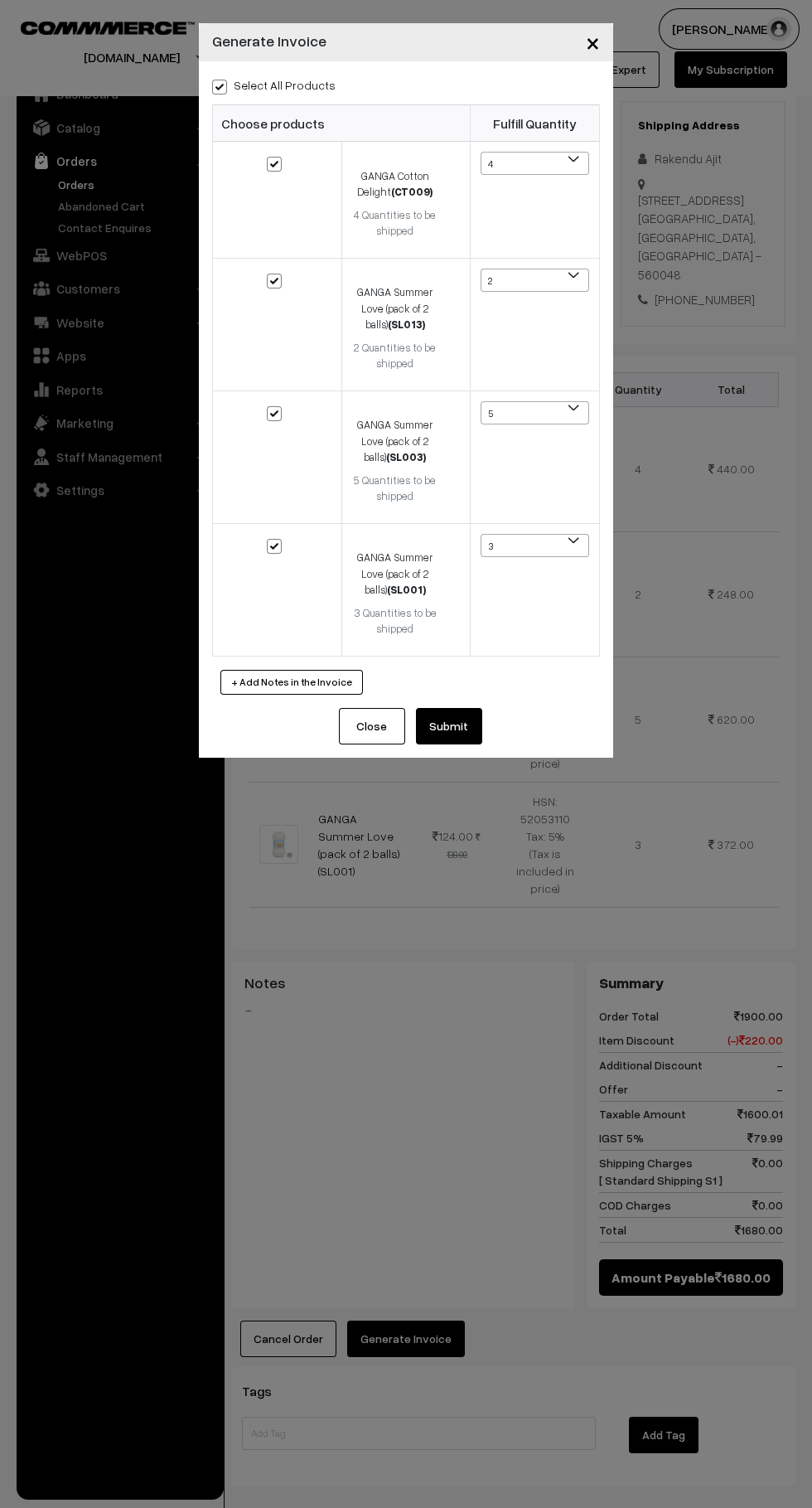
checkbox input "true"
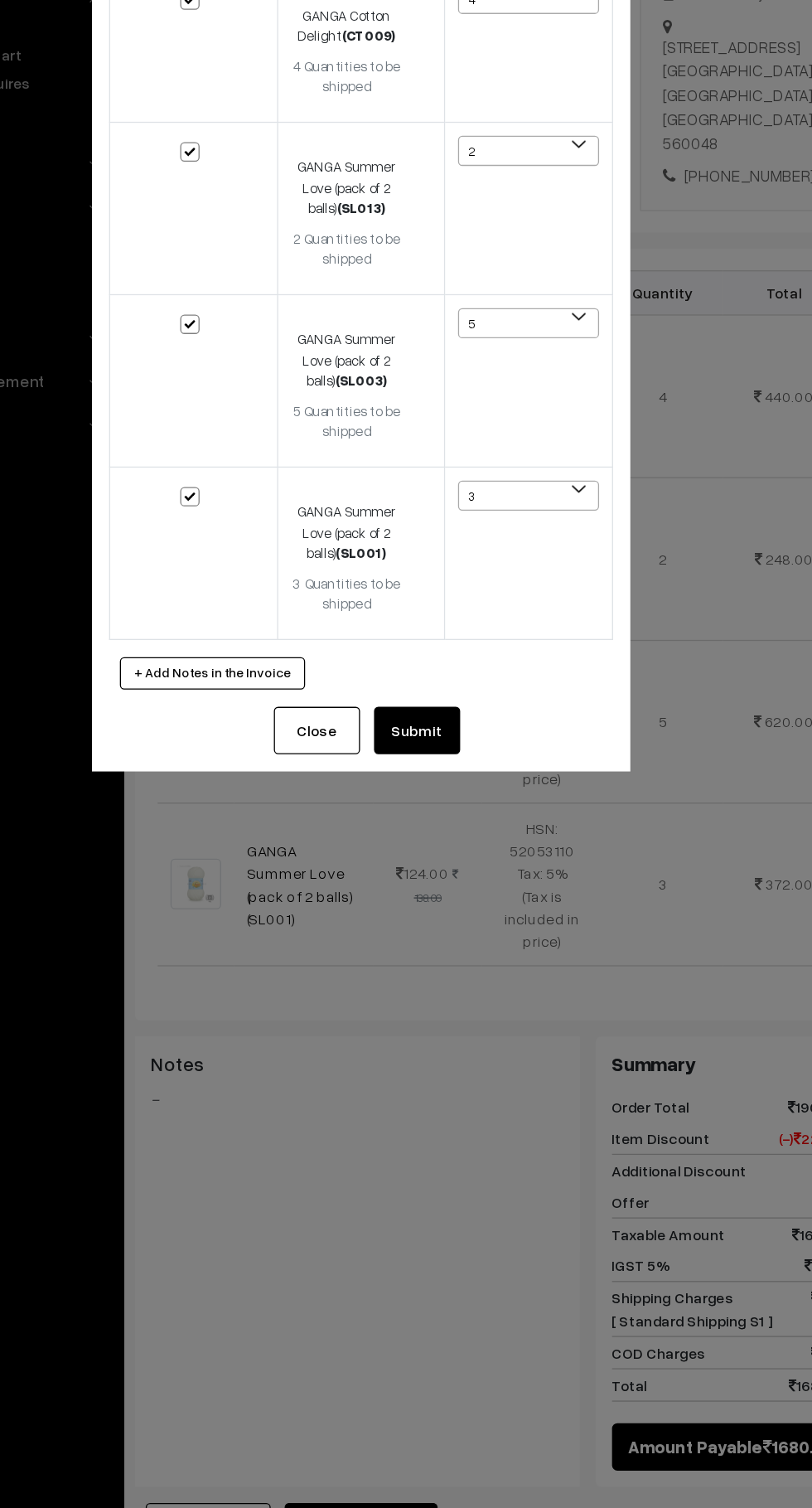
click at [466, 739] on button "Submit" at bounding box center [449, 727] width 66 height 37
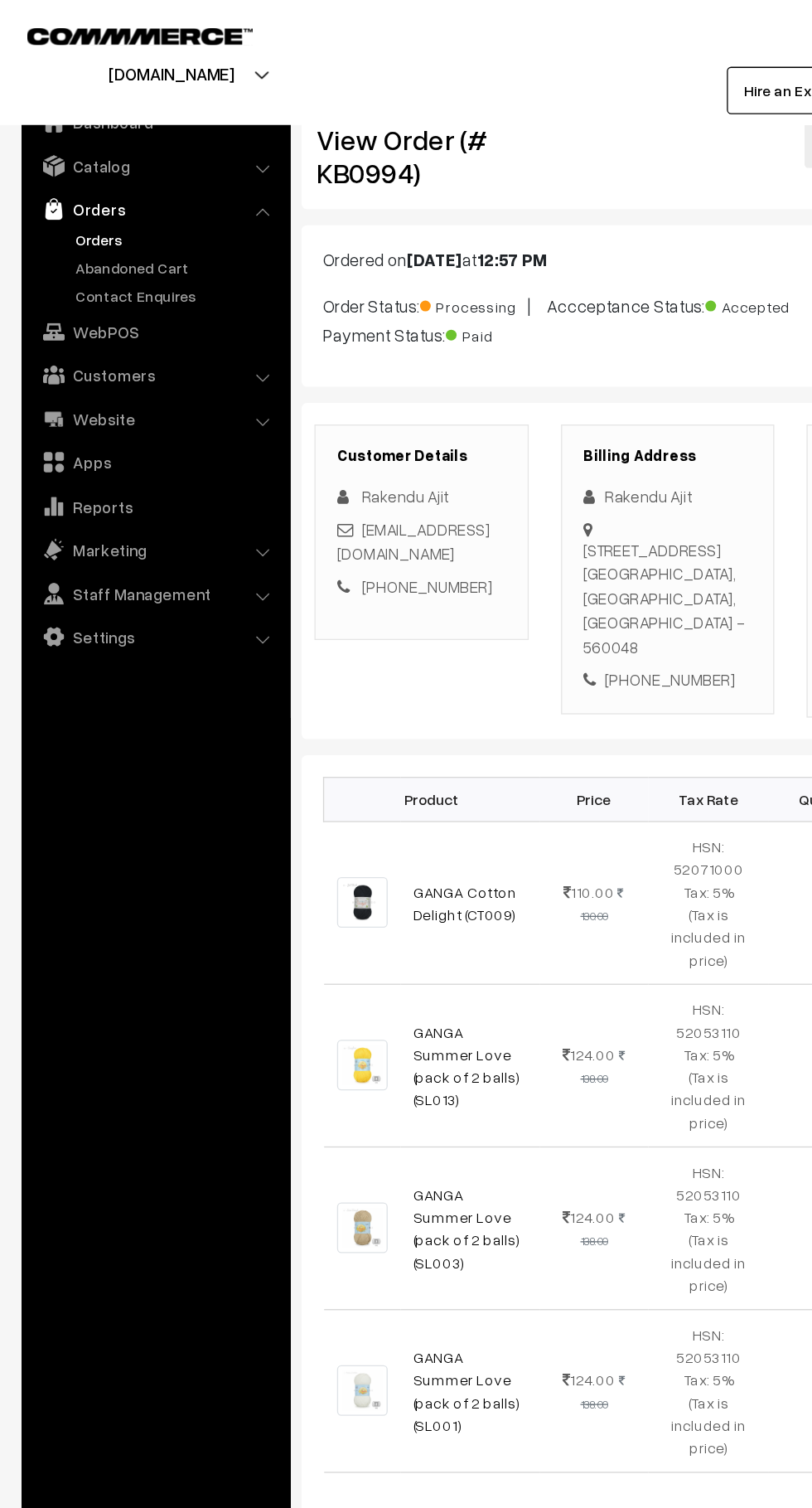
click at [93, 211] on link "Abandoned Cart" at bounding box center [136, 206] width 165 height 17
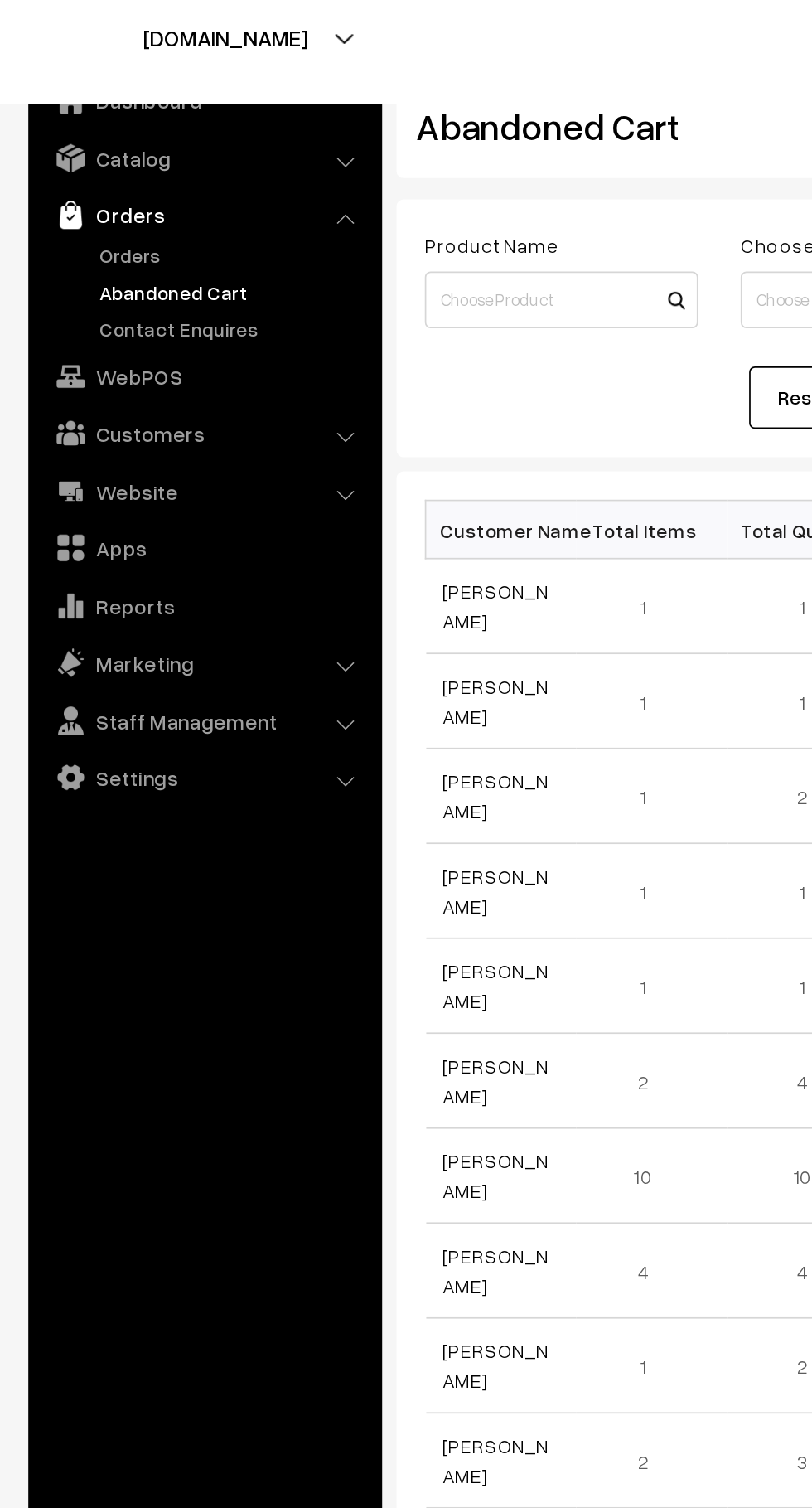
click at [70, 290] on link "Customers" at bounding box center [119, 288] width 197 height 30
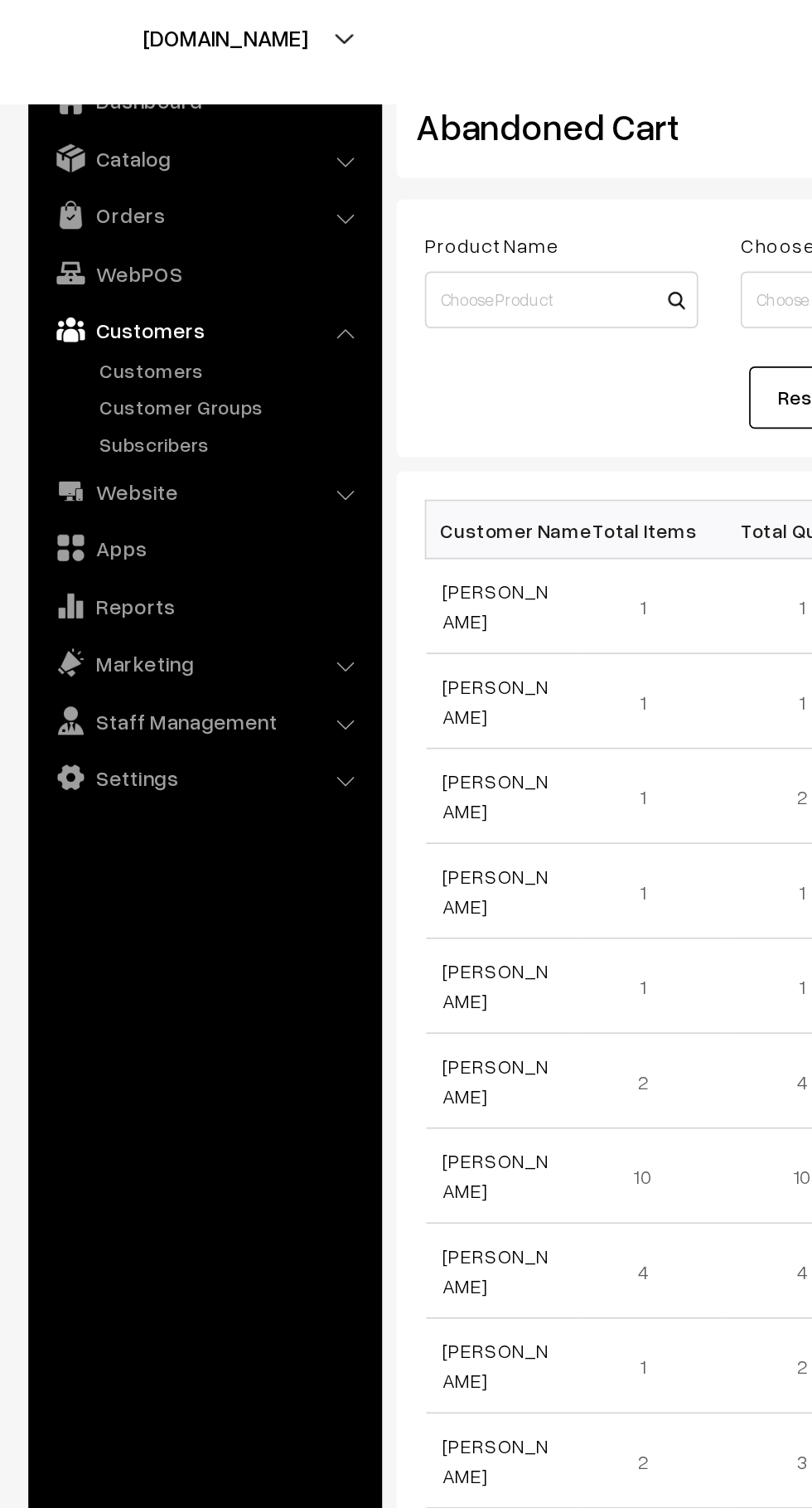
click at [69, 255] on link "Customers" at bounding box center [136, 251] width 165 height 17
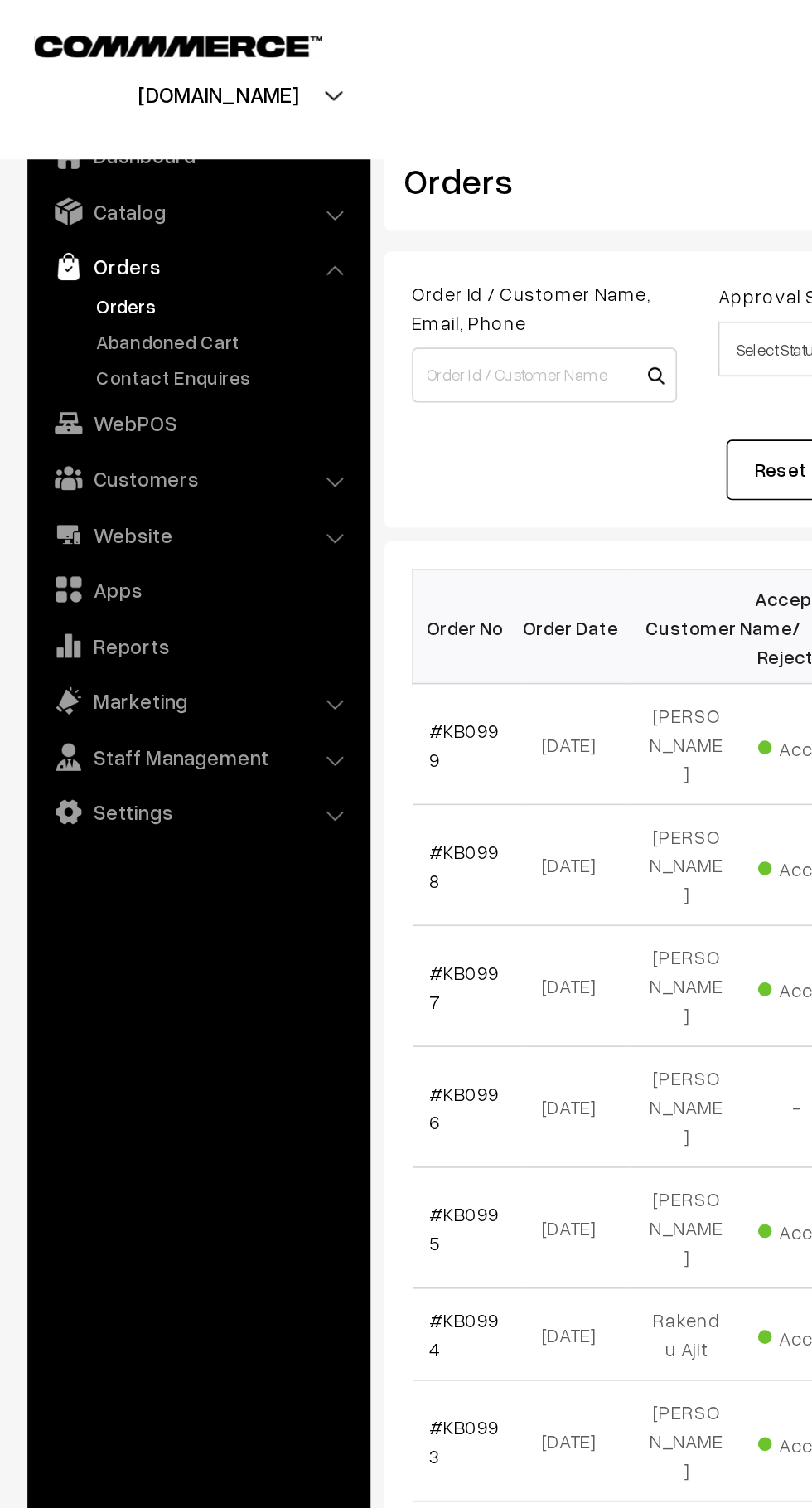
click at [135, 207] on link "Abandoned Cart" at bounding box center [136, 206] width 165 height 17
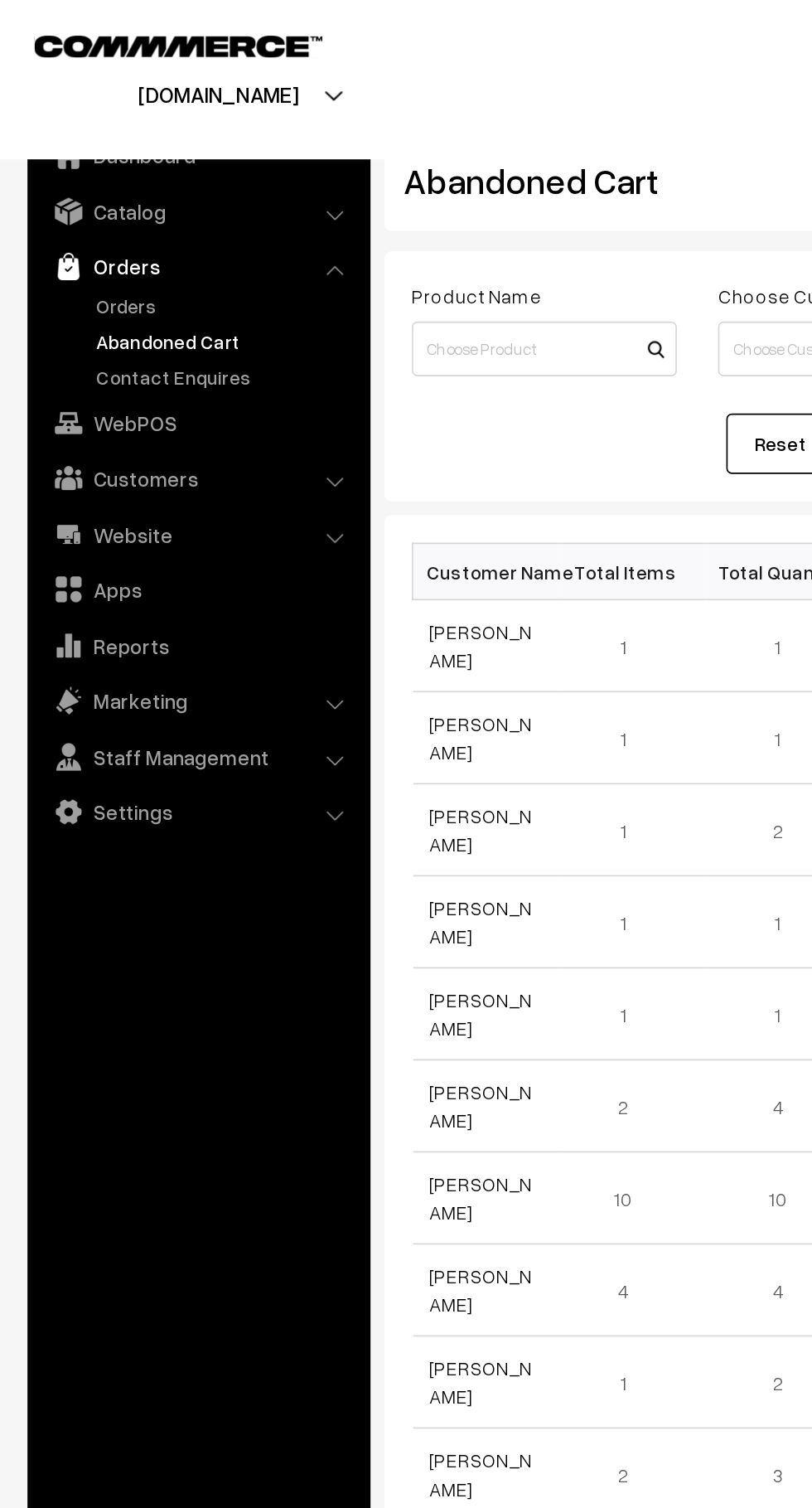
click at [87, 183] on link "Orders" at bounding box center [136, 185] width 165 height 17
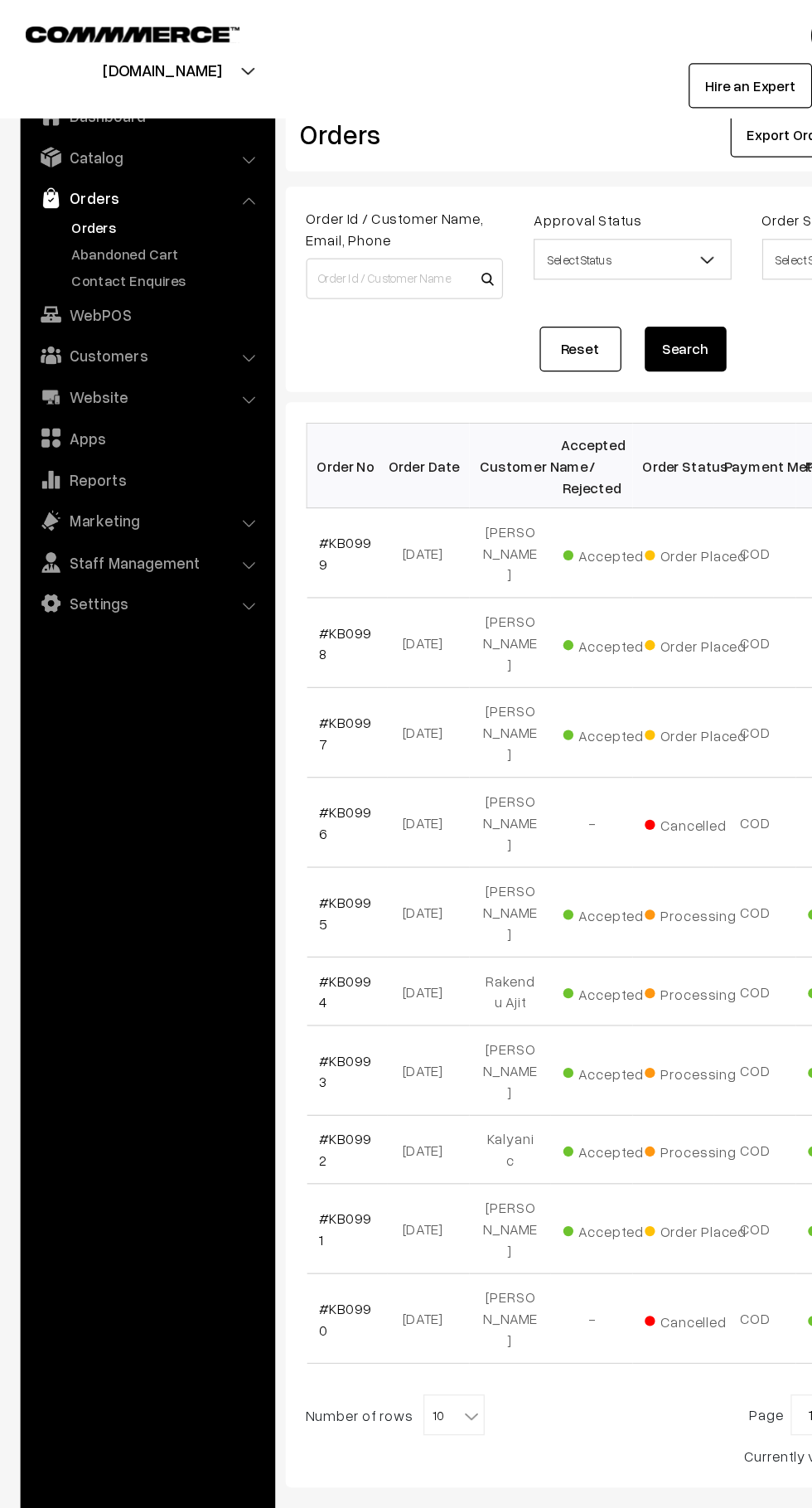
click at [68, 212] on link "Abandoned Cart" at bounding box center [136, 206] width 165 height 17
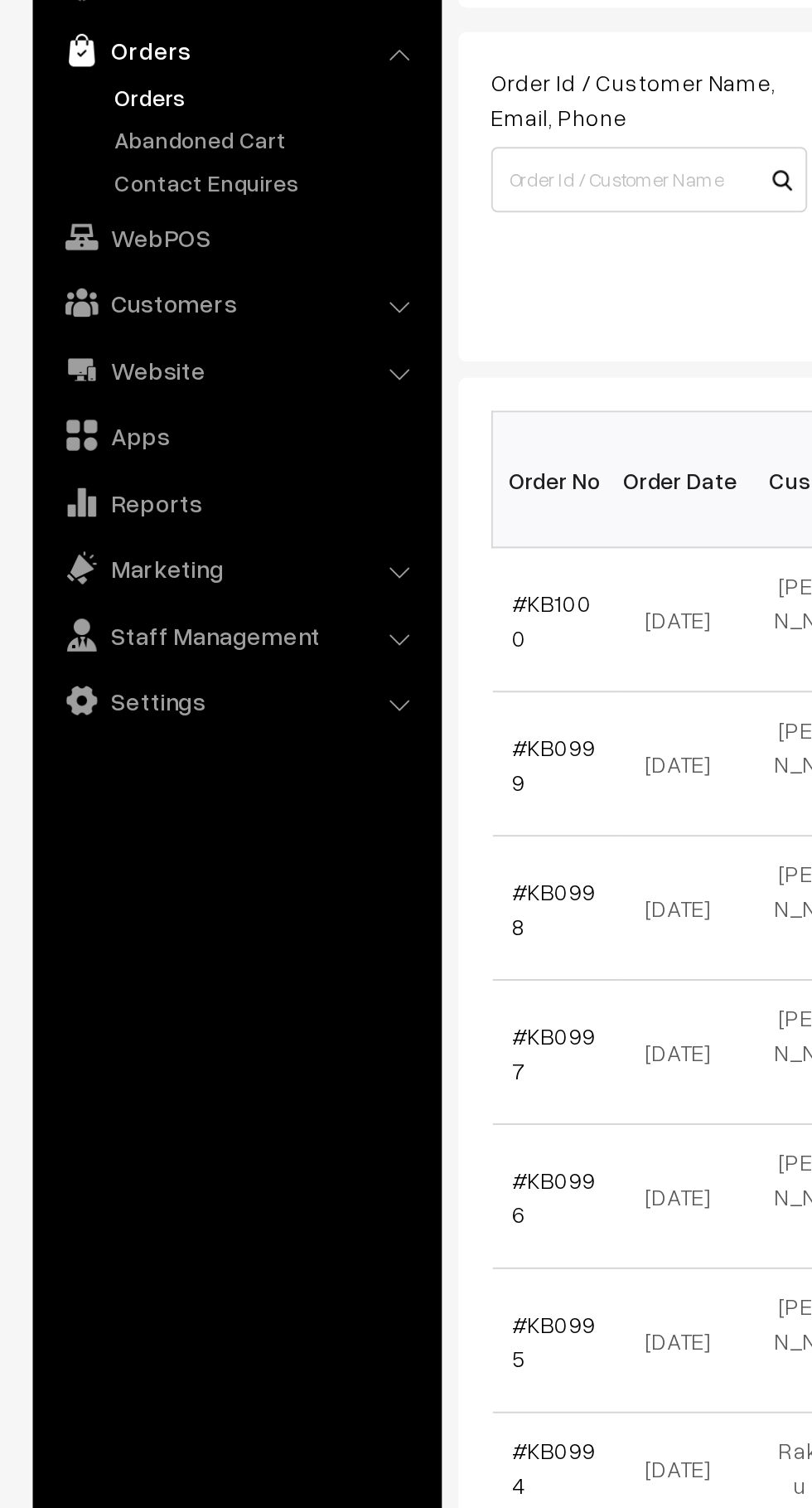
click at [129, 203] on link "Abandoned Cart" at bounding box center [136, 206] width 165 height 17
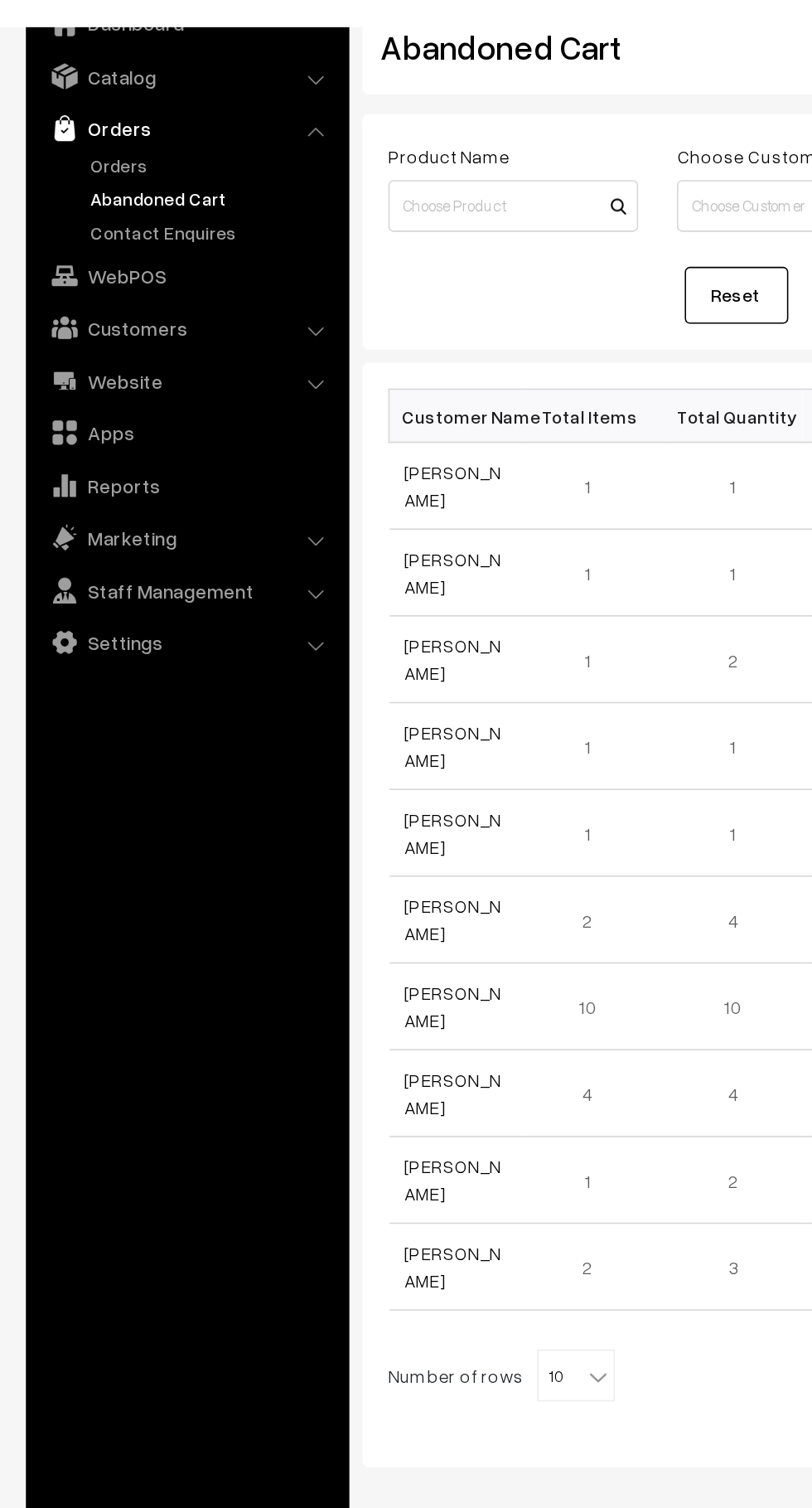
click at [86, 184] on link "Orders" at bounding box center [136, 185] width 165 height 17
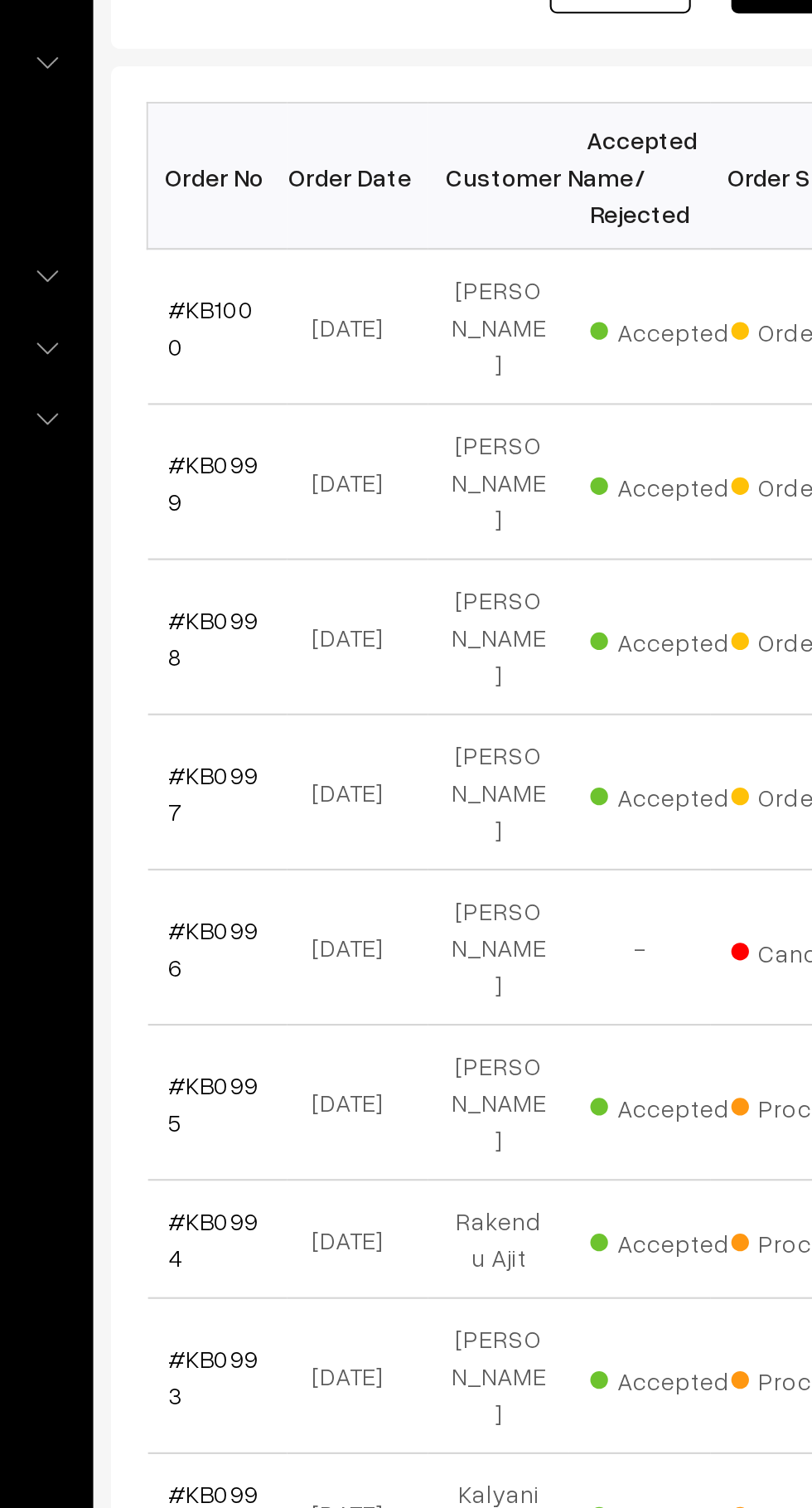
click at [285, 438] on link "#KB1000" at bounding box center [280, 449] width 40 height 32
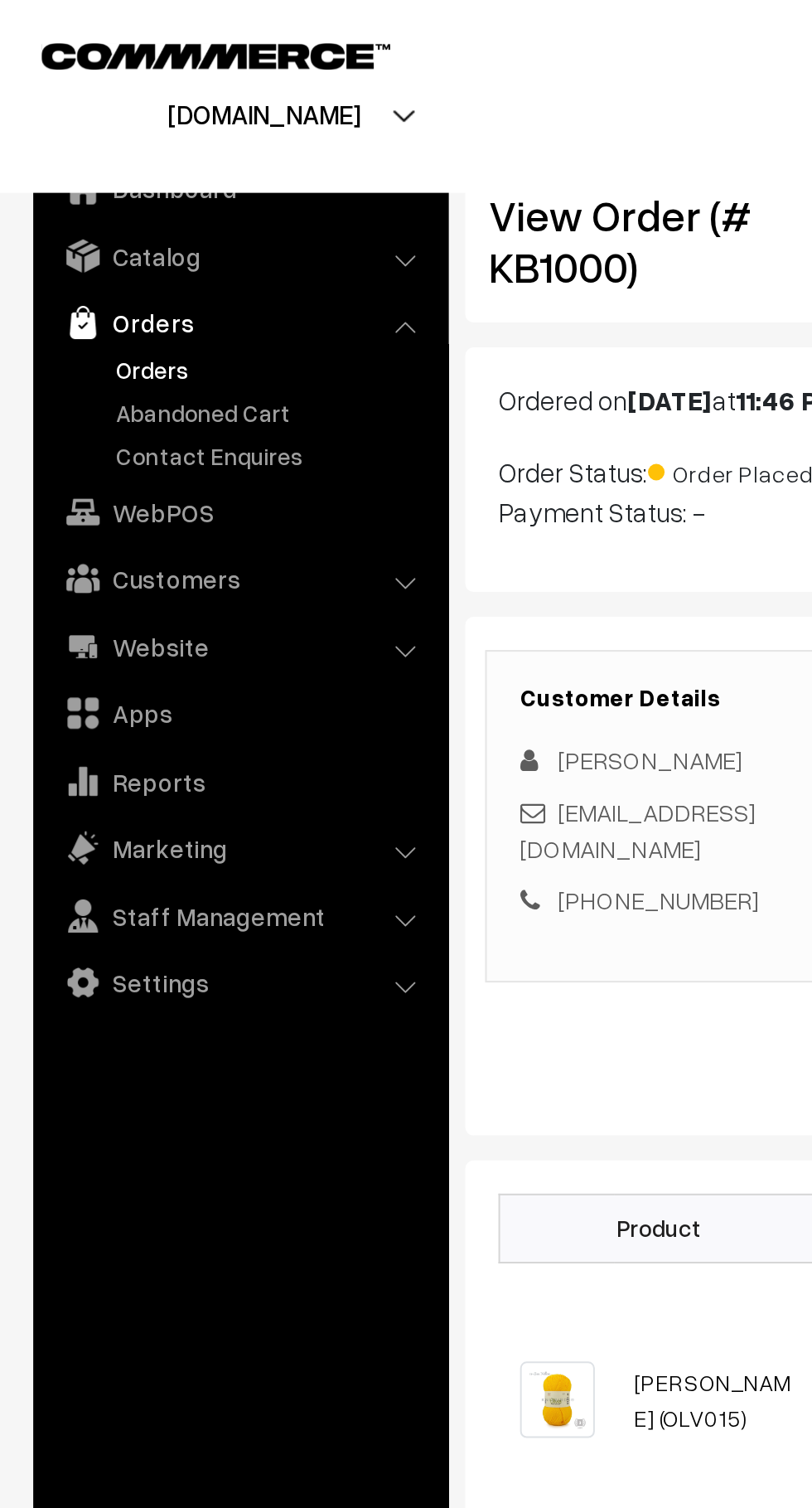
click at [114, 206] on link "Abandoned Cart" at bounding box center [136, 206] width 165 height 17
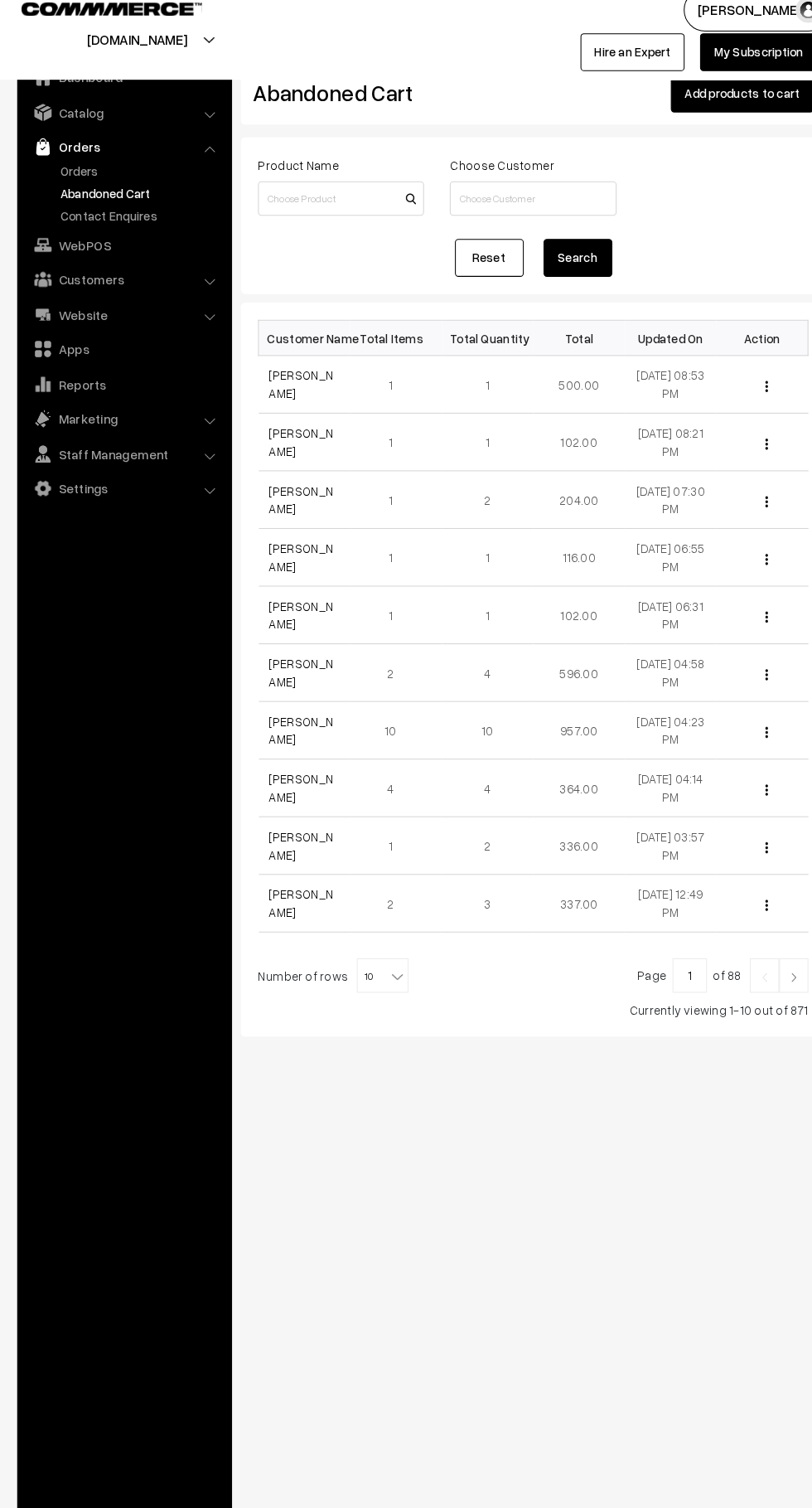
click at [121, 293] on link "Customers" at bounding box center [119, 288] width 197 height 30
click at [108, 253] on link "Customers" at bounding box center [136, 251] width 165 height 17
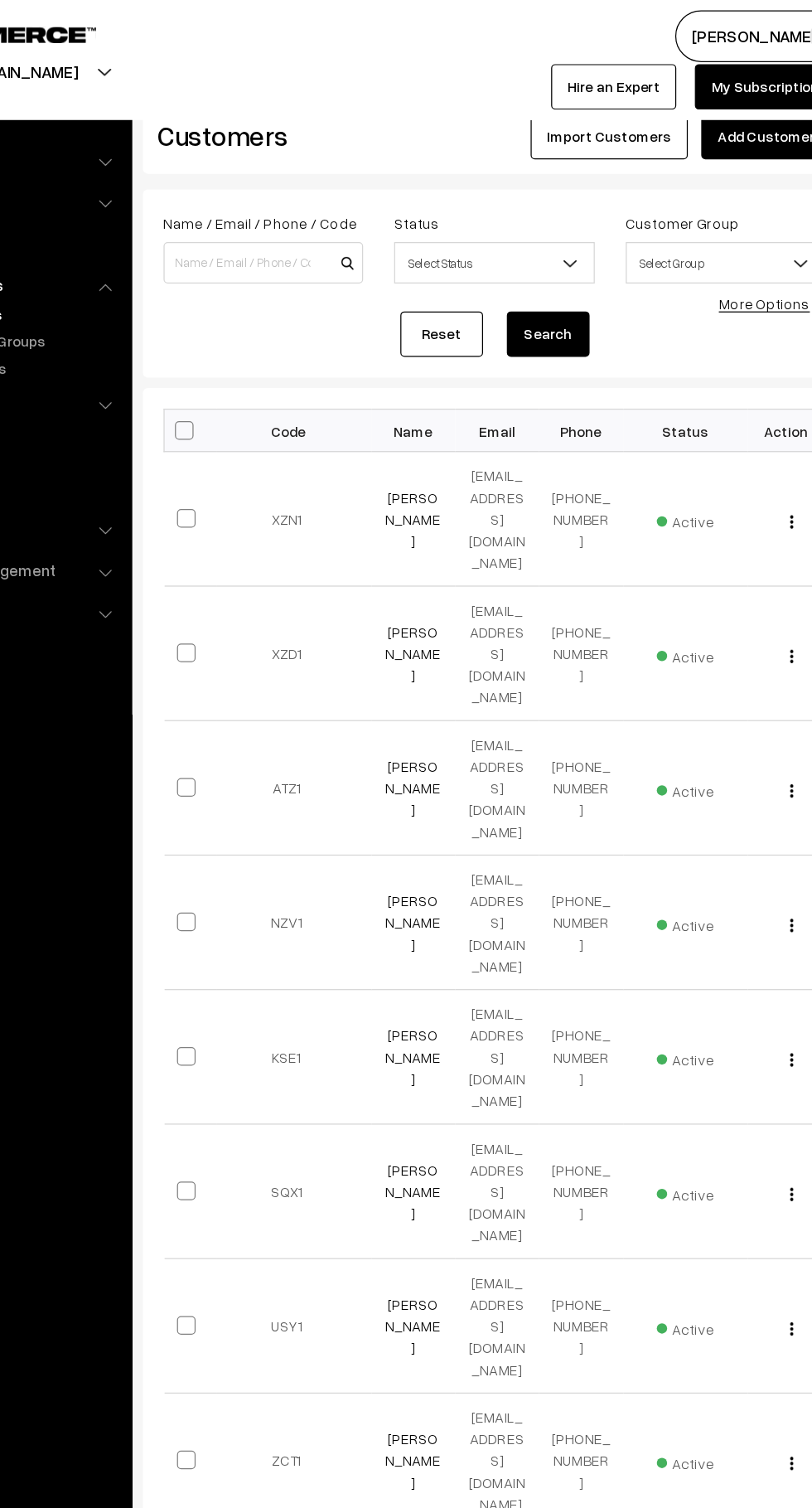
click at [459, 499] on link "Mohammad Raffay" at bounding box center [448, 524] width 45 height 49
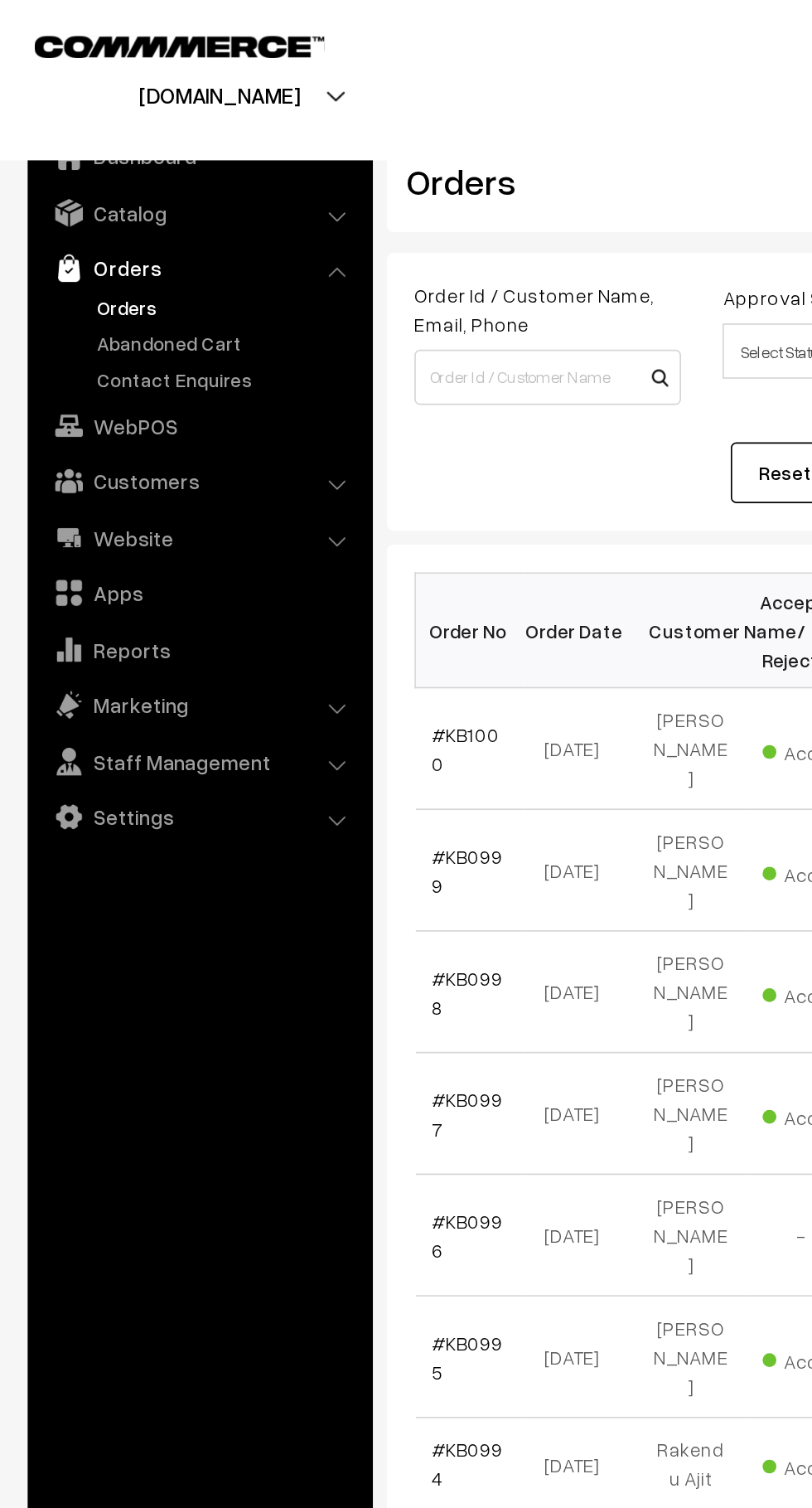
click at [137, 207] on link "Abandoned Cart" at bounding box center [136, 206] width 165 height 17
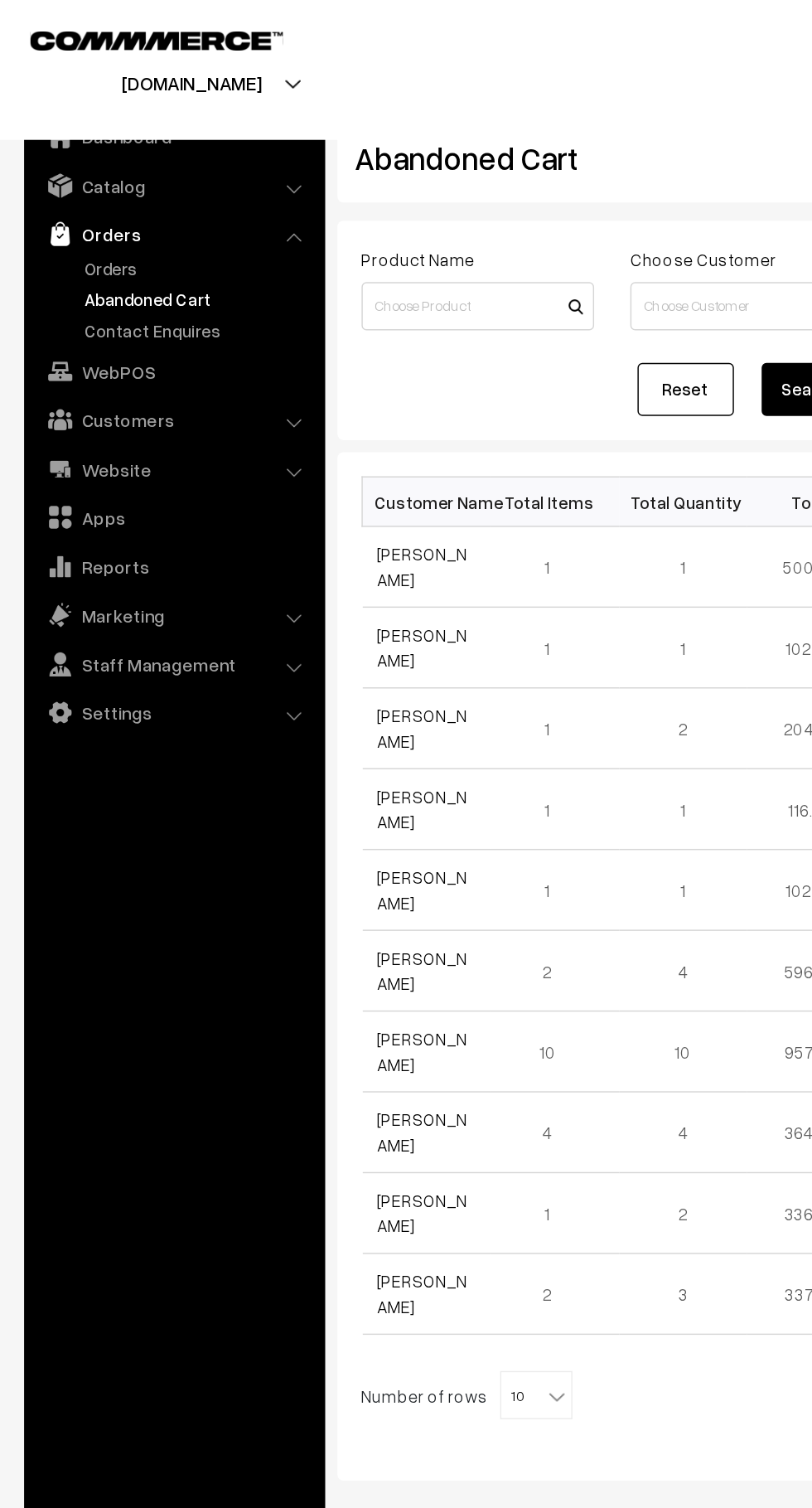
click at [124, 284] on link "Customers" at bounding box center [119, 288] width 197 height 30
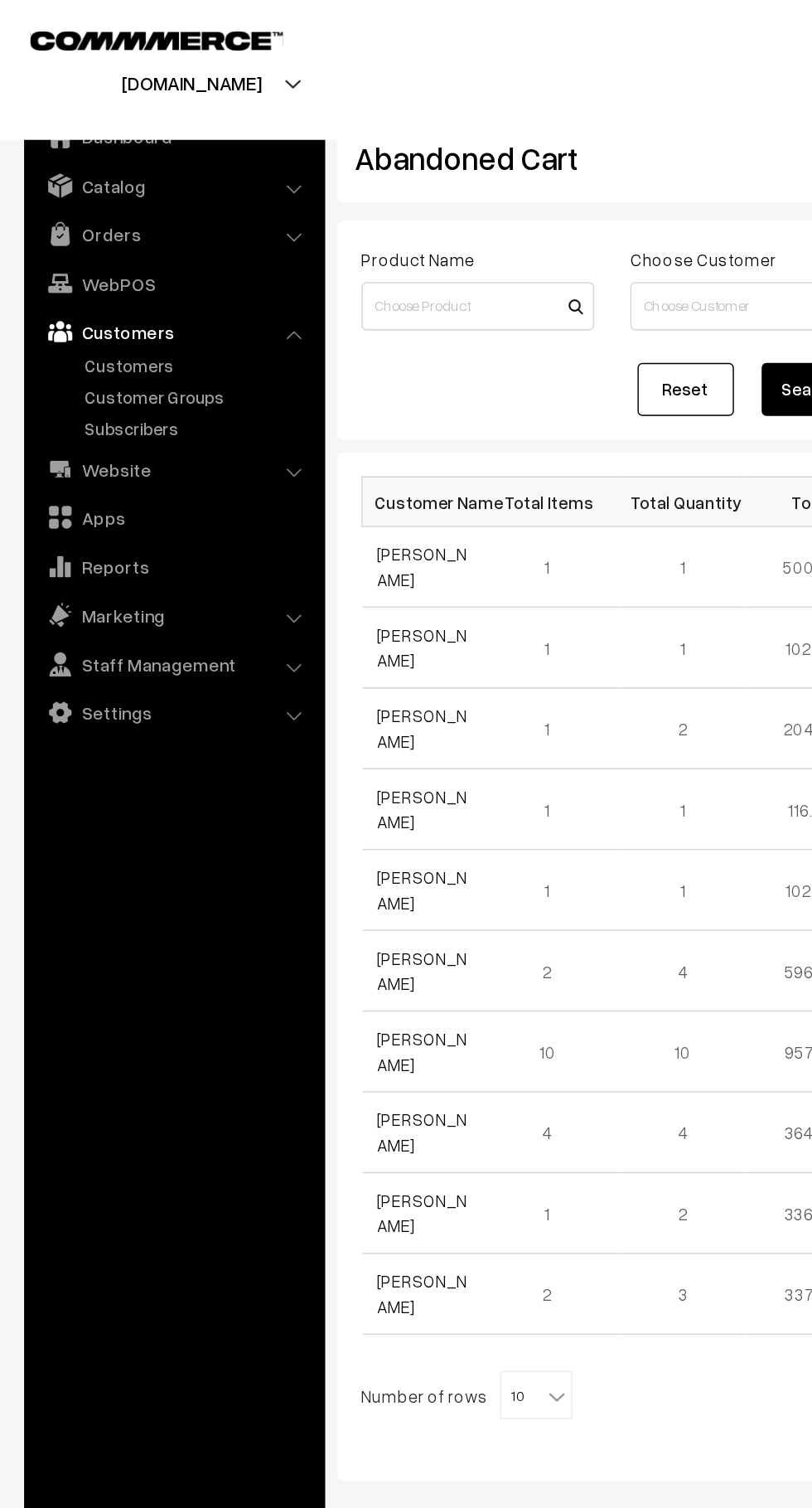
click at [140, 160] on link "Orders" at bounding box center [119, 161] width 197 height 30
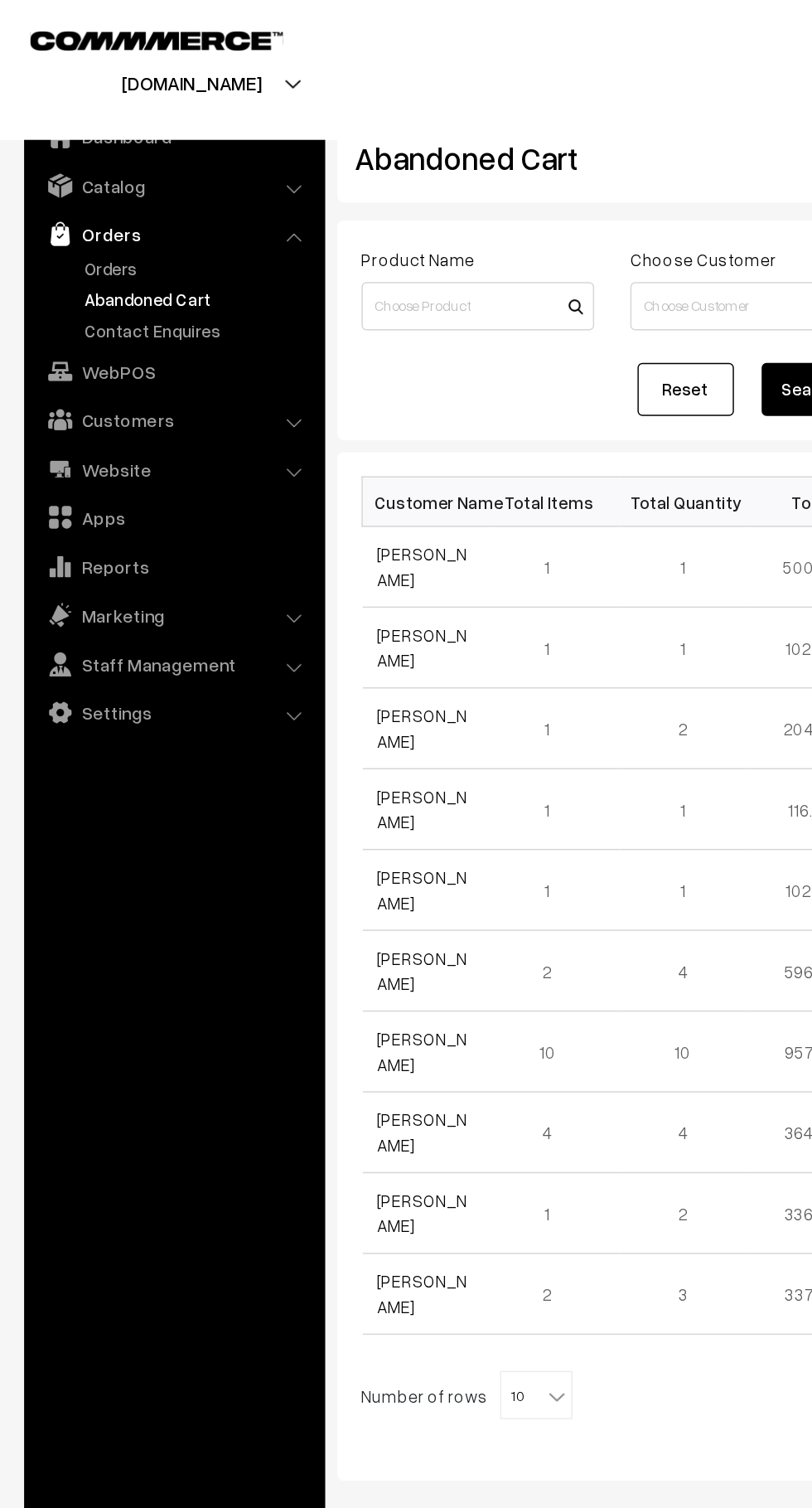
click at [93, 180] on link "Orders" at bounding box center [136, 185] width 165 height 17
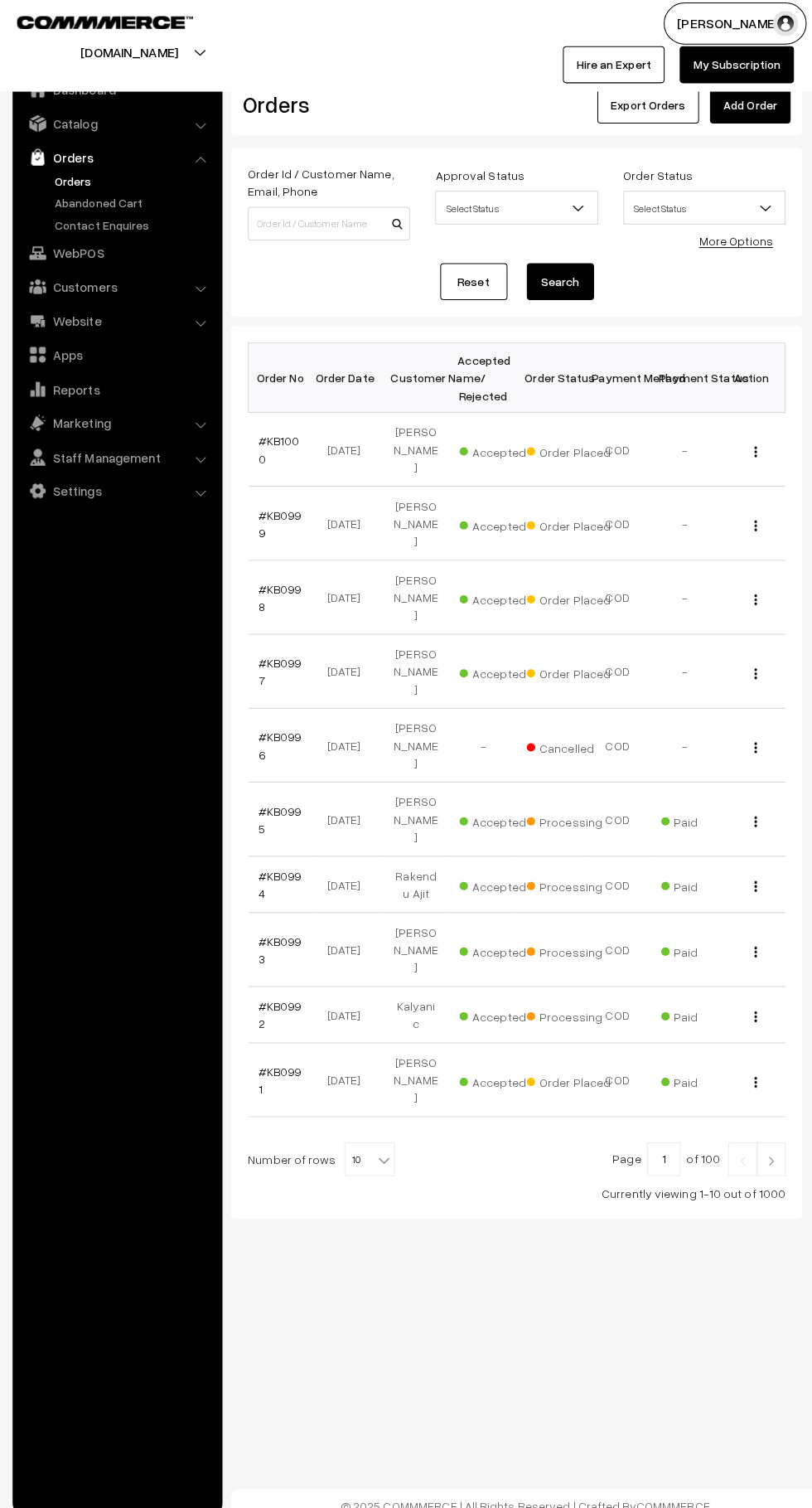
click at [266, 726] on link "#KB0996" at bounding box center [281, 741] width 42 height 32
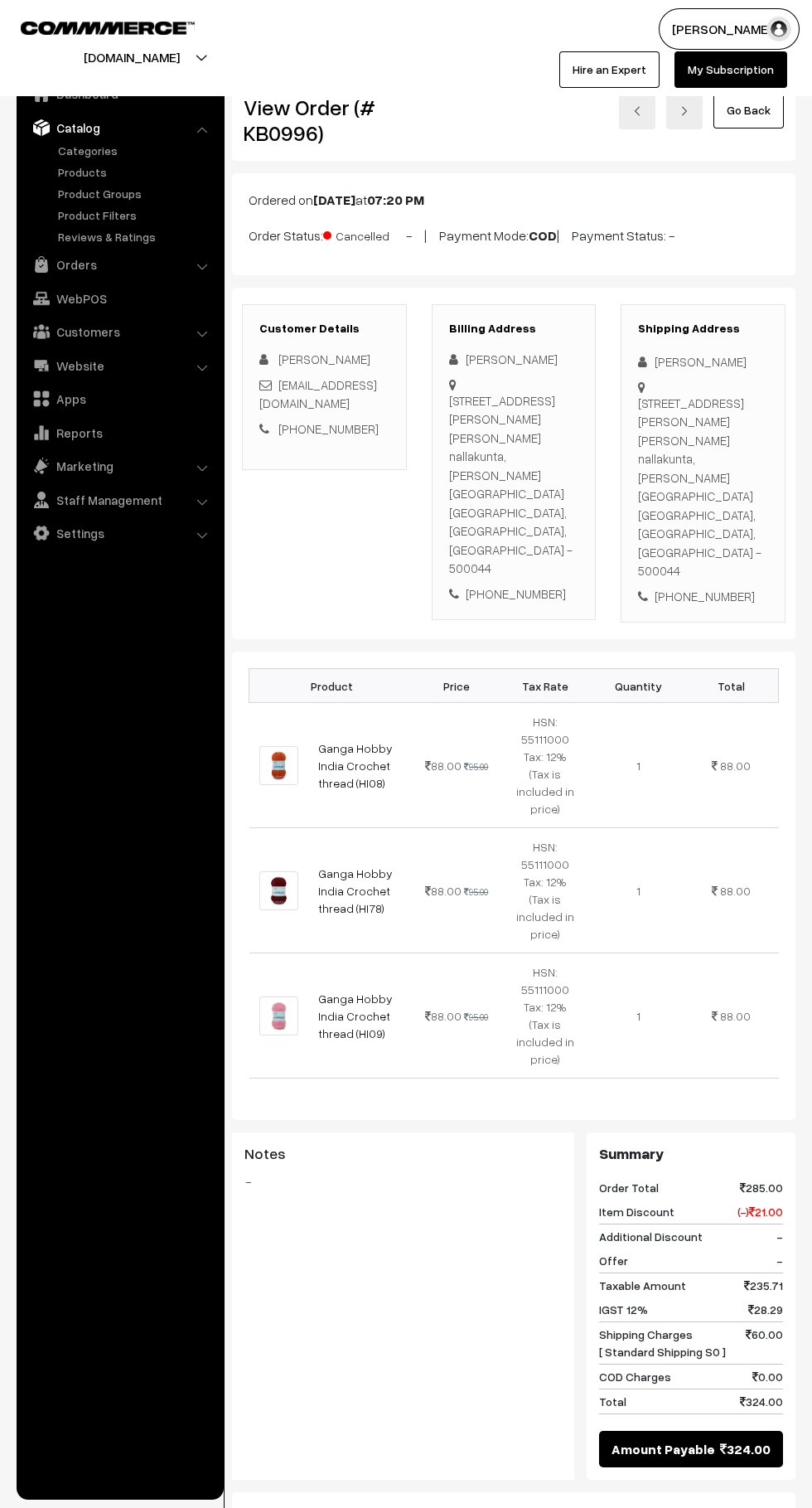
click at [89, 177] on link "Products" at bounding box center [136, 172] width 165 height 17
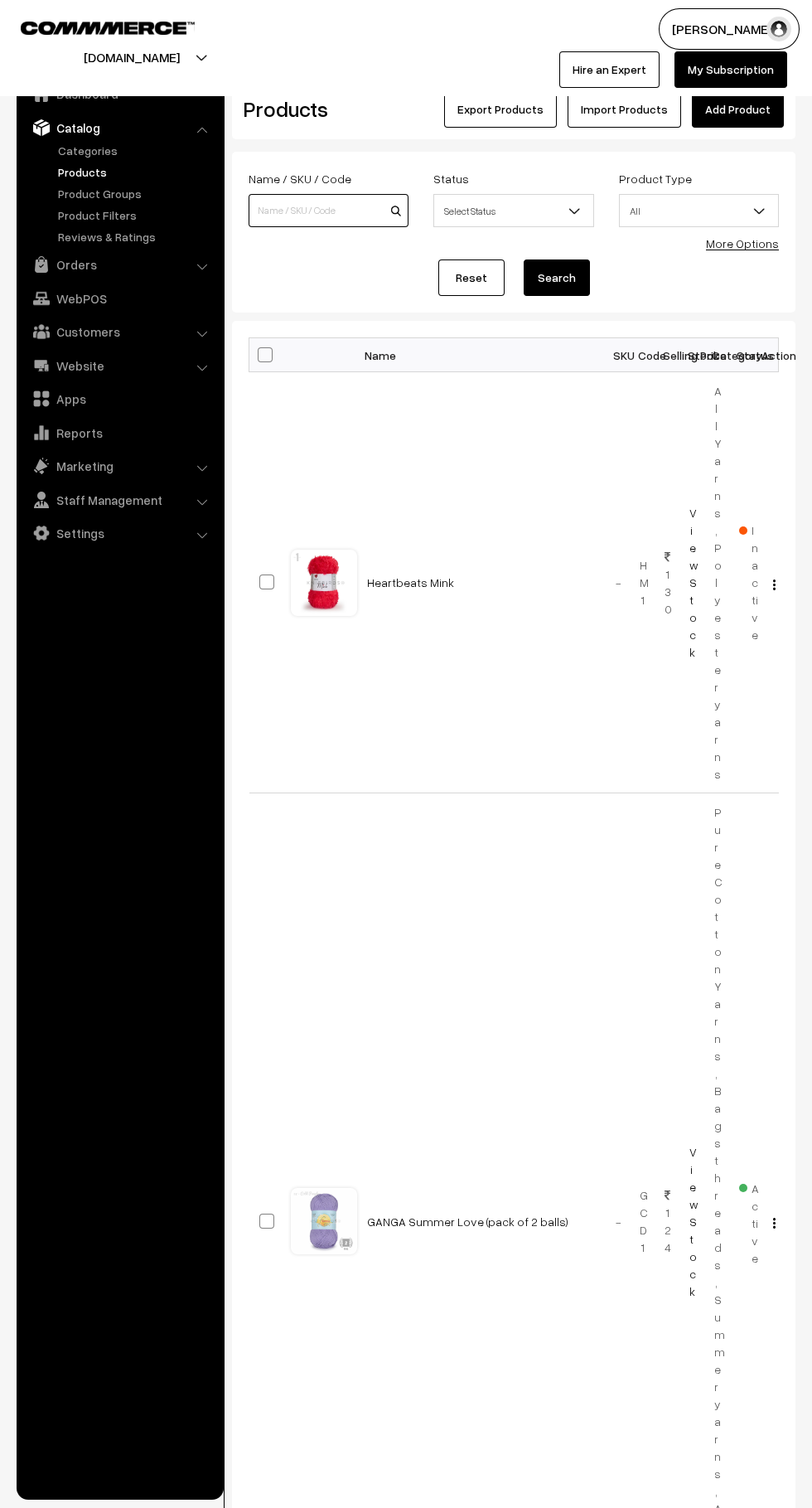
click at [326, 207] on input at bounding box center [328, 211] width 160 height 33
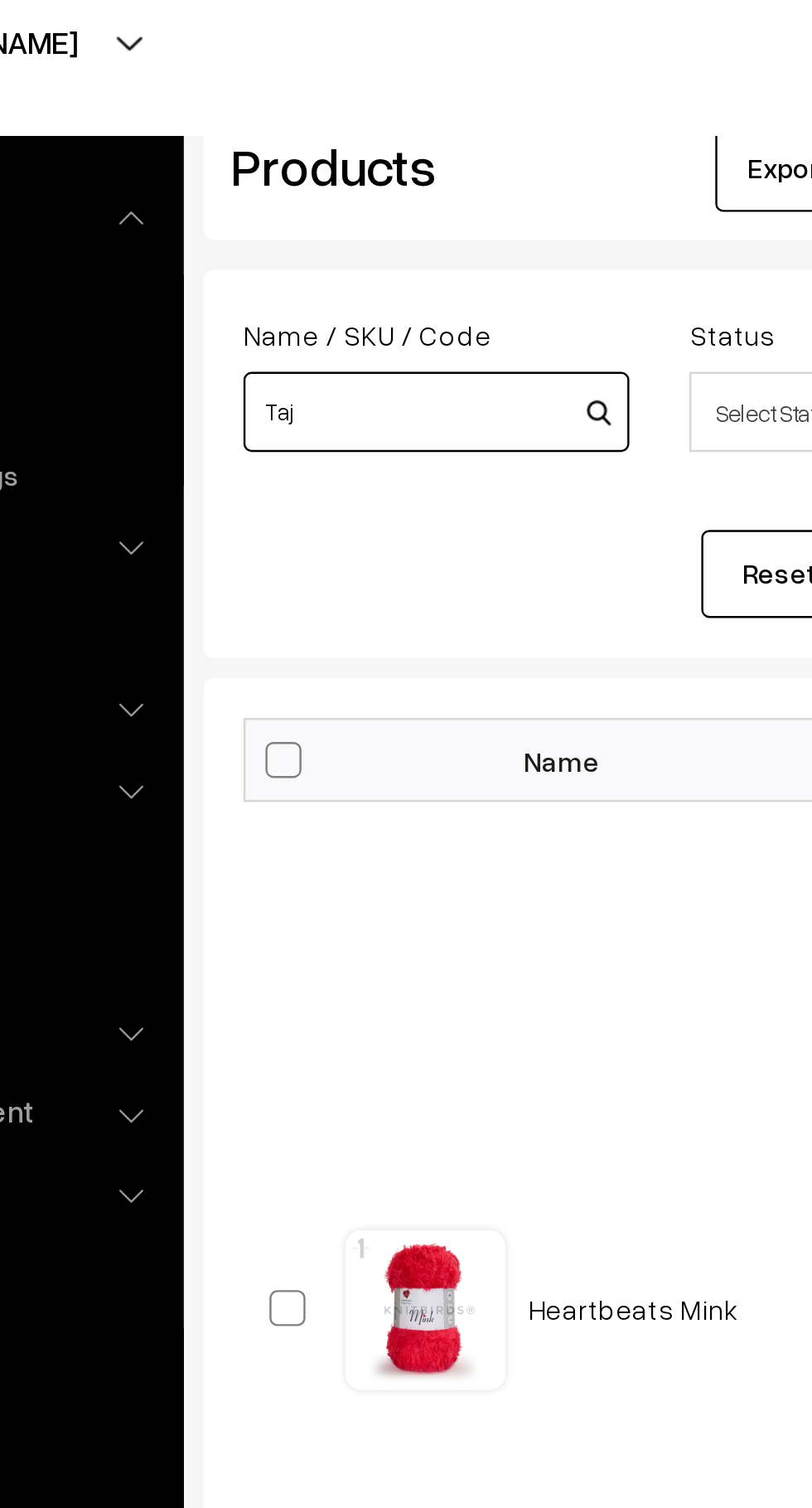
type input "Taj"
click at [524, 260] on button "Search" at bounding box center [557, 278] width 66 height 37
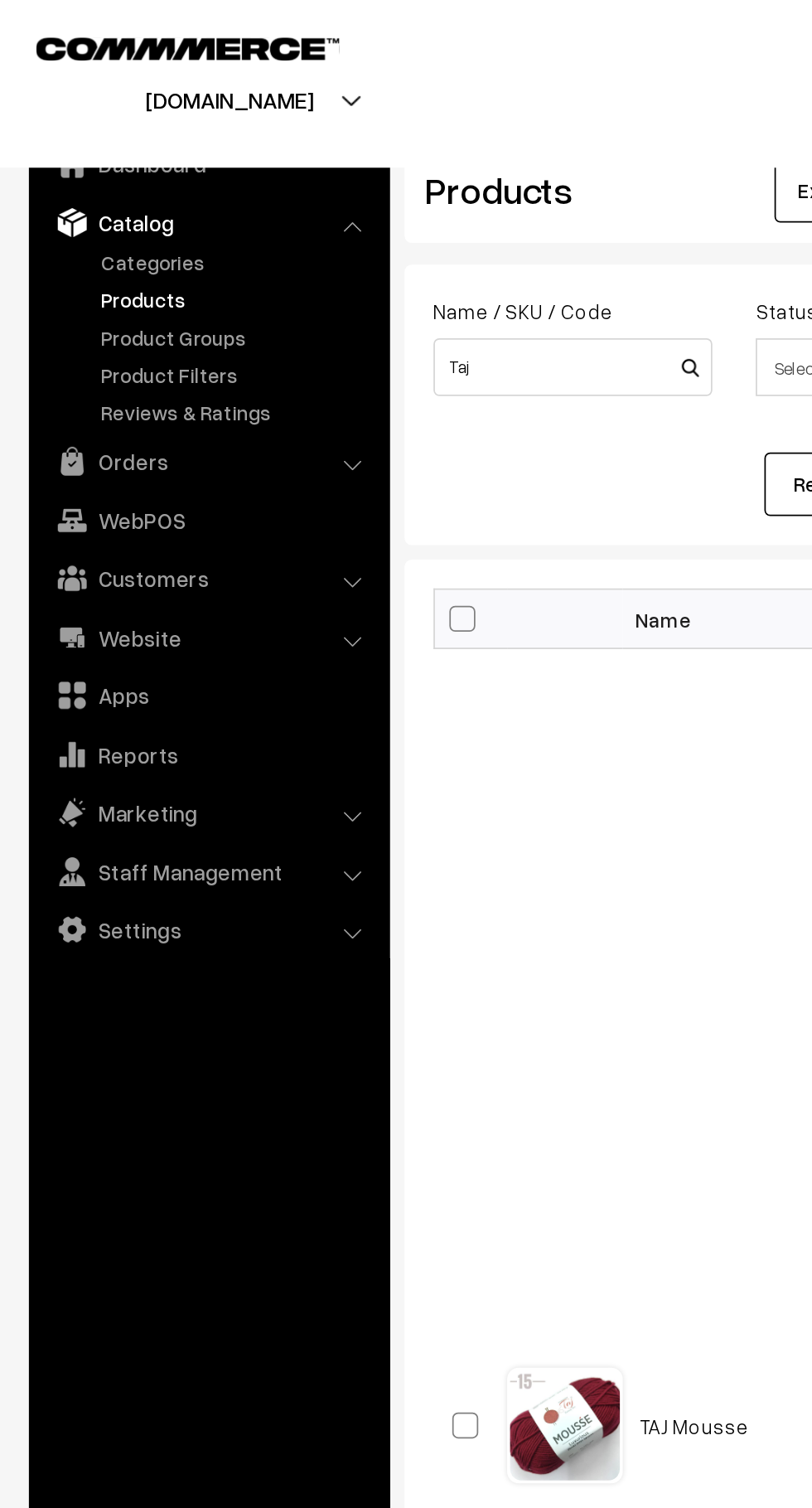
click at [171, 266] on link "Orders" at bounding box center [119, 264] width 197 height 30
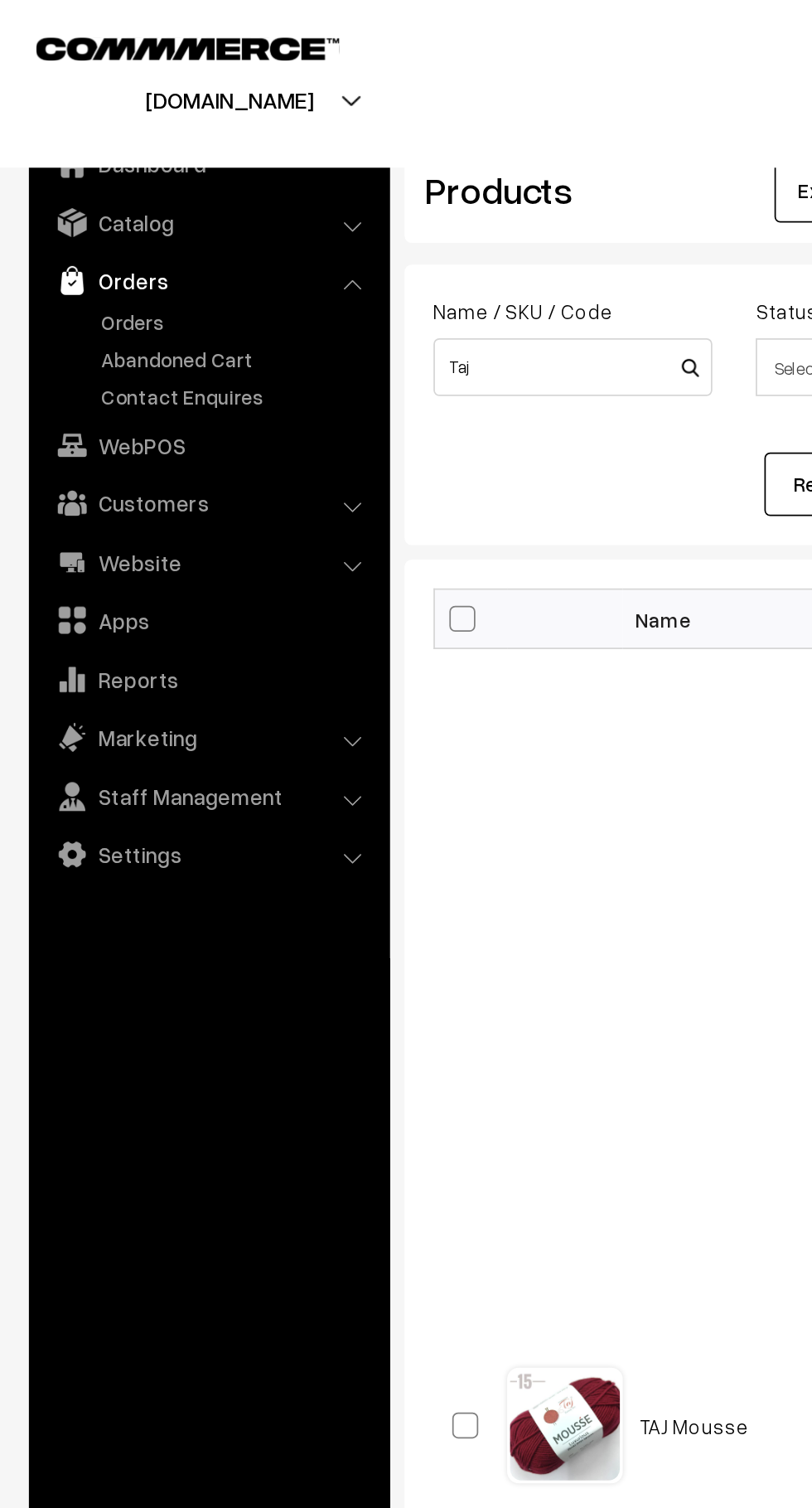
click at [92, 189] on link "Orders" at bounding box center [136, 185] width 165 height 17
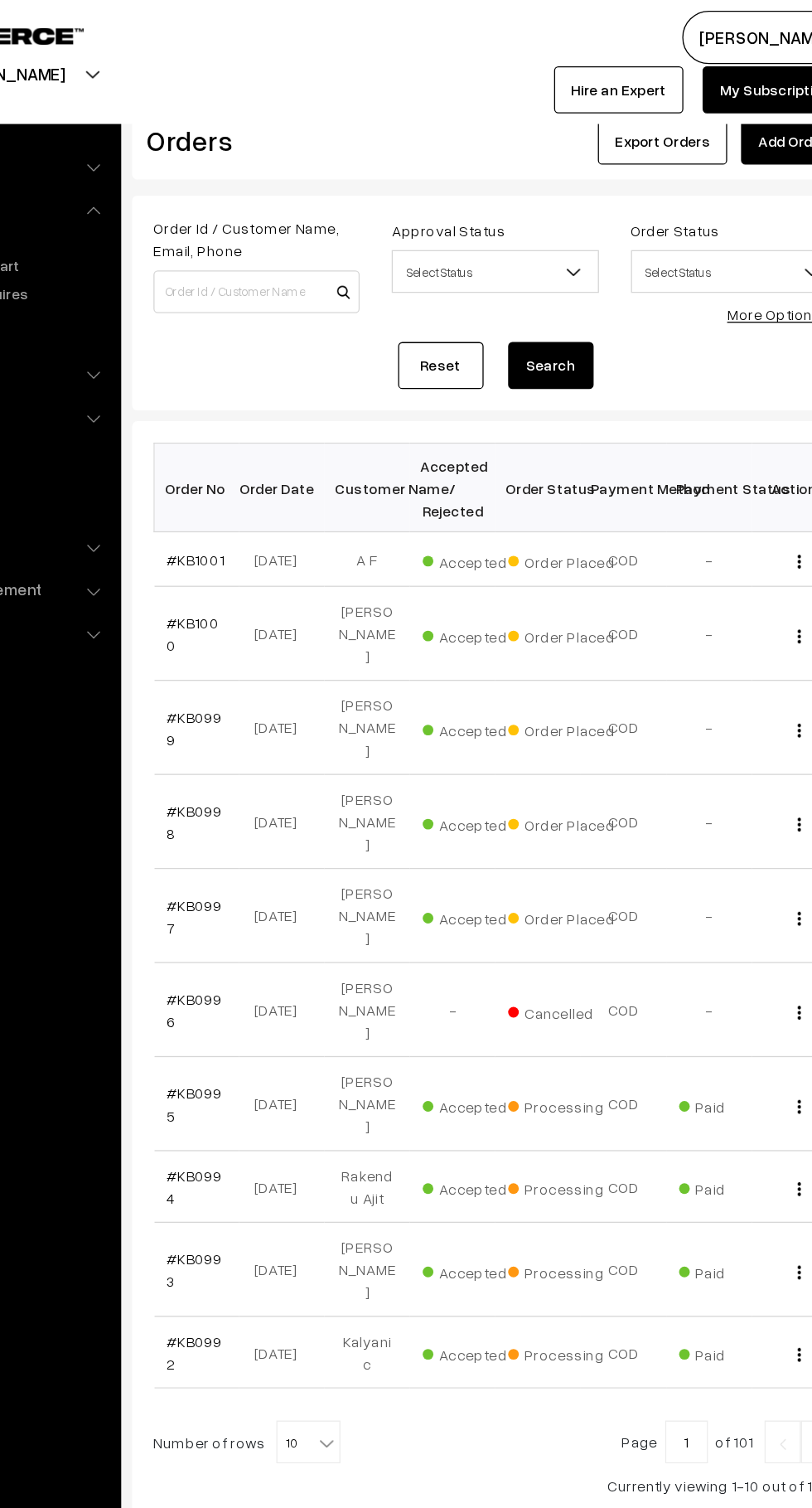
click at [266, 441] on link "#KB1001" at bounding box center [282, 434] width 45 height 14
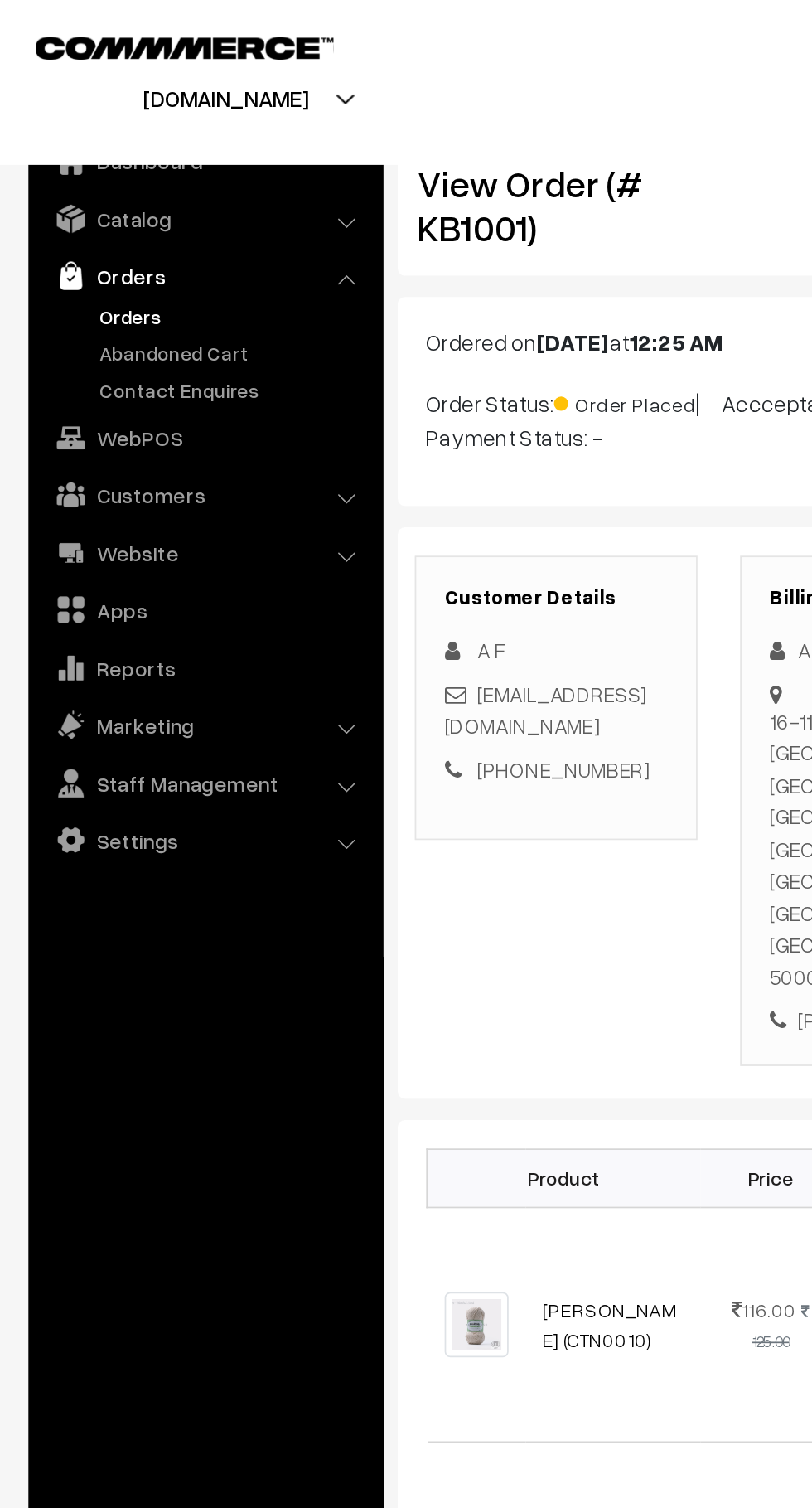
click at [81, 183] on link "Orders" at bounding box center [136, 185] width 165 height 17
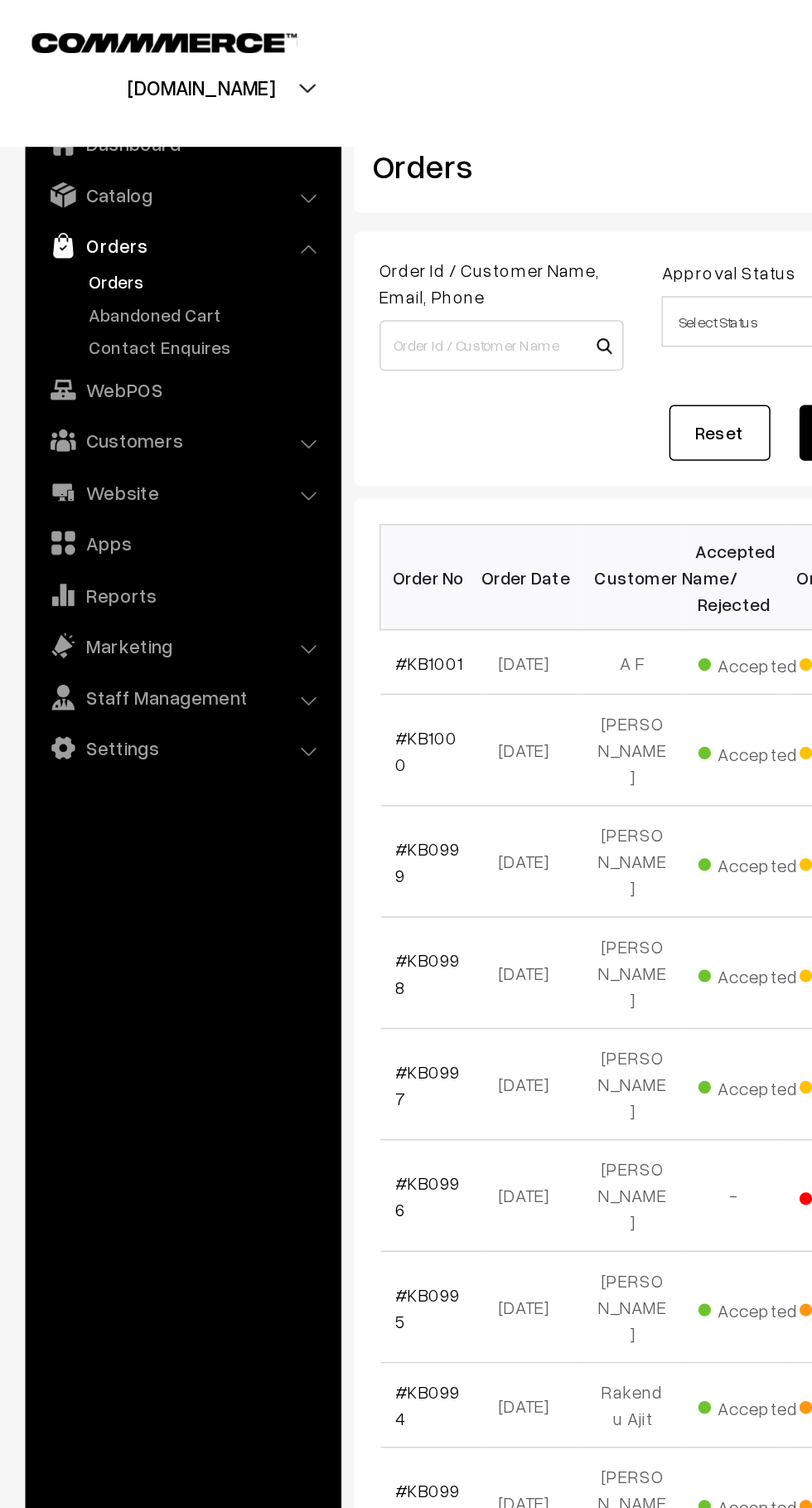
click at [123, 203] on link "Abandoned Cart" at bounding box center [136, 206] width 165 height 17
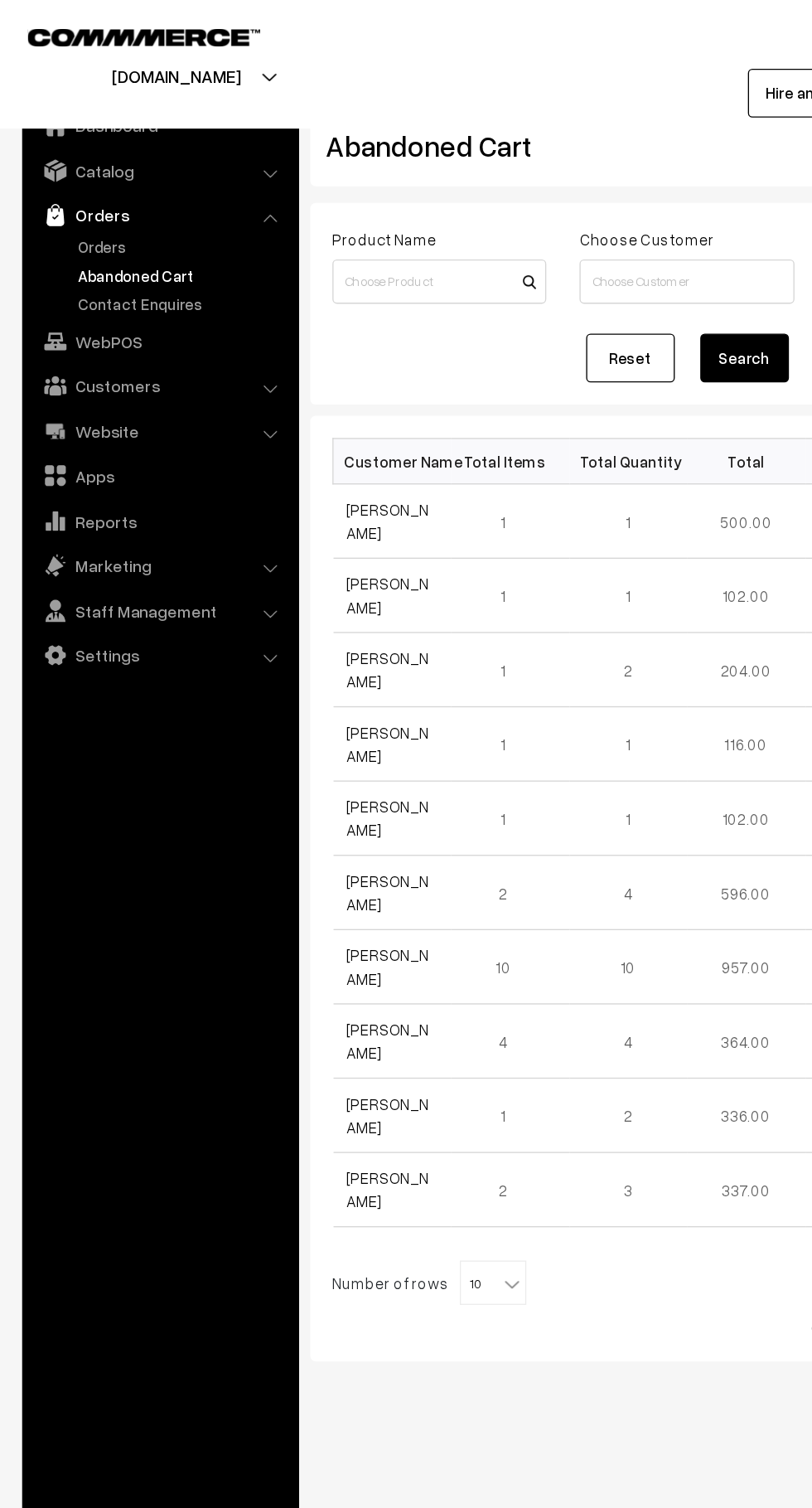
click at [89, 176] on link "Orders" at bounding box center [136, 185] width 165 height 17
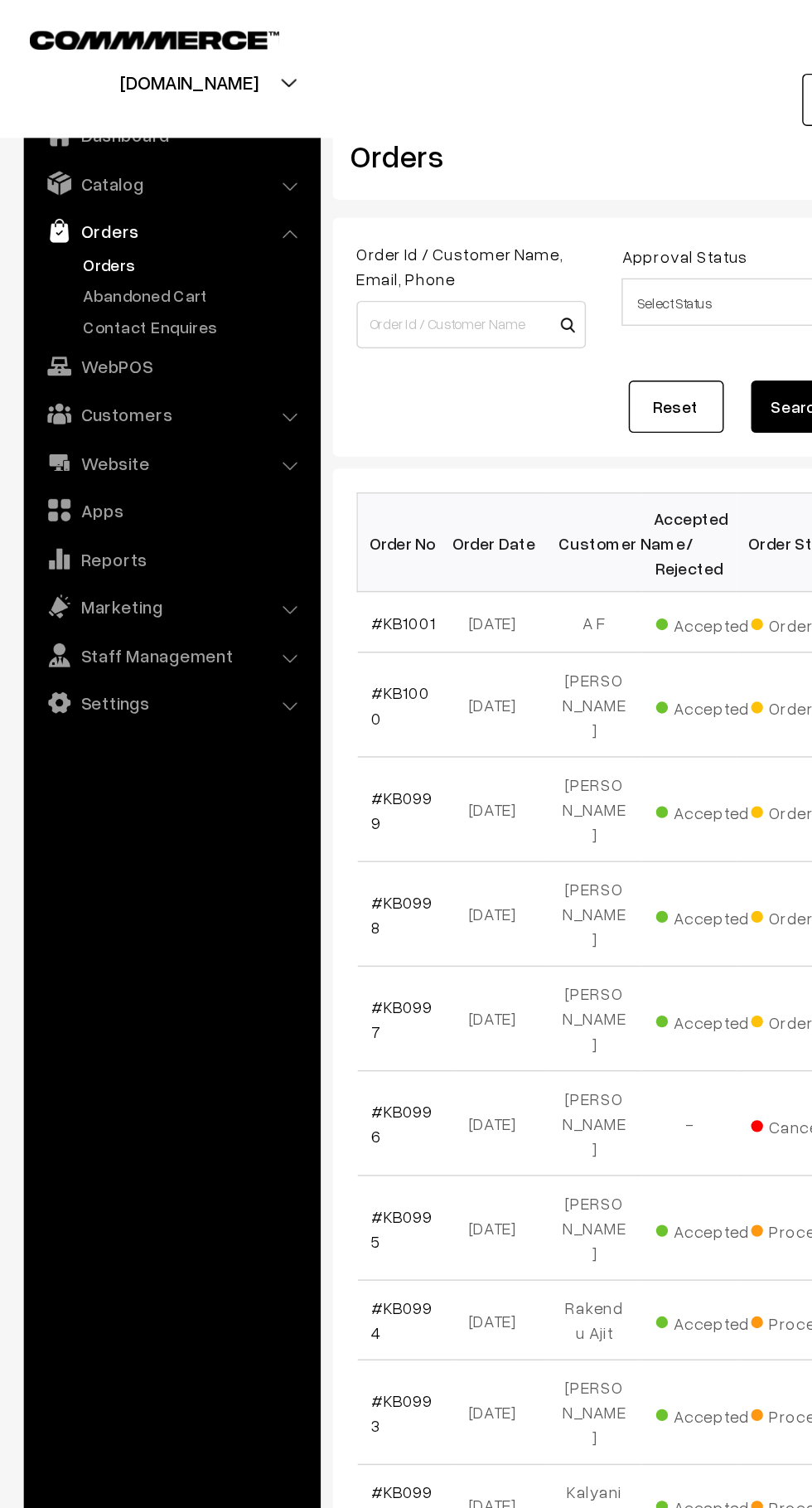
click at [146, 209] on link "Abandoned Cart" at bounding box center [136, 206] width 165 height 17
